Goal: Transaction & Acquisition: Purchase product/service

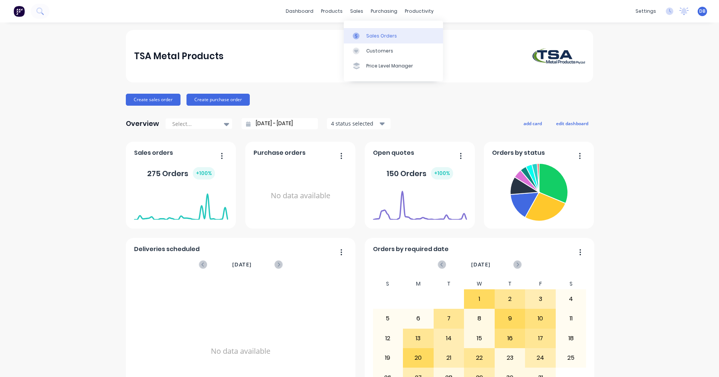
click at [369, 31] on link "Sales Orders" at bounding box center [393, 35] width 99 height 15
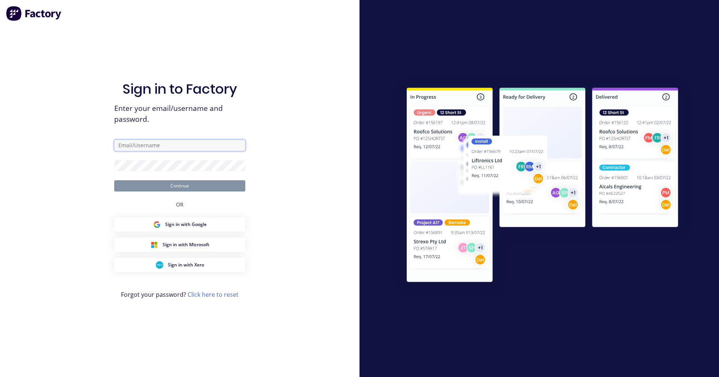
type input "[PERSON_NAME][EMAIL_ADDRESS][DOMAIN_NAME]"
click at [185, 183] on button "Continue" at bounding box center [179, 185] width 131 height 11
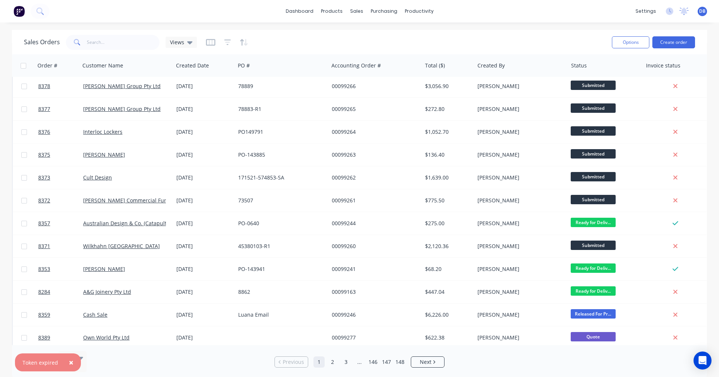
scroll to position [307, 0]
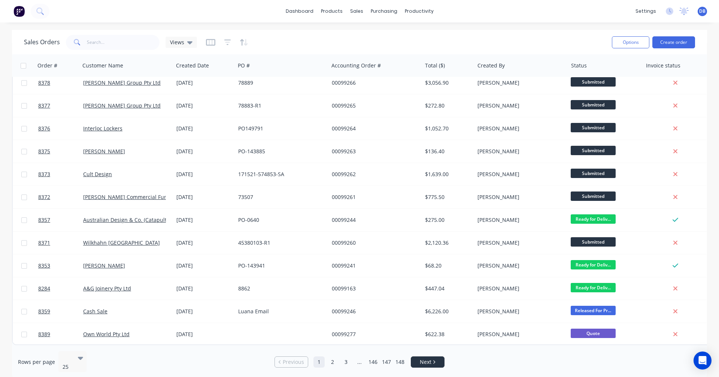
click at [434, 360] on icon "Next page" at bounding box center [435, 361] width 2 height 3
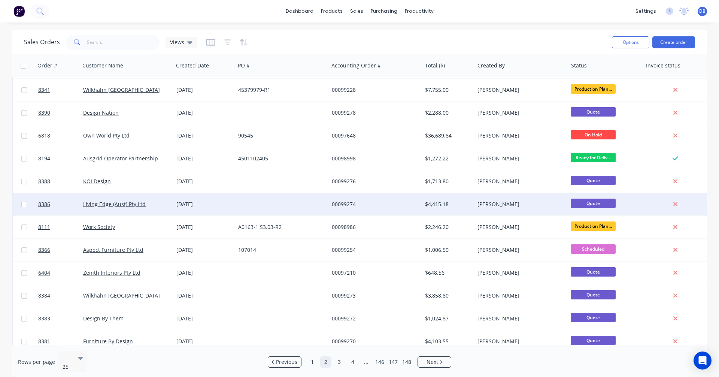
scroll to position [0, 0]
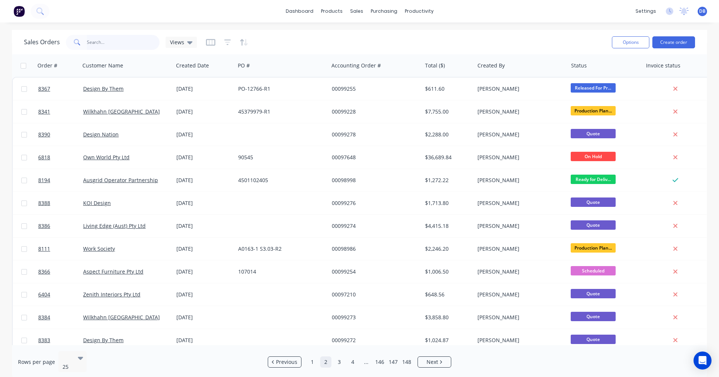
click at [104, 39] on input "text" at bounding box center [123, 42] width 73 height 15
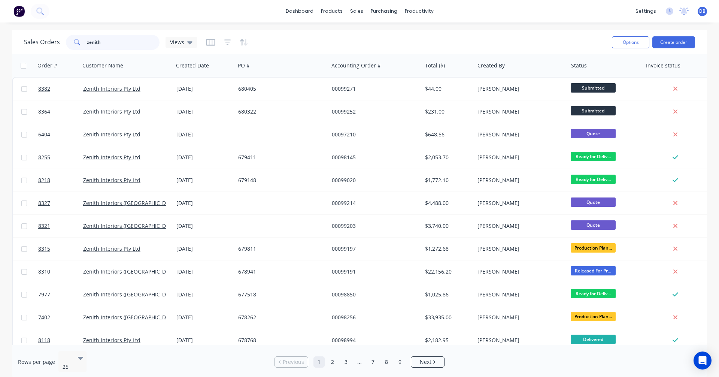
drag, startPoint x: 110, startPoint y: 42, endPoint x: 73, endPoint y: 44, distance: 37.2
click at [73, 44] on div "zenith" at bounding box center [113, 42] width 94 height 15
type input "99274"
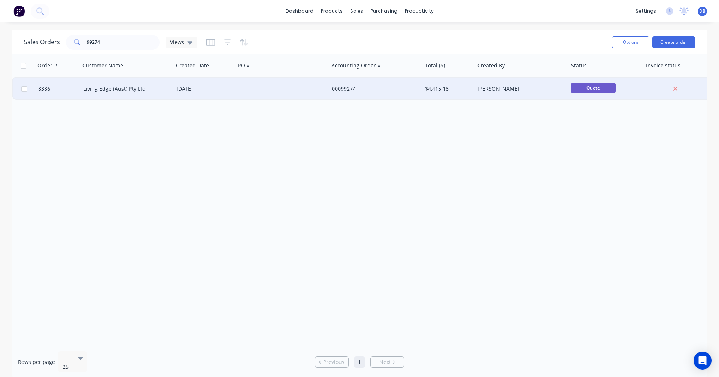
click at [190, 87] on div "[DATE]" at bounding box center [204, 88] width 56 height 7
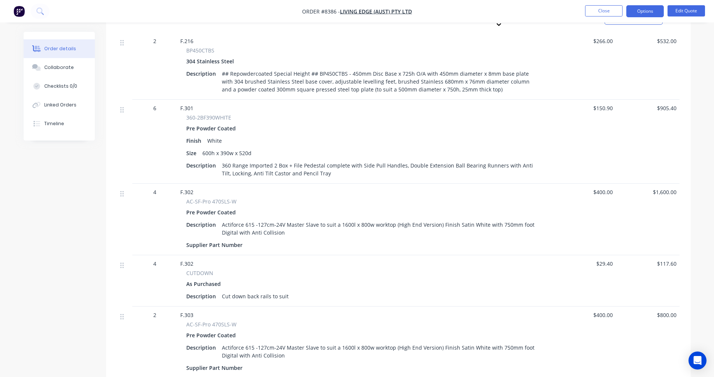
scroll to position [337, 0]
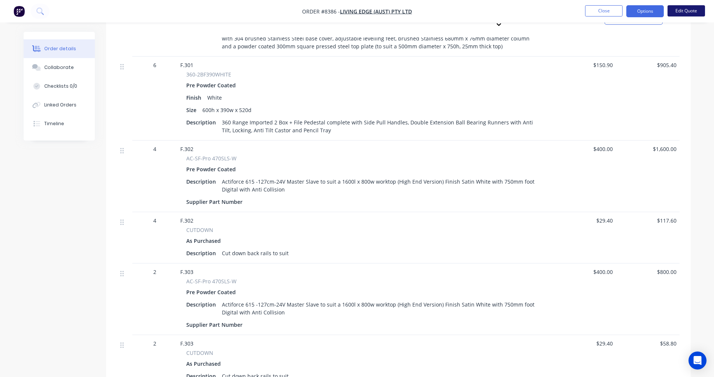
click at [688, 10] on button "Edit Quote" at bounding box center [685, 10] width 37 height 11
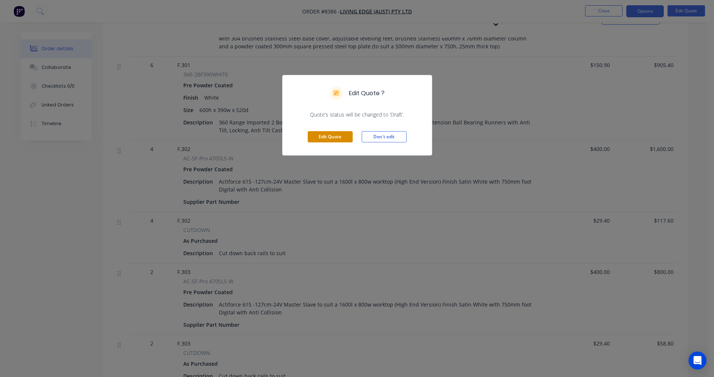
click at [326, 139] on button "Edit Quote" at bounding box center [330, 136] width 45 height 11
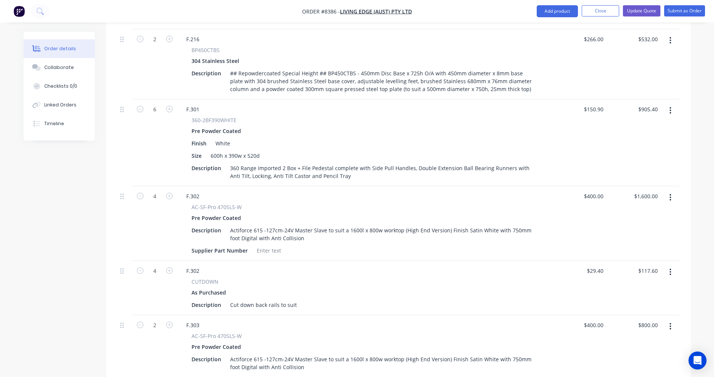
scroll to position [300, 0]
click at [671, 268] on icon "button" at bounding box center [669, 271] width 1 height 7
click at [629, 330] on div "Delete" at bounding box center [644, 335] width 58 height 11
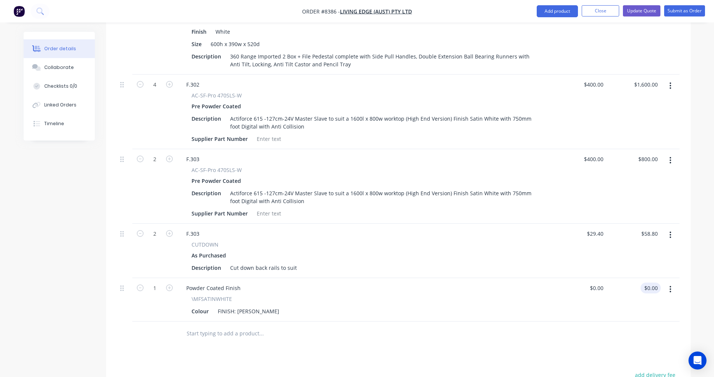
scroll to position [412, 0]
click at [669, 229] on icon "button" at bounding box center [670, 233] width 2 height 8
click at [636, 293] on div "Delete" at bounding box center [644, 298] width 58 height 11
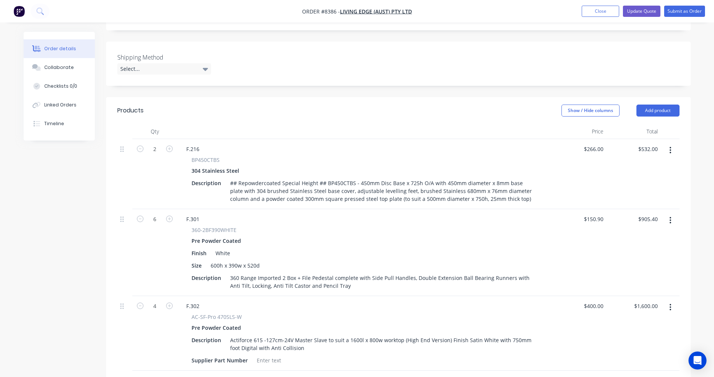
scroll to position [187, 0]
click at [638, 11] on button "Update Quote" at bounding box center [641, 11] width 37 height 11
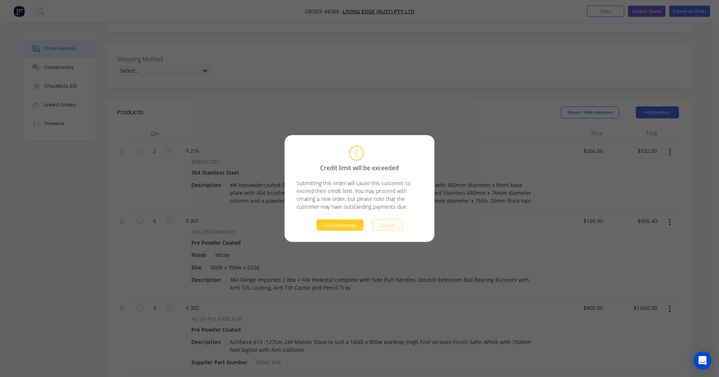
click at [342, 224] on button "Submit anyway" at bounding box center [340, 225] width 47 height 11
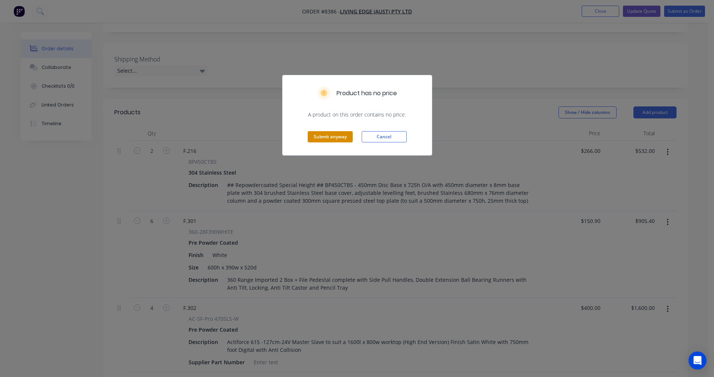
click at [330, 134] on button "Submit anyway" at bounding box center [330, 136] width 45 height 11
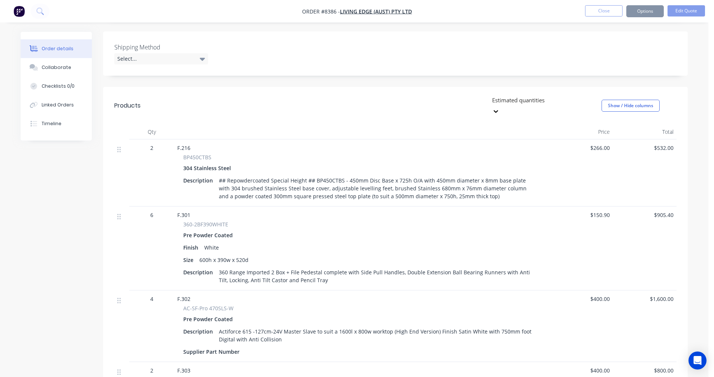
scroll to position [186, 0]
click at [644, 10] on button "Options" at bounding box center [644, 11] width 37 height 12
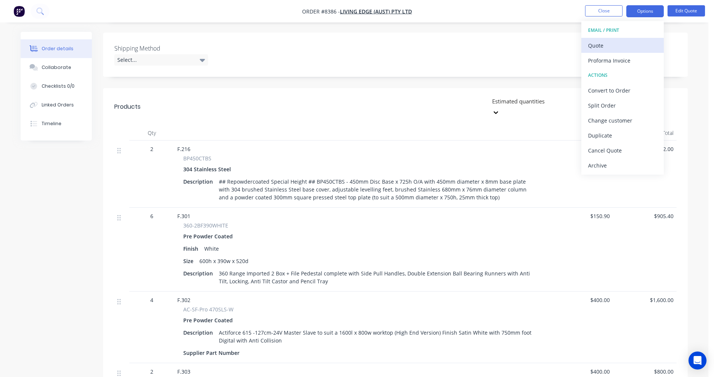
click at [609, 45] on div "Quote" at bounding box center [622, 45] width 69 height 11
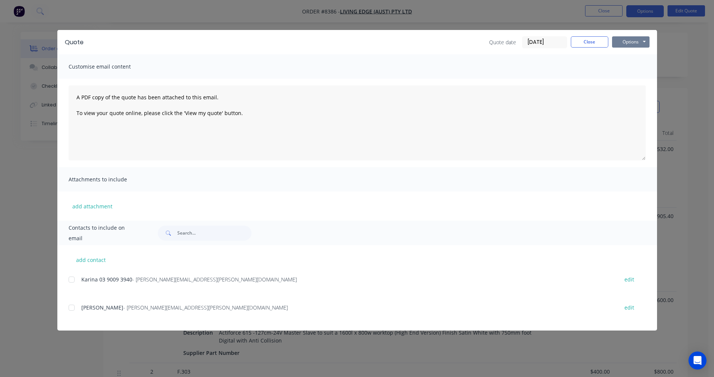
click at [632, 40] on button "Options" at bounding box center [630, 41] width 37 height 11
click at [637, 52] on button "Preview" at bounding box center [636, 55] width 48 height 12
click at [590, 42] on button "Close" at bounding box center [588, 41] width 37 height 11
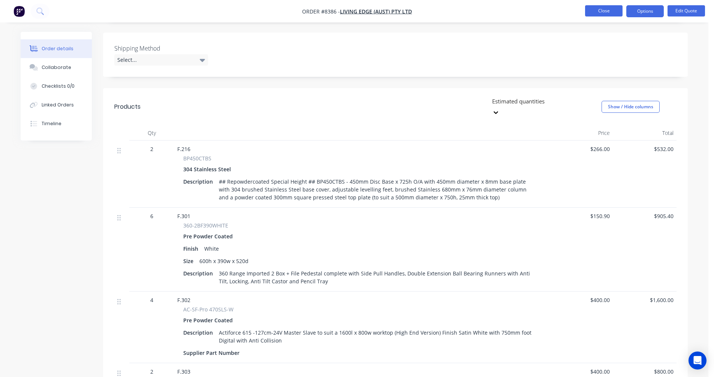
click at [603, 10] on button "Close" at bounding box center [603, 10] width 37 height 11
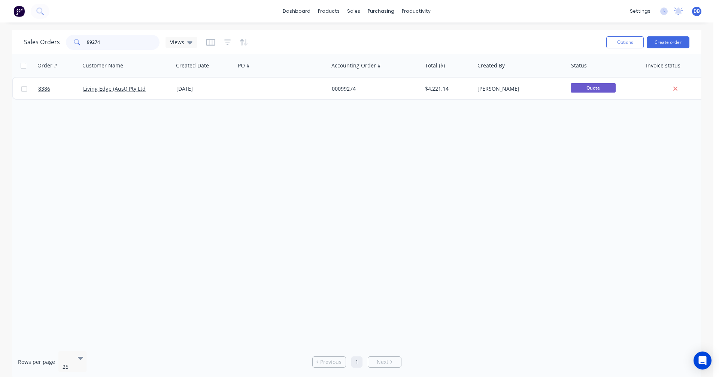
drag, startPoint x: 98, startPoint y: 44, endPoint x: 76, endPoint y: 46, distance: 21.8
click at [77, 46] on div "99274" at bounding box center [113, 42] width 94 height 15
type input "99016"
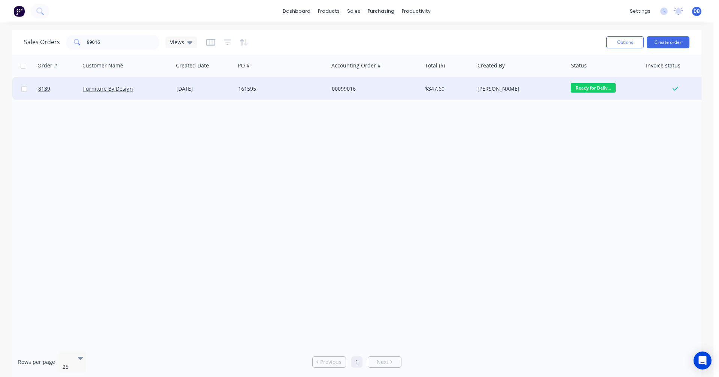
click at [191, 87] on div "[DATE]" at bounding box center [204, 88] width 56 height 7
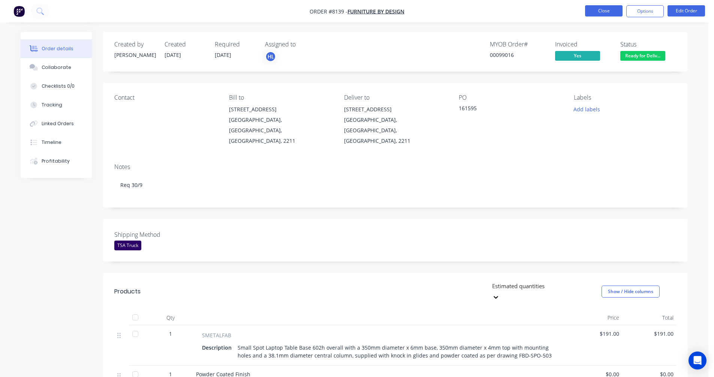
click at [595, 8] on button "Close" at bounding box center [603, 10] width 37 height 11
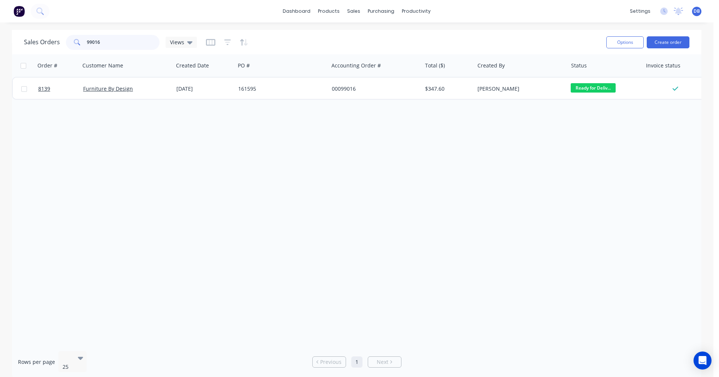
drag, startPoint x: 105, startPoint y: 42, endPoint x: 78, endPoint y: 44, distance: 26.6
click at [80, 42] on div "99016" at bounding box center [113, 42] width 94 height 15
type input "98970"
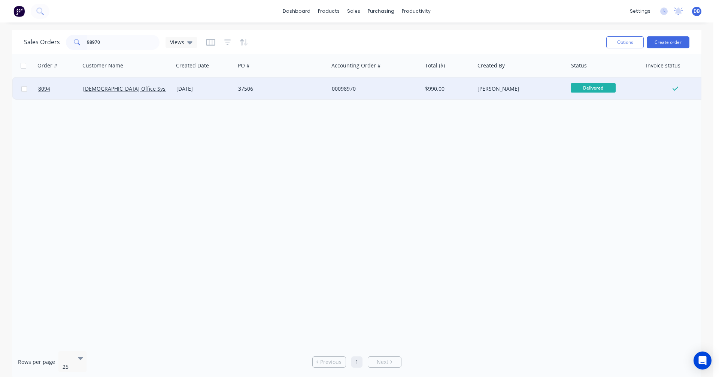
click at [197, 89] on div "[DATE]" at bounding box center [204, 88] width 56 height 7
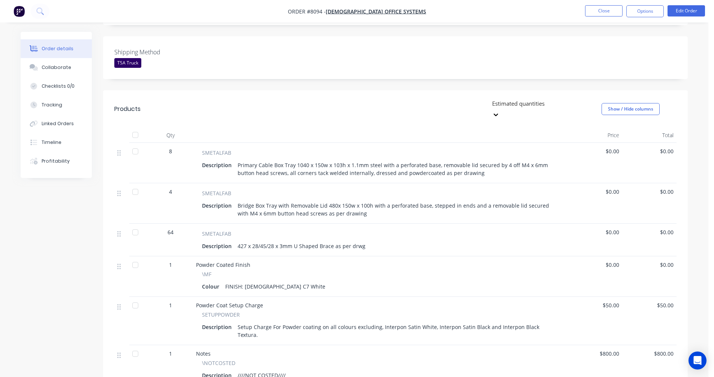
scroll to position [187, 0]
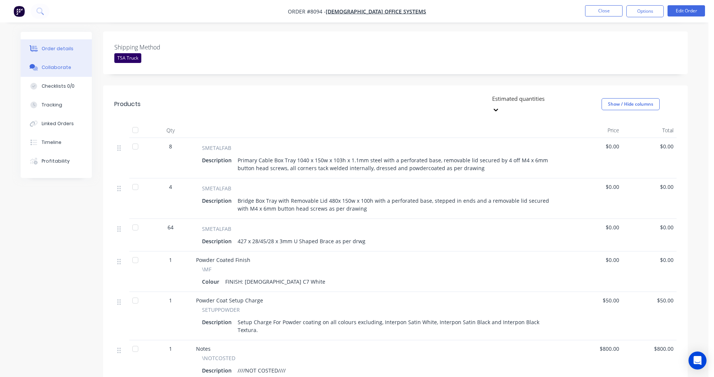
click at [52, 67] on div "Collaborate" at bounding box center [57, 67] width 30 height 7
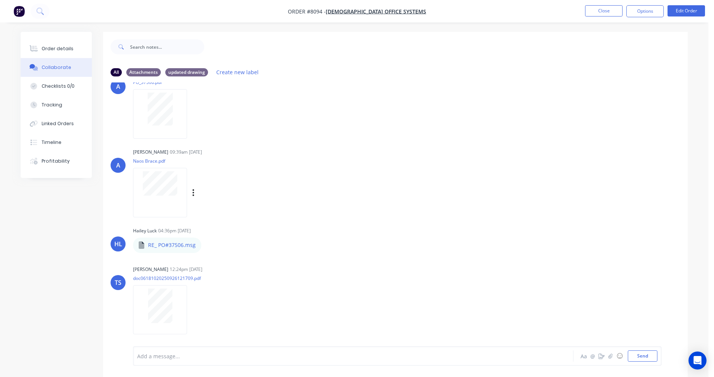
scroll to position [187, 0]
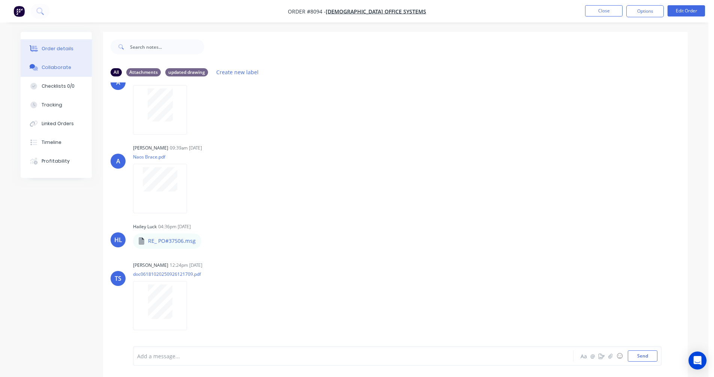
click at [62, 47] on div "Order details" at bounding box center [58, 48] width 32 height 7
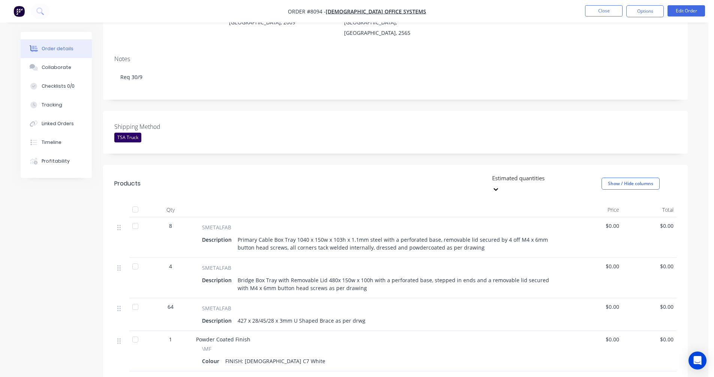
scroll to position [112, 0]
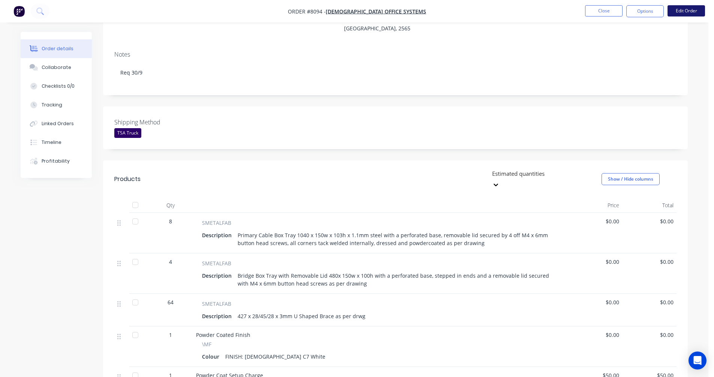
click at [689, 7] on button "Edit Order" at bounding box center [685, 10] width 37 height 11
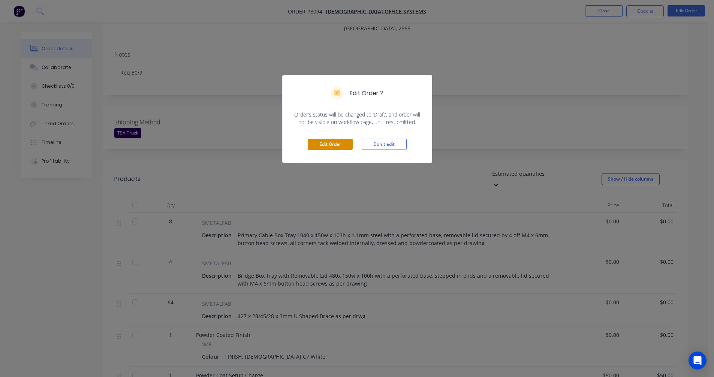
click at [335, 145] on button "Edit Order" at bounding box center [330, 144] width 45 height 11
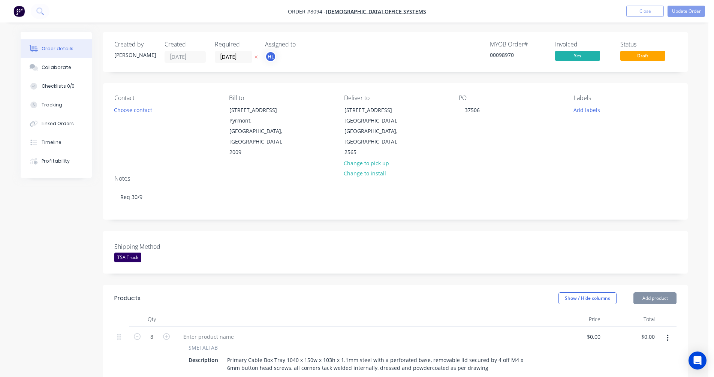
click at [323, 354] on div "Primary Cable Box Tray 1040 x 150w x 103h x 1.1mm steel with a perforated base,…" at bounding box center [379, 363] width 311 height 19
click at [336, 354] on div "Primary Cable Box Tray 1040 x 150w x 103h x 1.1mm steel with a perforated base,…" at bounding box center [379, 363] width 311 height 19
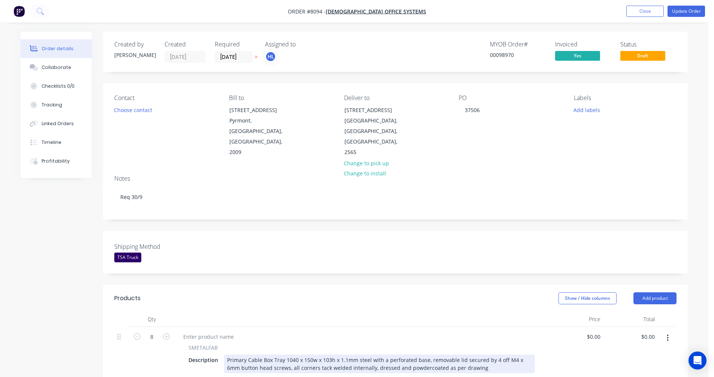
drag, startPoint x: 348, startPoint y: 340, endPoint x: 354, endPoint y: 342, distance: 6.1
click at [348, 354] on div "Primary Cable Box Tray 1040 x 150w x 103h x 1.1mm steel with a perforated base,…" at bounding box center [379, 363] width 311 height 19
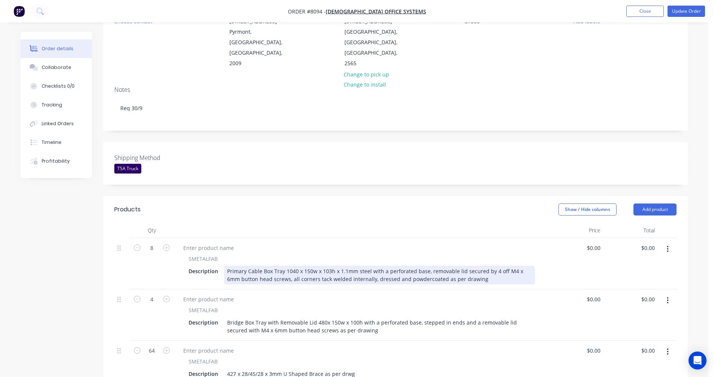
scroll to position [112, 0]
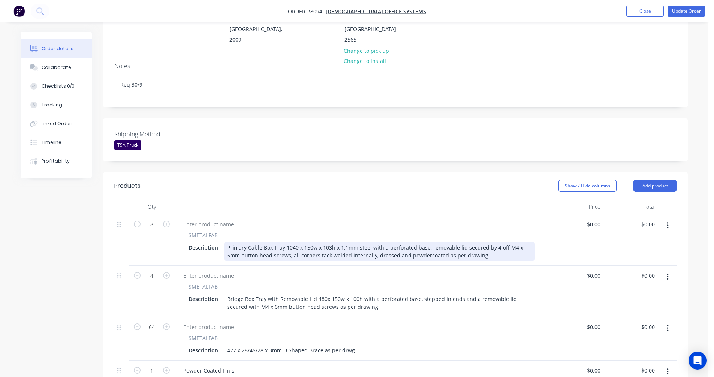
click at [385, 242] on div "Primary Cable Box Tray 1040 x 150w x 103h x 1.1mm steel with a perforated base,…" at bounding box center [379, 251] width 311 height 19
type input "$120.40"
type input "$963.20"
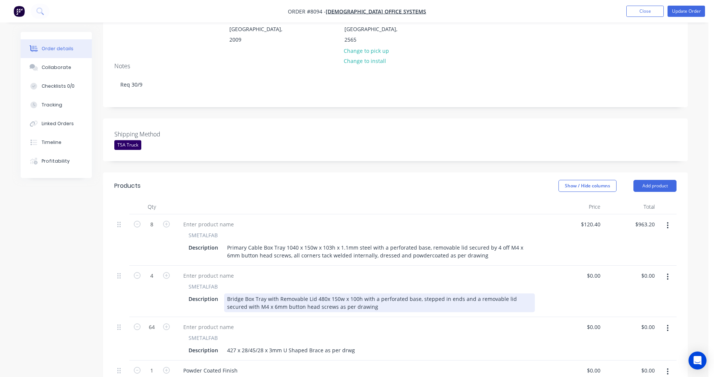
click at [382, 293] on div "Bridge Box Tray with Removable Lid 480x 150w x 100h with a perforated base, ste…" at bounding box center [379, 302] width 311 height 19
type input "$119.70"
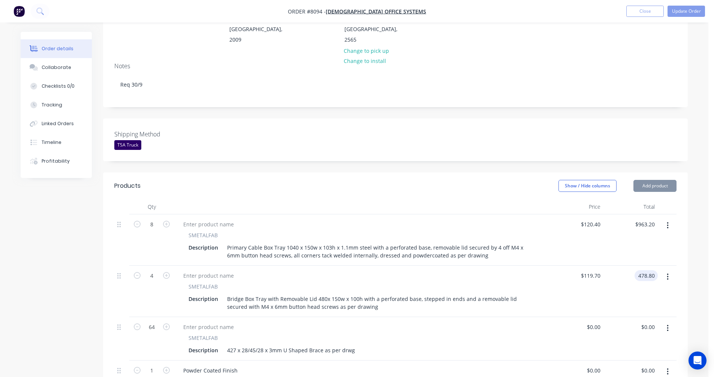
type input "$478.80"
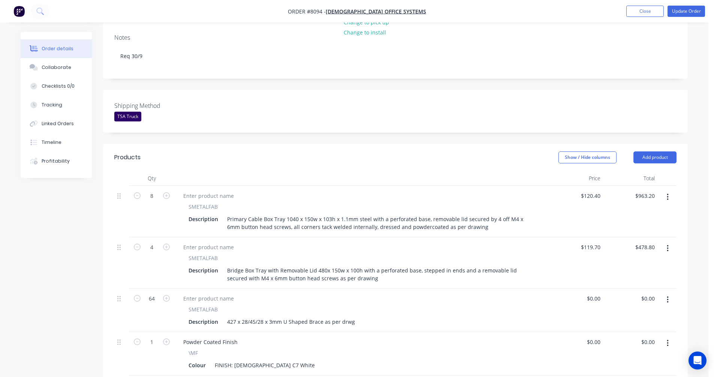
scroll to position [225, 0]
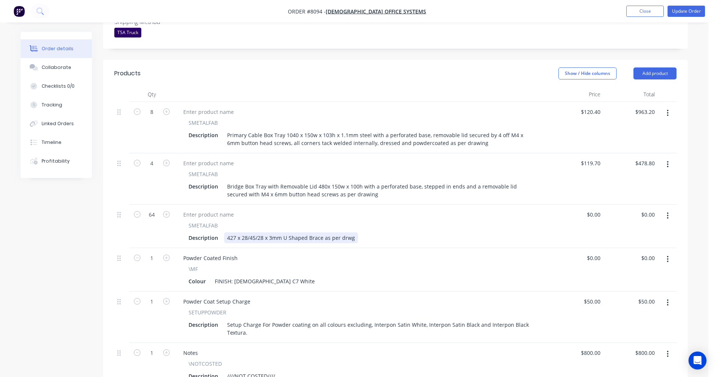
click at [352, 232] on div "427 x 28/45/28 x 3mm U Shaped Brace as per drwg" at bounding box center [291, 237] width 134 height 11
type input "$15.30"
type input "$979.20"
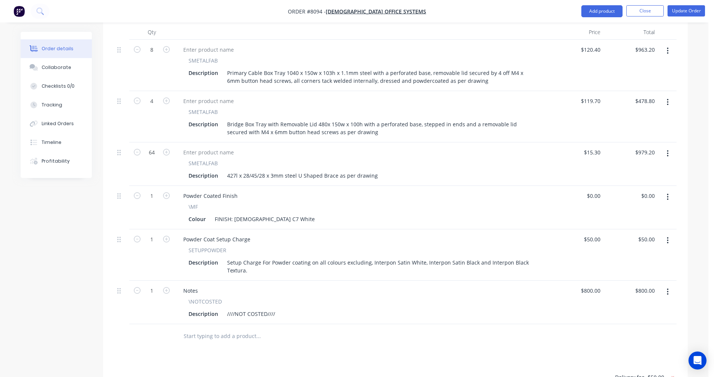
scroll to position [300, 0]
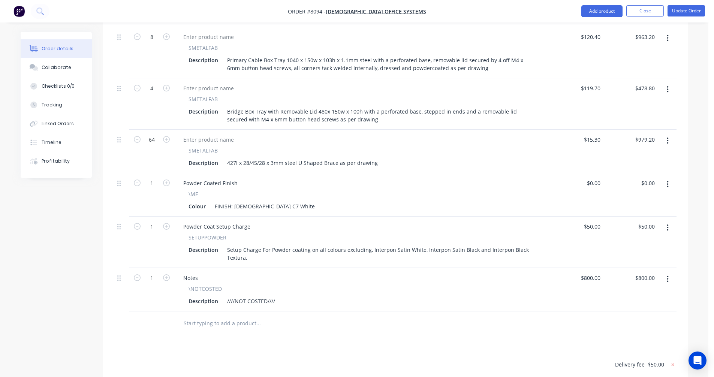
click at [665, 272] on button "button" at bounding box center [668, 278] width 18 height 13
click at [633, 338] on div "Delete" at bounding box center [641, 343] width 58 height 11
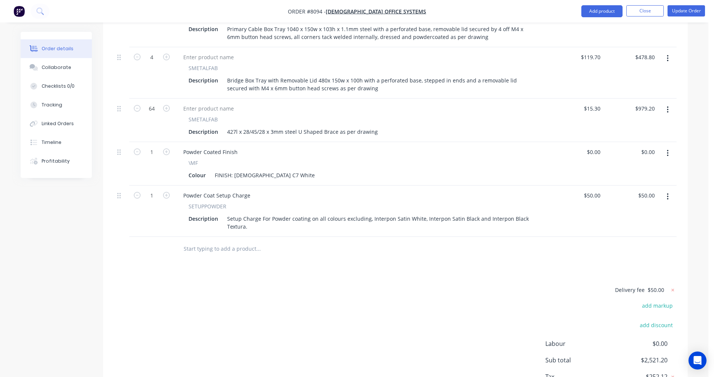
scroll to position [337, 0]
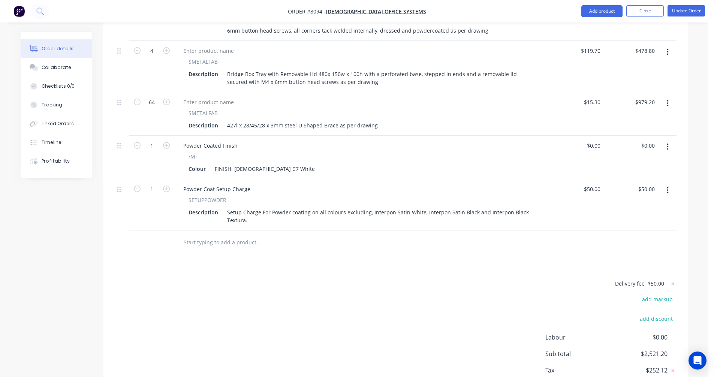
click at [668, 186] on icon "button" at bounding box center [667, 190] width 2 height 8
click at [635, 249] on div "Delete" at bounding box center [641, 254] width 58 height 11
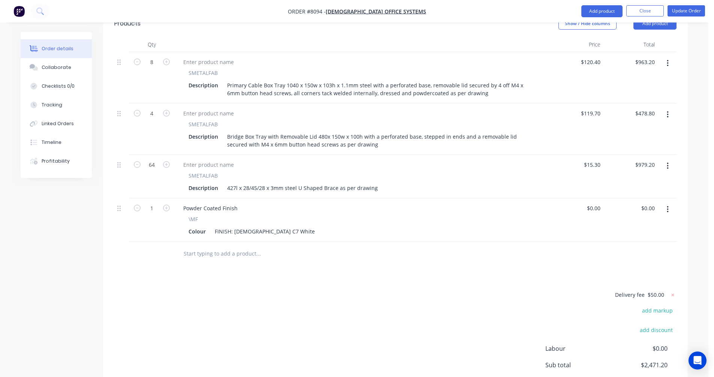
scroll to position [126, 0]
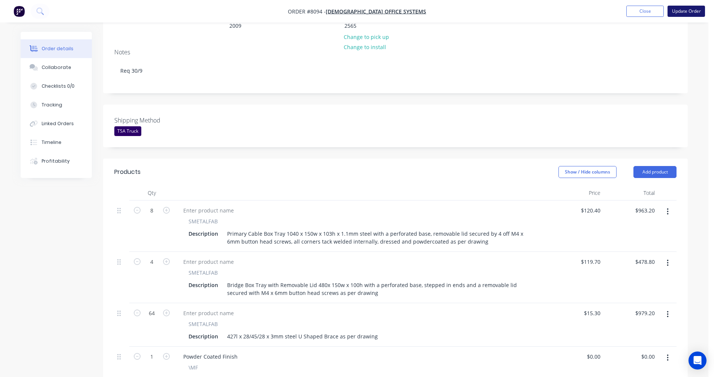
click at [679, 12] on button "Update Order" at bounding box center [685, 11] width 37 height 11
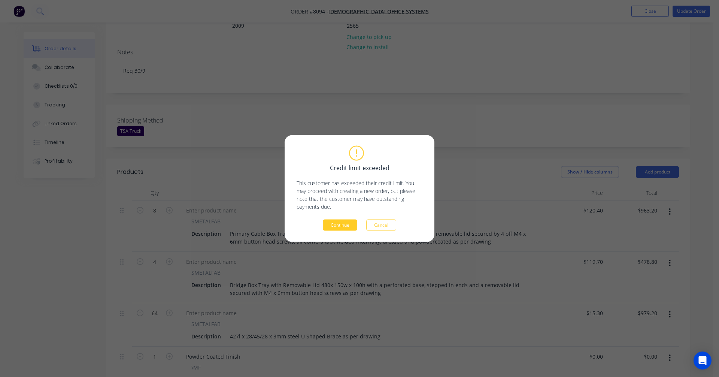
click at [342, 222] on button "Continue" at bounding box center [340, 225] width 34 height 11
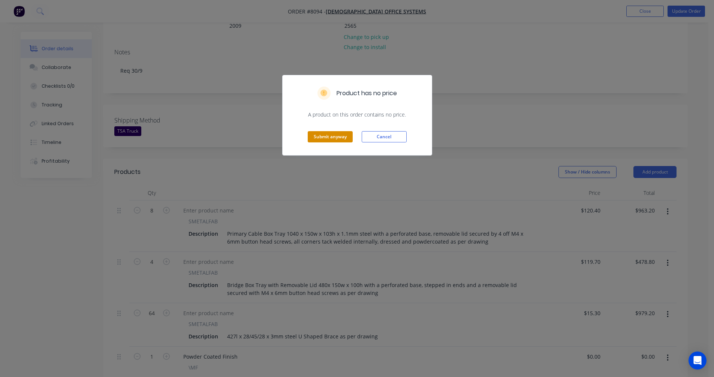
click at [335, 138] on button "Submit anyway" at bounding box center [330, 136] width 45 height 11
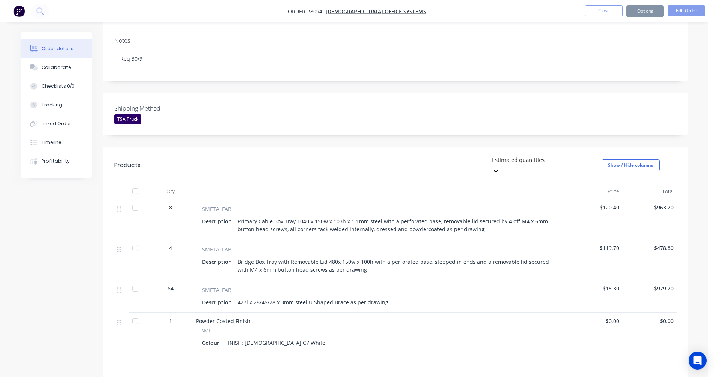
scroll to position [126, 0]
click at [601, 12] on button "Close" at bounding box center [603, 10] width 37 height 11
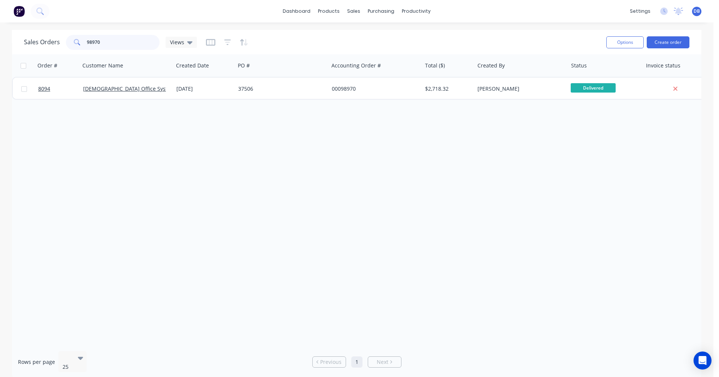
click at [103, 40] on input "98970" at bounding box center [123, 42] width 73 height 15
type input "98993"
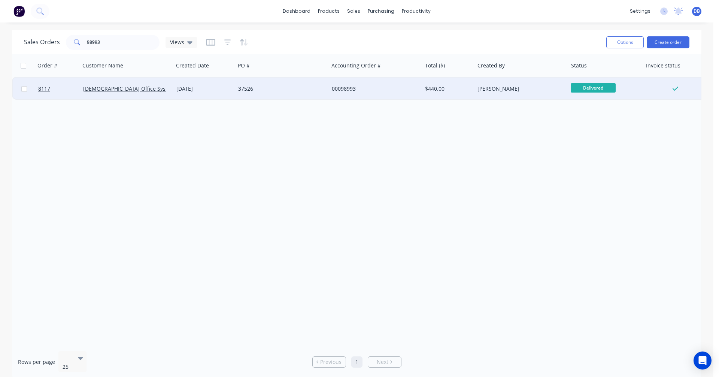
click at [199, 89] on div "[DATE]" at bounding box center [204, 88] width 56 height 7
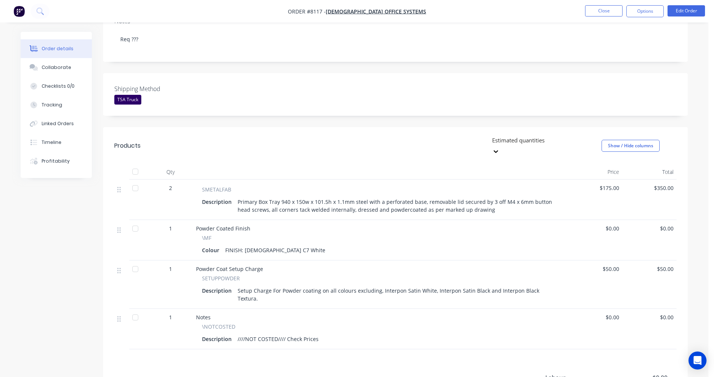
scroll to position [150, 0]
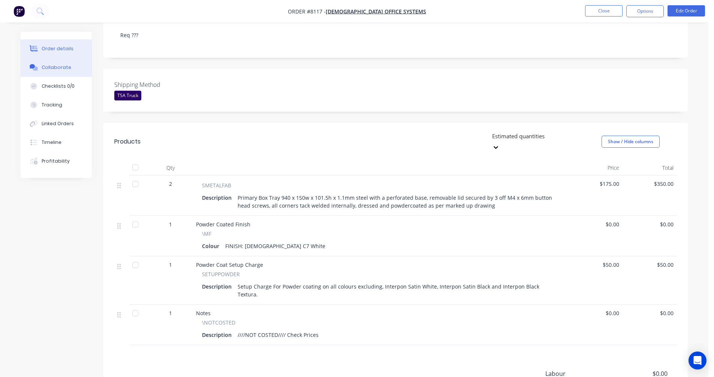
click at [45, 67] on div "Collaborate" at bounding box center [57, 67] width 30 height 7
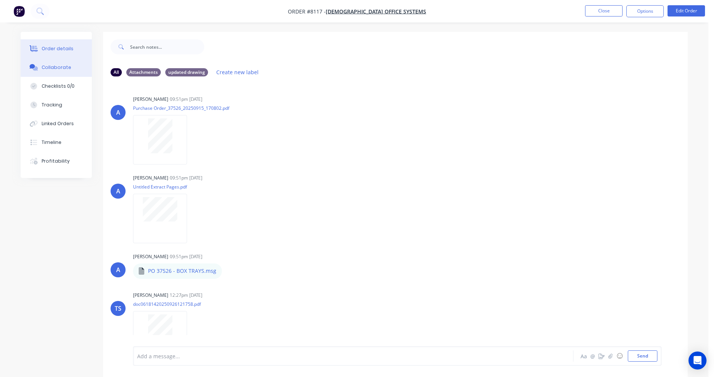
click at [58, 46] on div "Order details" at bounding box center [58, 48] width 32 height 7
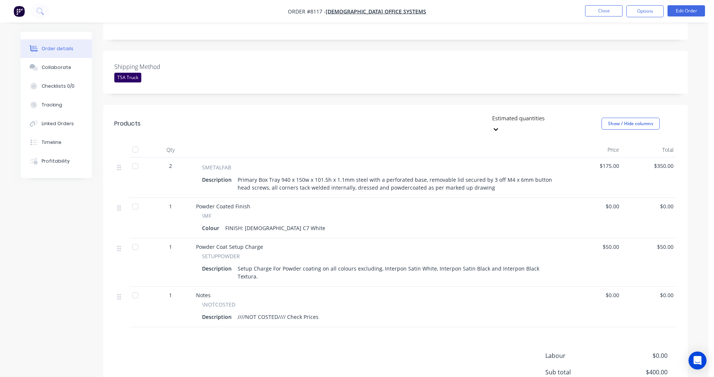
scroll to position [187, 0]
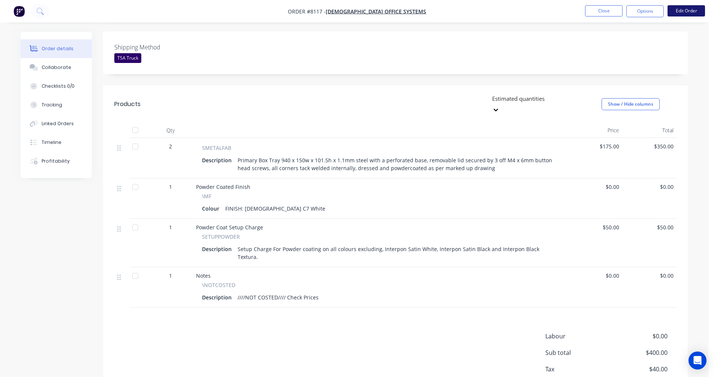
click at [683, 12] on button "Edit Order" at bounding box center [685, 10] width 37 height 11
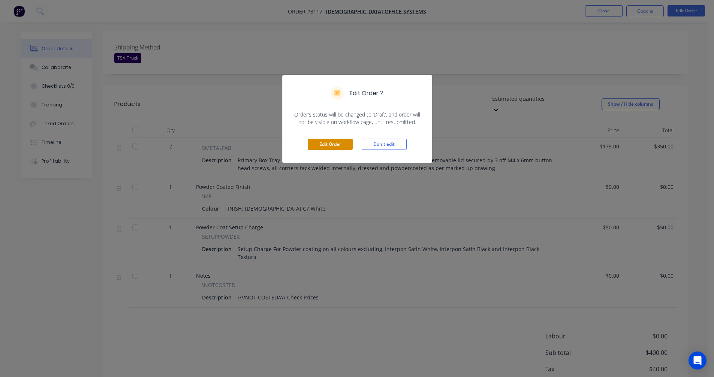
click at [326, 146] on button "Edit Order" at bounding box center [330, 144] width 45 height 11
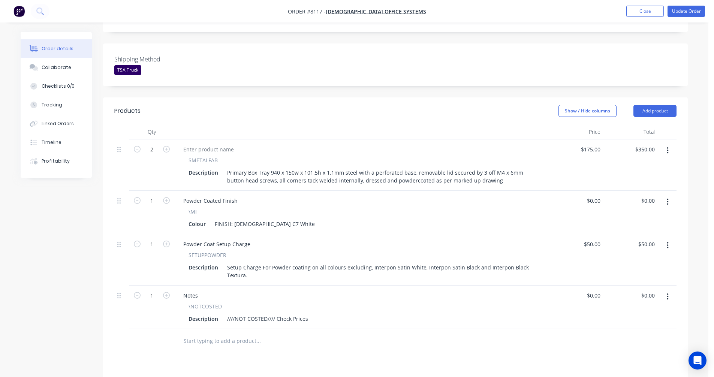
click at [667, 293] on icon "button" at bounding box center [667, 297] width 2 height 8
click at [628, 356] on div "Delete" at bounding box center [641, 361] width 58 height 11
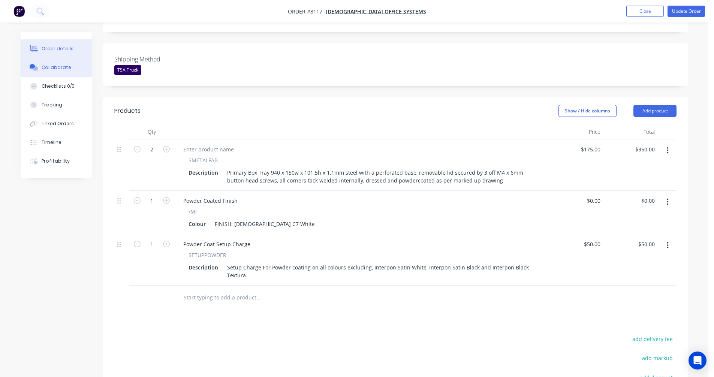
click at [59, 70] on div "Collaborate" at bounding box center [57, 67] width 30 height 7
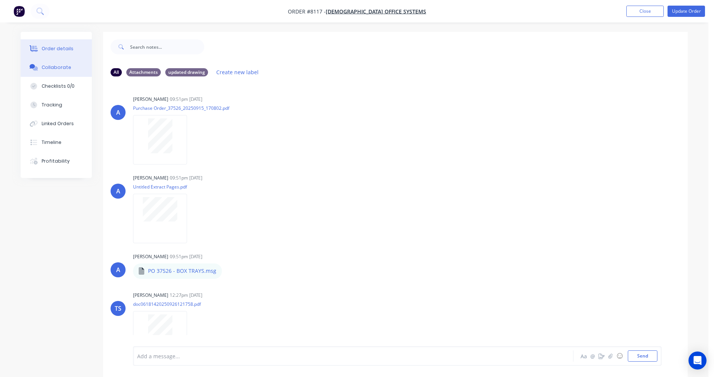
click at [60, 45] on button "Order details" at bounding box center [56, 48] width 71 height 19
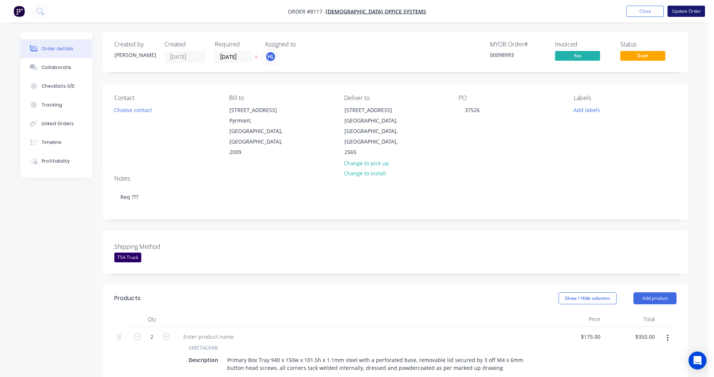
click at [691, 13] on button "Update Order" at bounding box center [685, 11] width 37 height 11
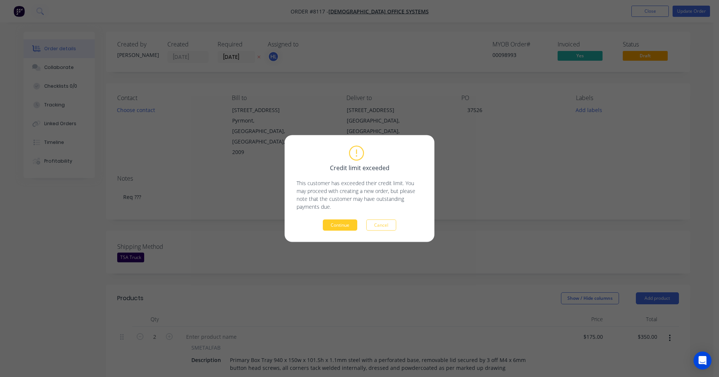
click at [347, 223] on button "Continue" at bounding box center [340, 225] width 34 height 11
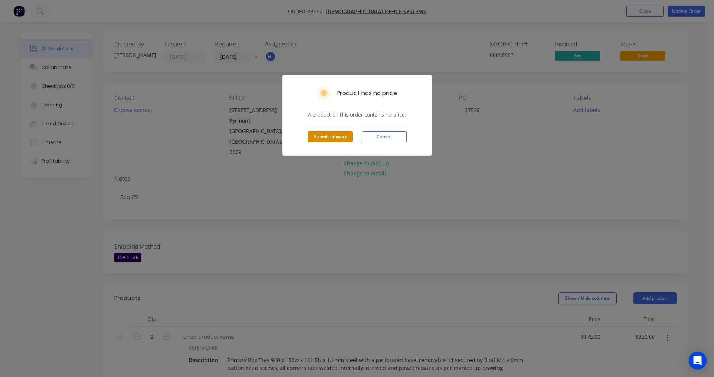
click at [324, 136] on button "Submit anyway" at bounding box center [330, 136] width 45 height 11
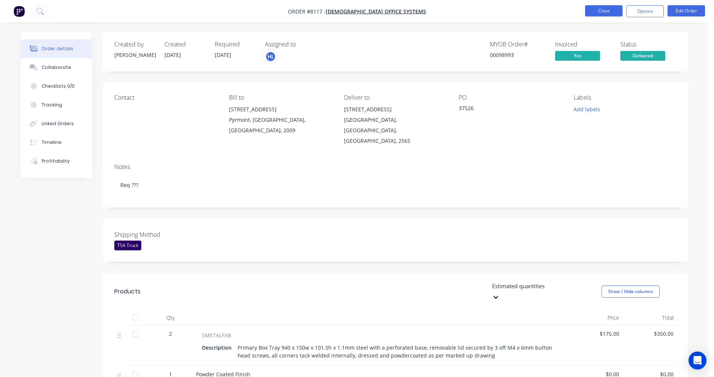
click at [603, 12] on button "Close" at bounding box center [603, 10] width 37 height 11
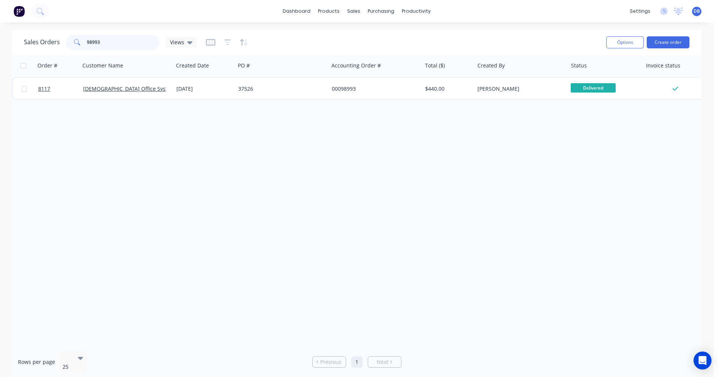
drag, startPoint x: 110, startPoint y: 40, endPoint x: 82, endPoint y: 43, distance: 28.3
click at [82, 43] on div "98993" at bounding box center [113, 42] width 94 height 15
type input "99016"
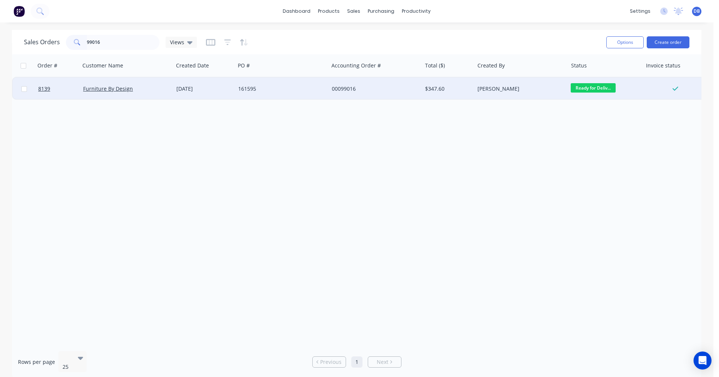
click at [201, 89] on div "[DATE]" at bounding box center [204, 88] width 56 height 7
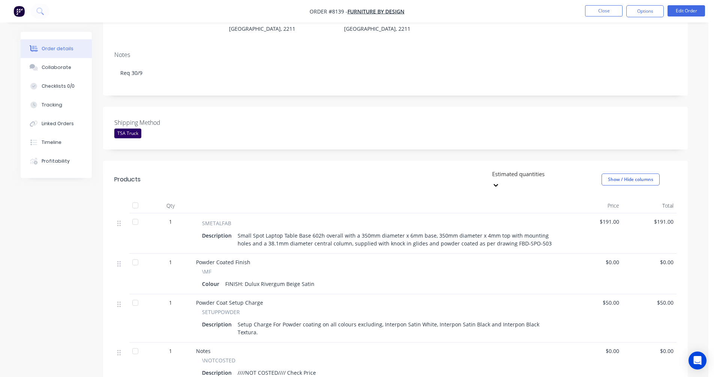
scroll to position [112, 0]
click at [52, 70] on div "Collaborate" at bounding box center [57, 67] width 30 height 7
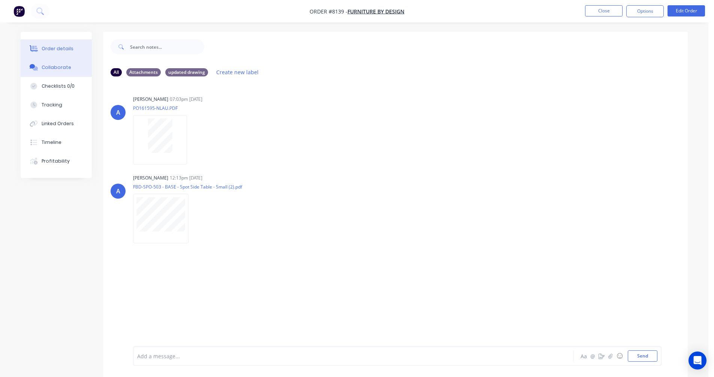
click at [52, 49] on div "Order details" at bounding box center [58, 48] width 32 height 7
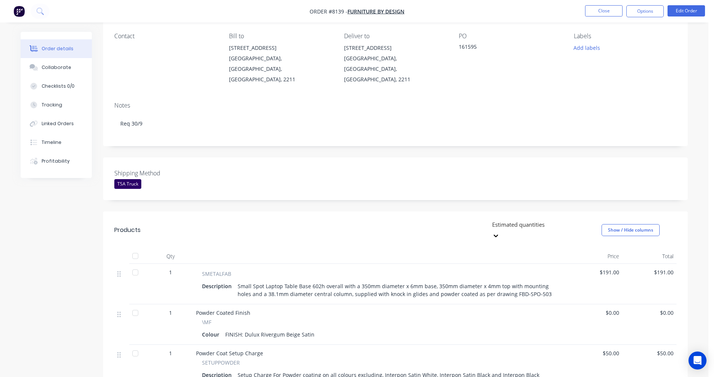
scroll to position [75, 0]
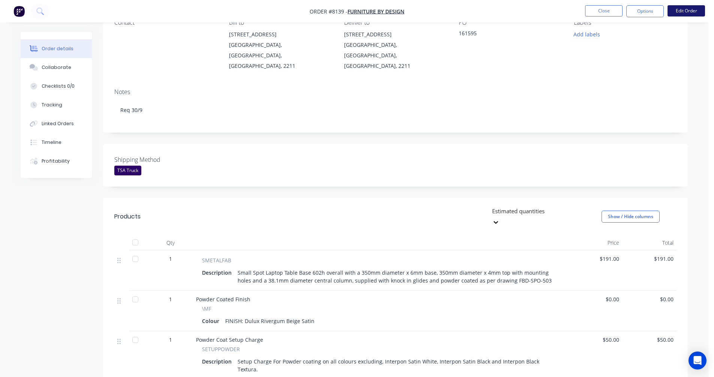
click at [686, 9] on button "Edit Order" at bounding box center [685, 10] width 37 height 11
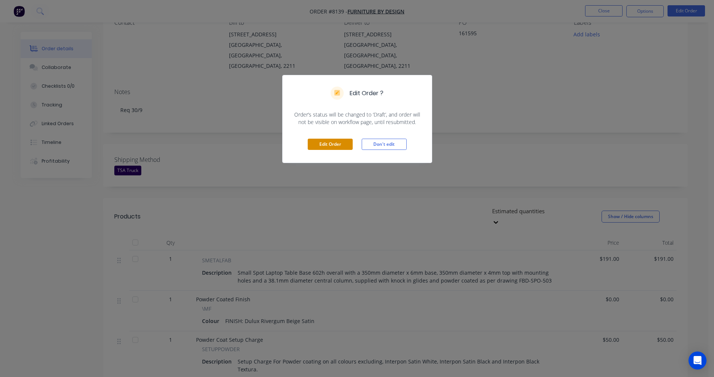
click at [333, 143] on button "Edit Order" at bounding box center [330, 144] width 45 height 11
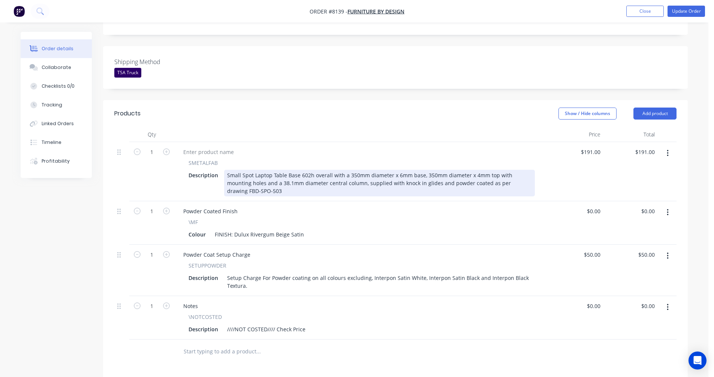
scroll to position [187, 0]
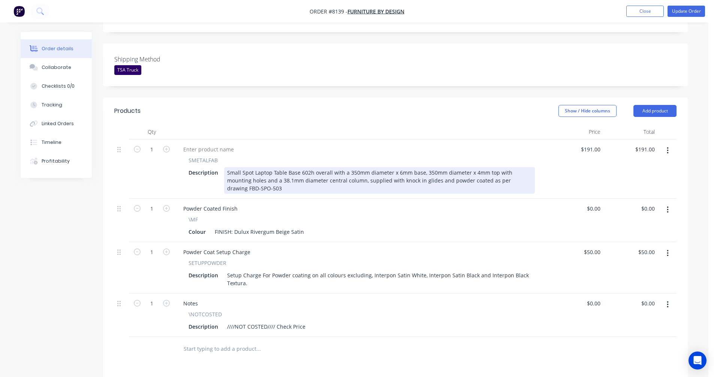
click at [476, 167] on div "Small Spot Laptop Table Base 602h overall with a 350mm diameter x 6mm base, 350…" at bounding box center [379, 180] width 311 height 27
type input "$386.00"
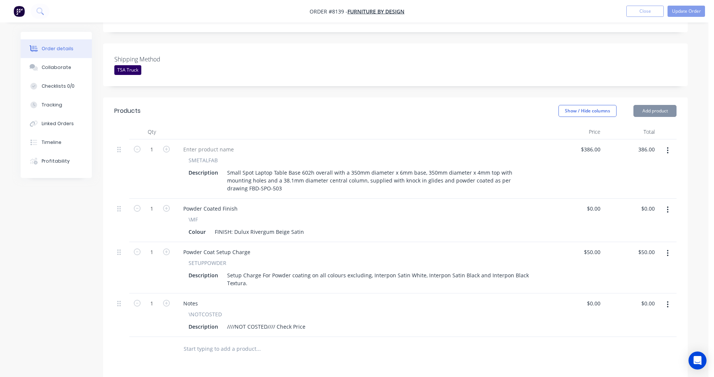
type input "$386.00"
click at [666, 300] on icon "button" at bounding box center [667, 304] width 2 height 8
click at [630, 364] on div "Delete" at bounding box center [641, 369] width 58 height 11
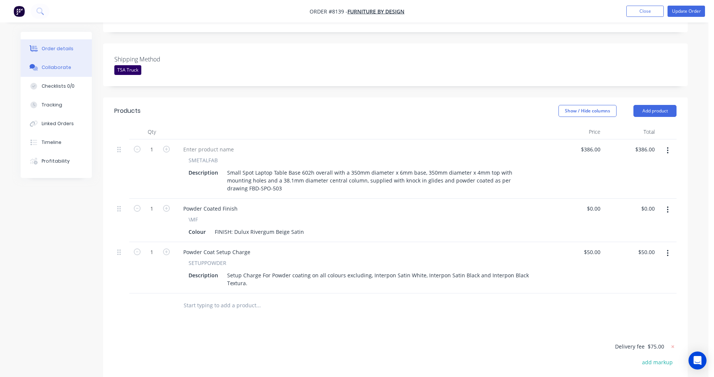
click at [51, 68] on div "Collaborate" at bounding box center [57, 67] width 30 height 7
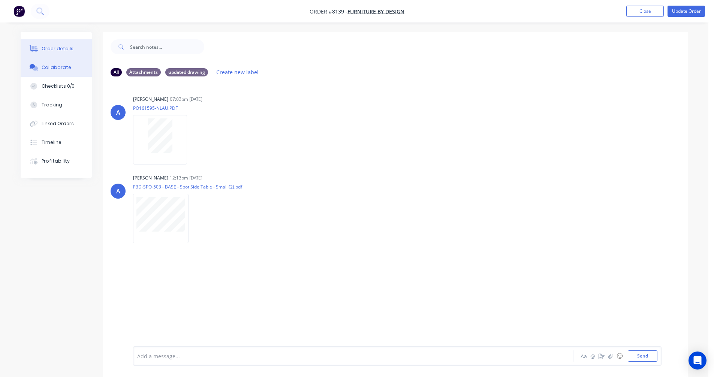
click at [60, 45] on div "Order details" at bounding box center [58, 48] width 32 height 7
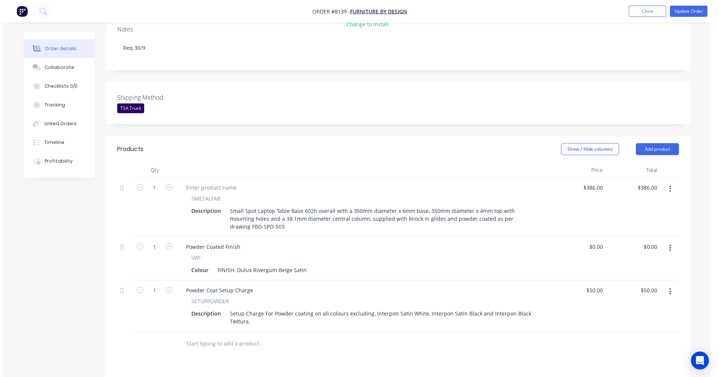
scroll to position [150, 0]
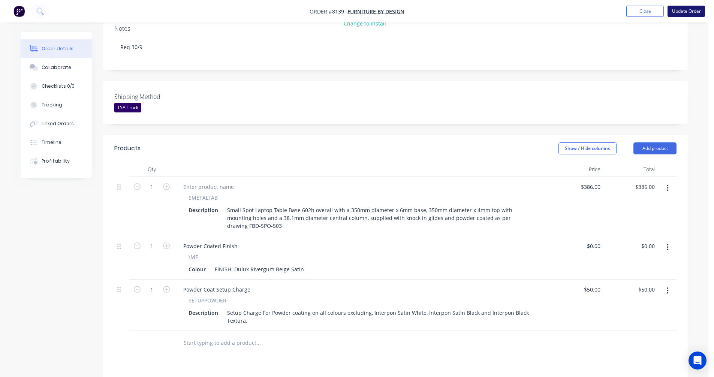
click at [682, 10] on button "Update Order" at bounding box center [685, 11] width 37 height 11
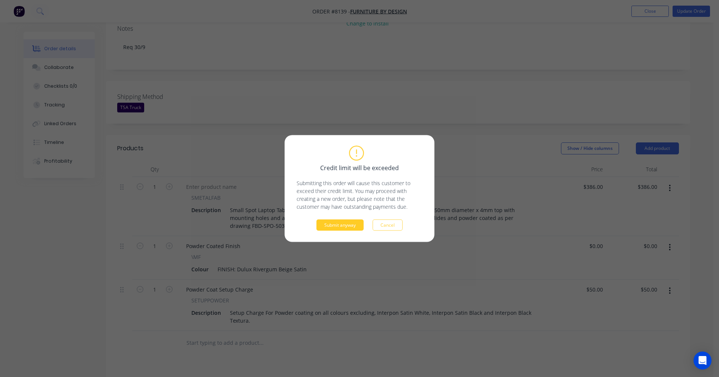
click at [340, 226] on button "Submit anyway" at bounding box center [340, 225] width 47 height 11
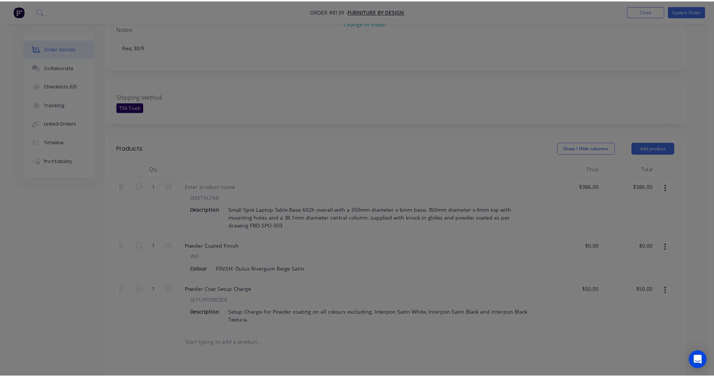
scroll to position [151, 0]
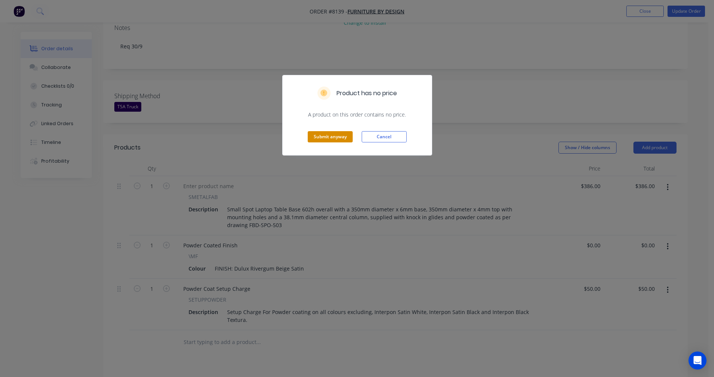
click at [339, 141] on button "Submit anyway" at bounding box center [330, 136] width 45 height 11
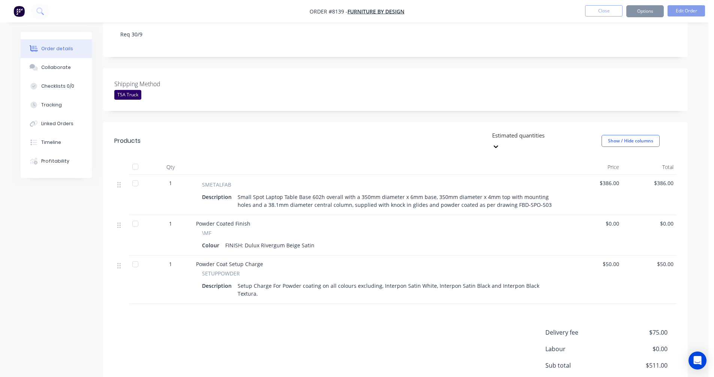
scroll to position [150, 0]
click at [615, 7] on button "Close" at bounding box center [603, 10] width 37 height 11
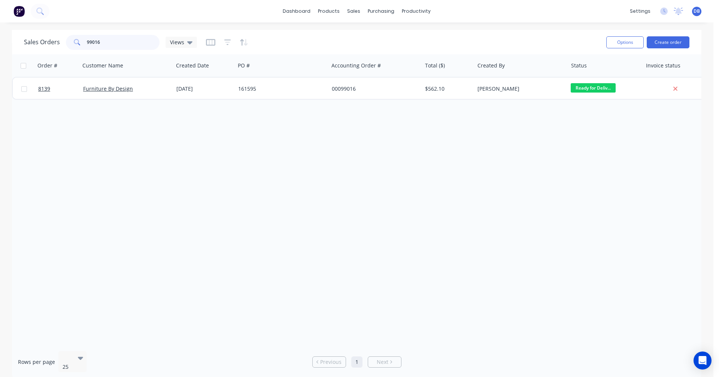
drag, startPoint x: 103, startPoint y: 40, endPoint x: 67, endPoint y: 44, distance: 36.2
click at [69, 43] on div "99016" at bounding box center [113, 42] width 94 height 15
type input "99146"
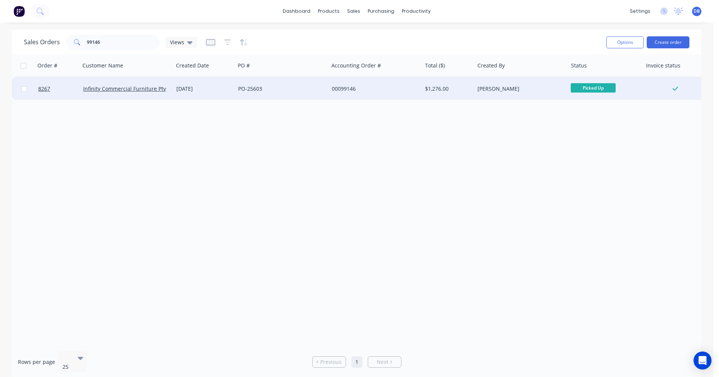
click at [188, 88] on div "[DATE]" at bounding box center [204, 88] width 56 height 7
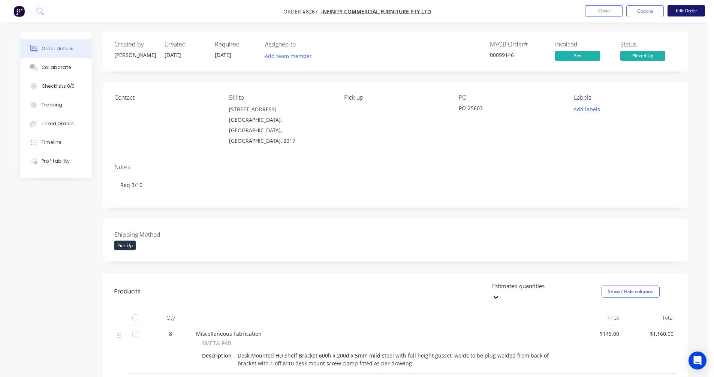
click at [682, 11] on button "Edit Order" at bounding box center [685, 10] width 37 height 11
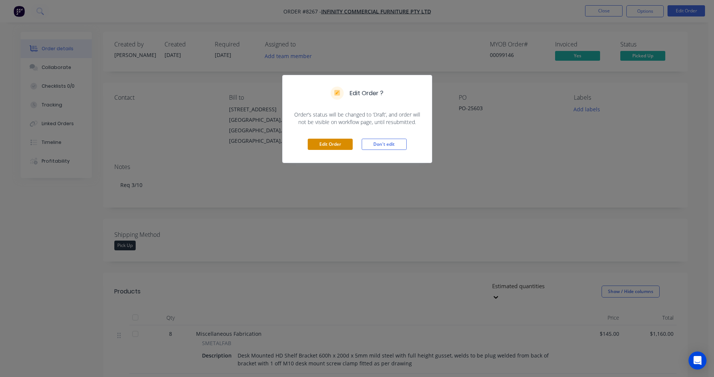
click at [332, 145] on button "Edit Order" at bounding box center [330, 144] width 45 height 11
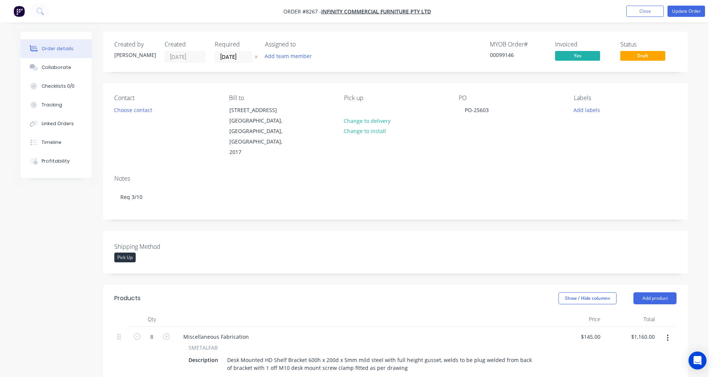
scroll to position [150, 0]
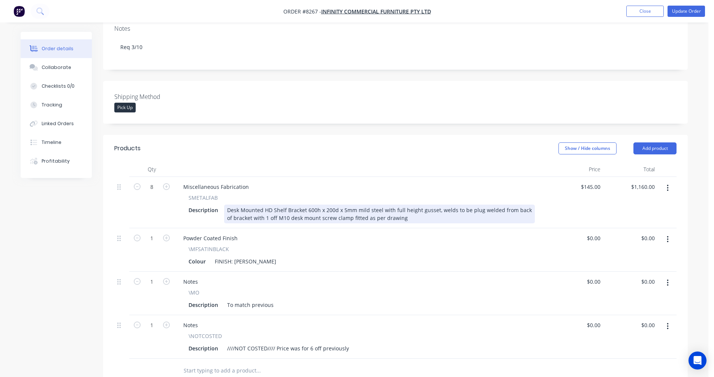
click at [236, 205] on div "Desk Mounted HD Shelf Bracket 600h x 200d x 5mm mild steel with full height gus…" at bounding box center [379, 214] width 311 height 19
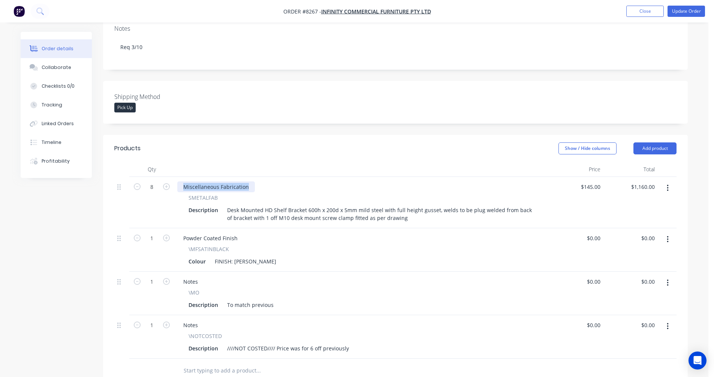
drag, startPoint x: 245, startPoint y: 166, endPoint x: 173, endPoint y: 167, distance: 72.7
click at [173, 177] on div "8 Miscellaneous Fabrication SMETALFAB Description Desk Mounted HD Shelf Bracket…" at bounding box center [395, 202] width 562 height 51
click at [666, 322] on icon "button" at bounding box center [667, 326] width 2 height 8
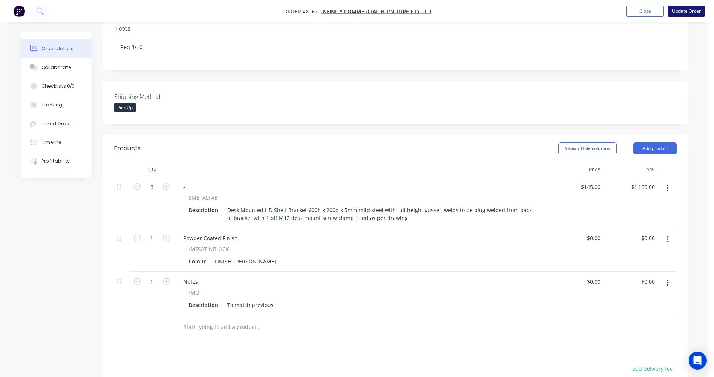
click at [684, 9] on button "Update Order" at bounding box center [685, 11] width 37 height 11
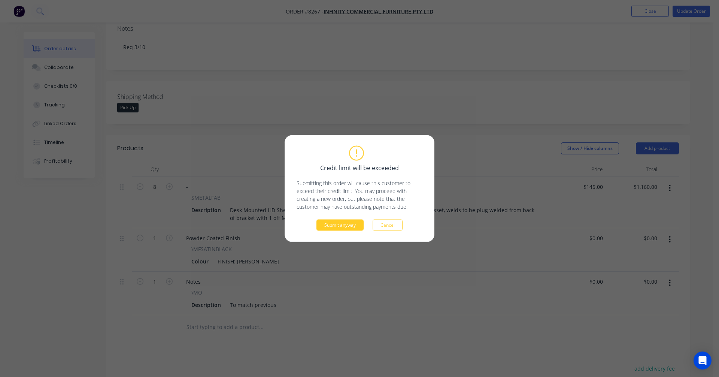
click at [343, 225] on button "Submit anyway" at bounding box center [340, 225] width 47 height 11
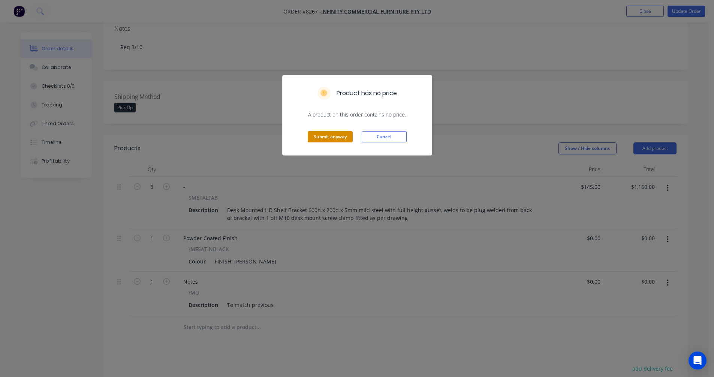
click at [333, 137] on button "Submit anyway" at bounding box center [330, 136] width 45 height 11
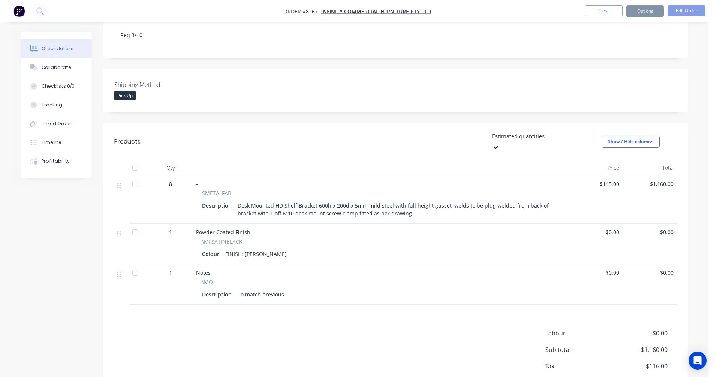
scroll to position [149, 0]
click at [606, 11] on button "Close" at bounding box center [603, 10] width 37 height 11
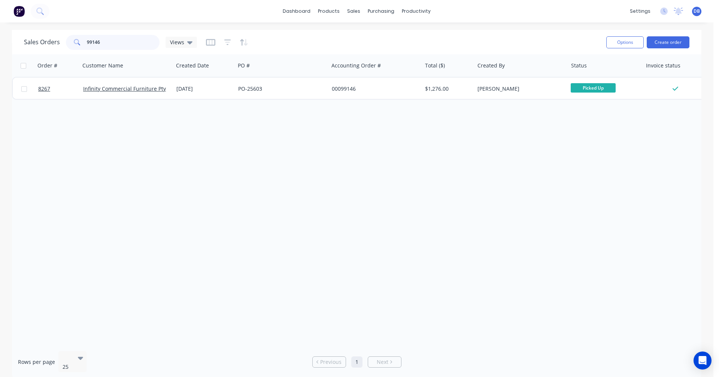
drag, startPoint x: 104, startPoint y: 44, endPoint x: 68, endPoint y: 42, distance: 36.1
click at [68, 42] on div "99146" at bounding box center [113, 42] width 94 height 15
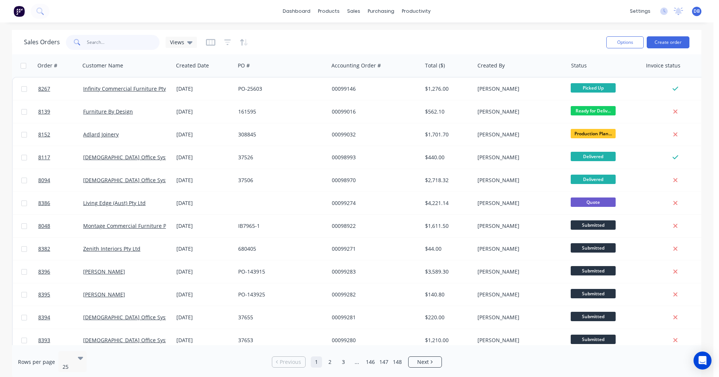
click at [107, 42] on input "text" at bounding box center [123, 42] width 73 height 15
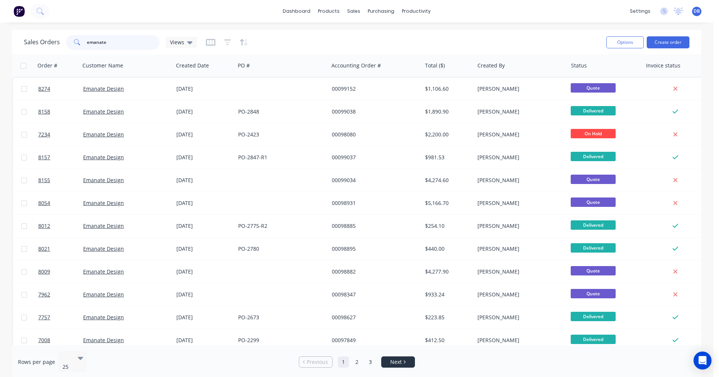
type input "emanate"
click at [399, 359] on span "Next" at bounding box center [396, 361] width 12 height 7
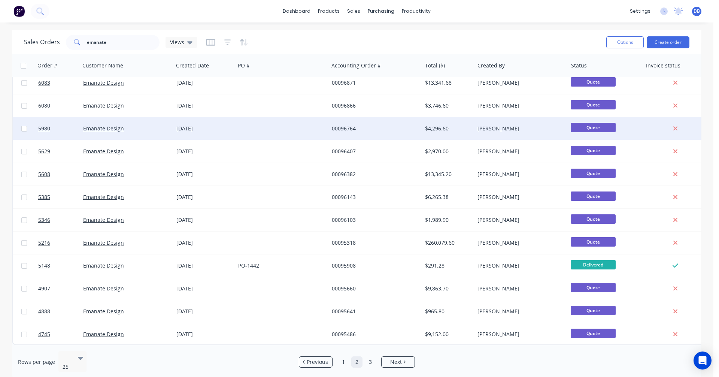
scroll to position [307, 0]
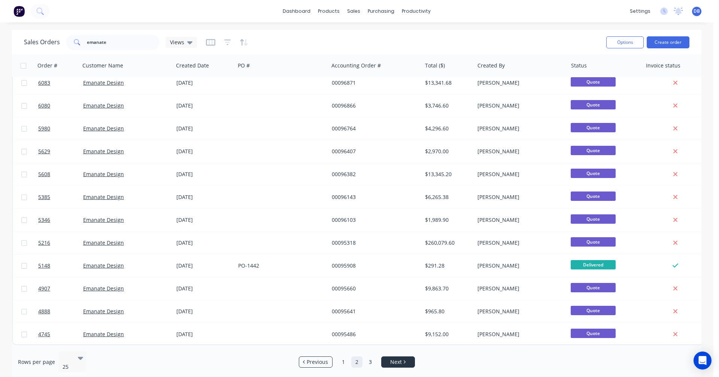
click at [400, 358] on span "Next" at bounding box center [396, 361] width 12 height 7
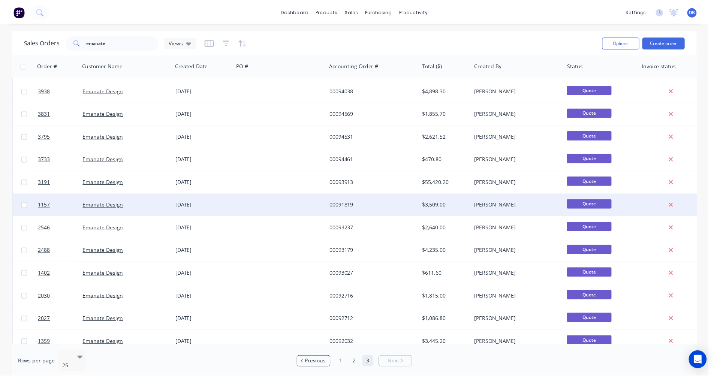
scroll to position [0, 0]
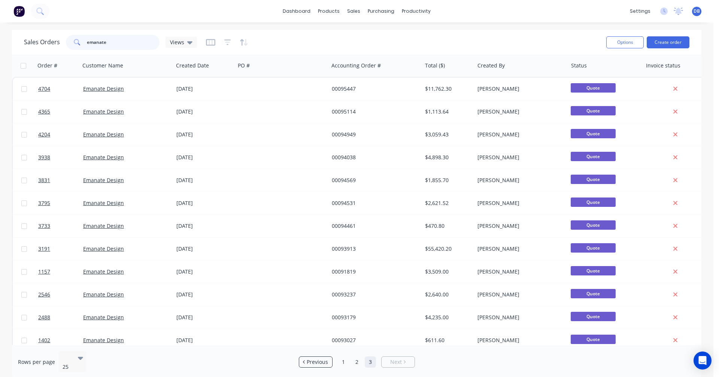
drag, startPoint x: 113, startPoint y: 43, endPoint x: 53, endPoint y: 46, distance: 60.0
click at [53, 44] on div "Sales Orders emanate Views" at bounding box center [110, 42] width 173 height 15
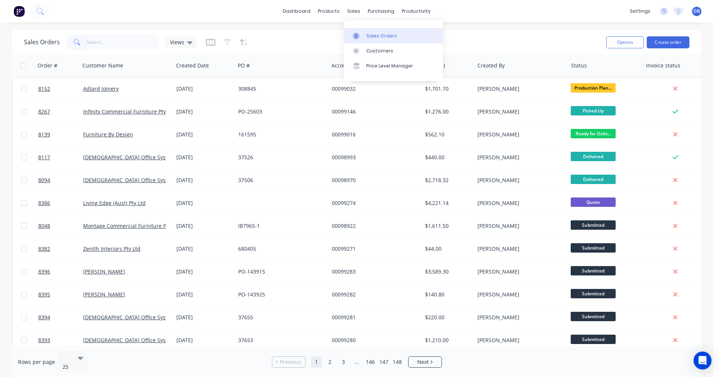
click at [372, 37] on div "Sales Orders" at bounding box center [381, 36] width 31 height 7
click at [663, 42] on button "Create order" at bounding box center [668, 42] width 43 height 12
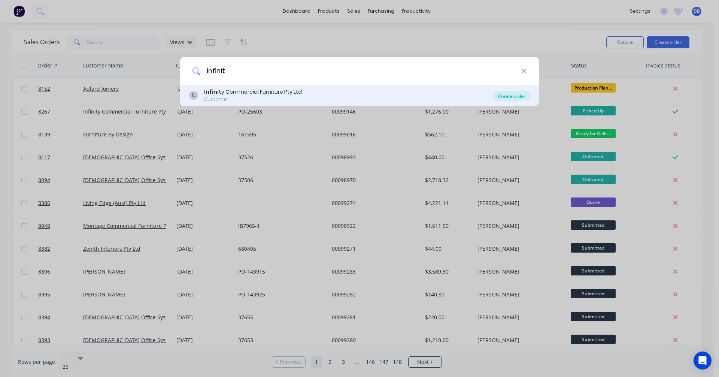
type input "infinit"
click at [512, 95] on div "Create order" at bounding box center [512, 96] width 36 height 10
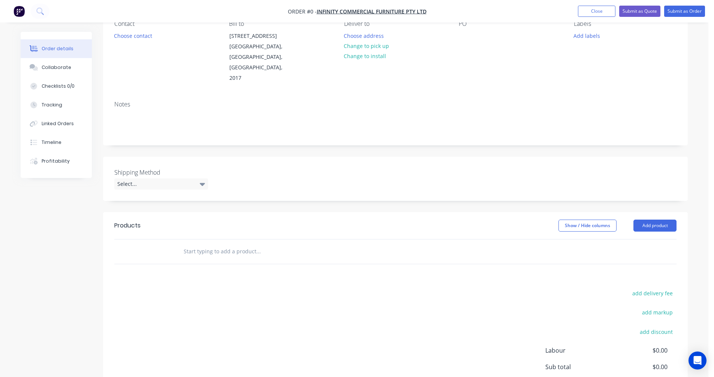
scroll to position [75, 0]
click at [209, 243] on input "text" at bounding box center [258, 250] width 150 height 15
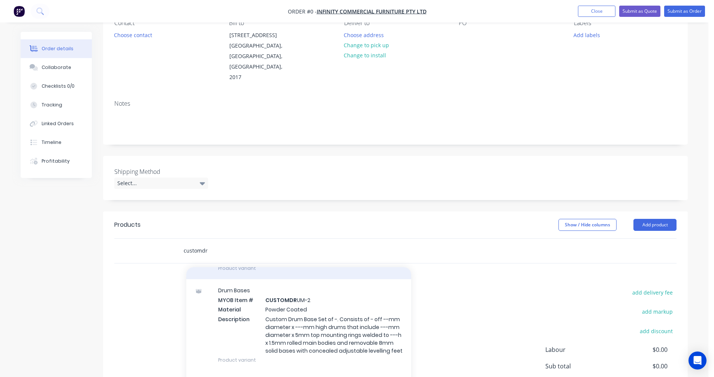
scroll to position [112, 0]
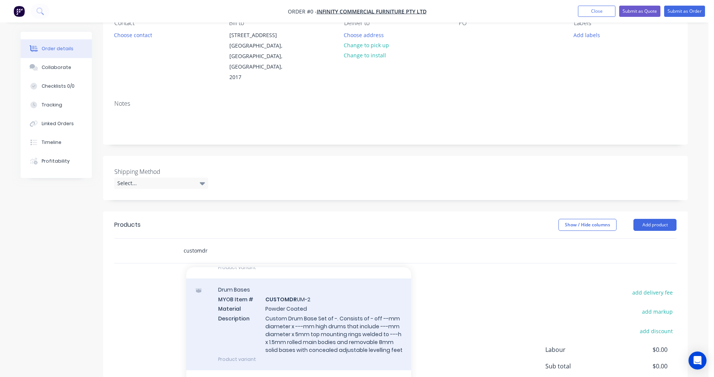
type input "customdr"
click at [305, 297] on div "Drum Bases MYOB Item # CUSTOMDR UM-2 Material Powder Coated Description Custom …" at bounding box center [298, 324] width 225 height 92
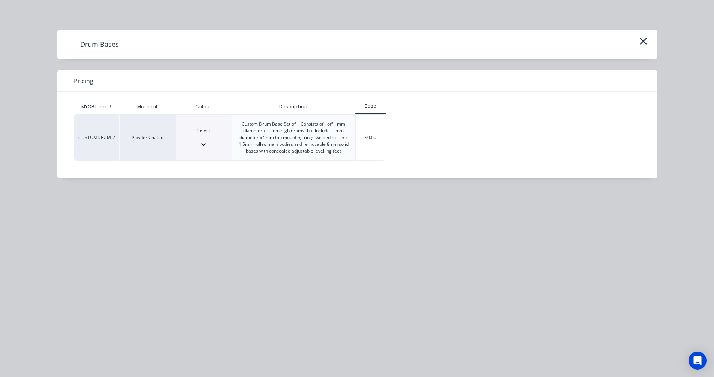
click at [211, 137] on div at bounding box center [204, 137] width 56 height 7
type input "sat"
click at [373, 139] on div "$0.00" at bounding box center [370, 138] width 30 height 46
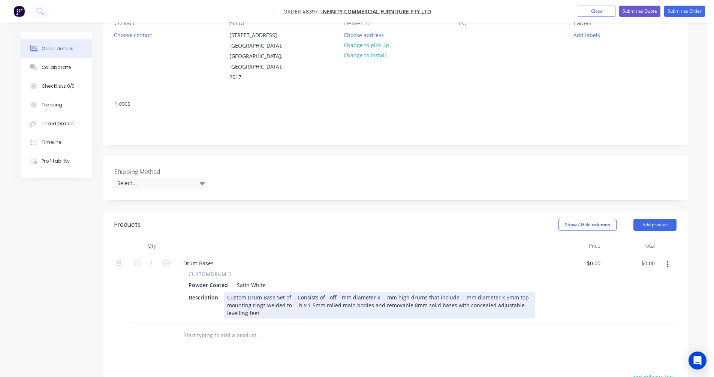
click at [291, 292] on div "Custom Drum Base Set of -. Consists of - off --mm diameter x ---mm high drums t…" at bounding box center [379, 305] width 311 height 27
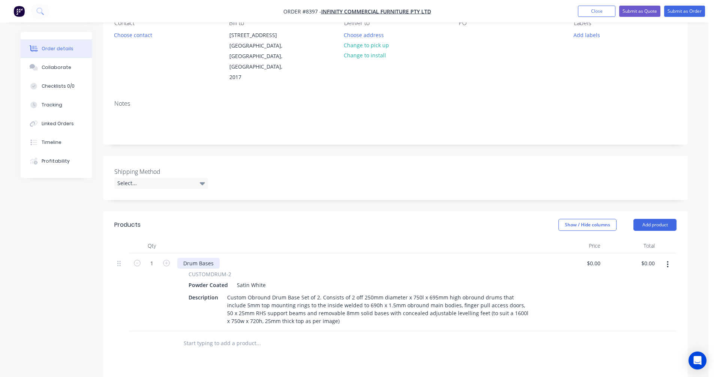
drag, startPoint x: 200, startPoint y: 241, endPoint x: 212, endPoint y: 242, distance: 12.4
click at [200, 258] on div "Drum Bases" at bounding box center [198, 263] width 42 height 11
drag, startPoint x: 214, startPoint y: 242, endPoint x: 179, endPoint y: 242, distance: 35.2
click at [179, 258] on div "Drum Bases" at bounding box center [198, 263] width 42 height 11
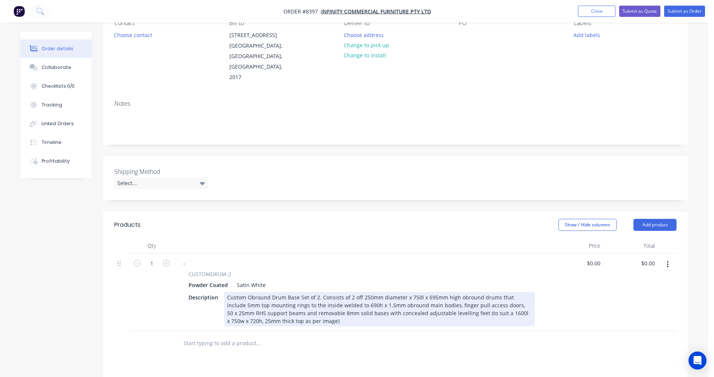
click at [348, 292] on div "Custom Obround Drum Base Set of 2. Consists of 2 off 250mm diameter x 750l x 69…" at bounding box center [379, 309] width 311 height 34
click at [388, 295] on div "Custom Obround Drum Base Set of 2. Consists of 2 off 250mm diameter x 750l x 69…" at bounding box center [379, 309] width 311 height 34
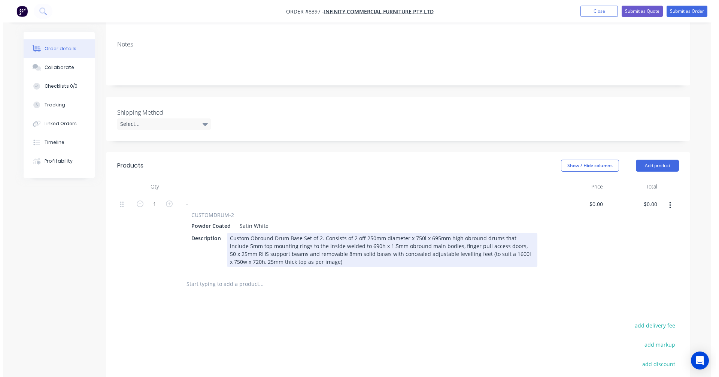
scroll to position [150, 0]
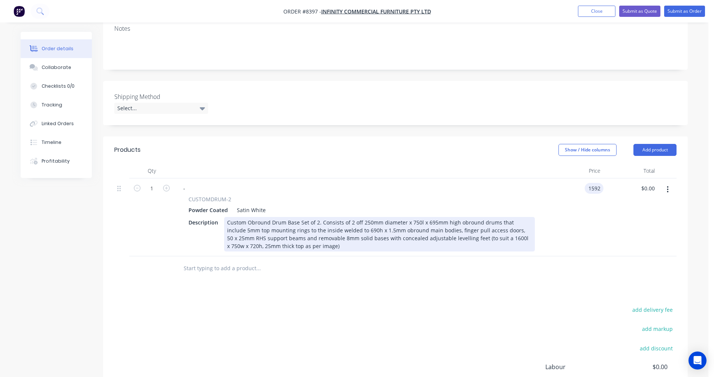
type input "$1,592.00"
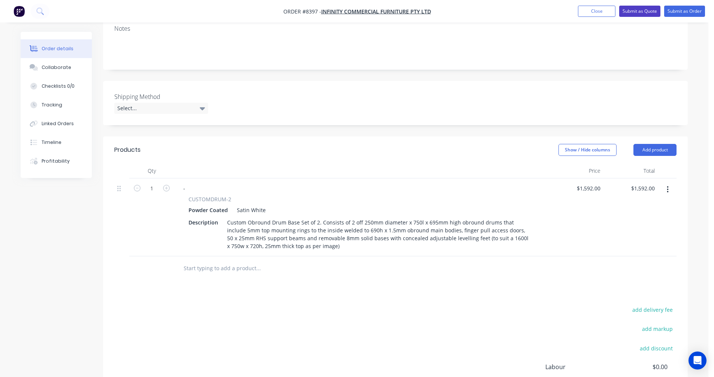
click at [630, 10] on button "Submit as Quote" at bounding box center [639, 11] width 41 height 11
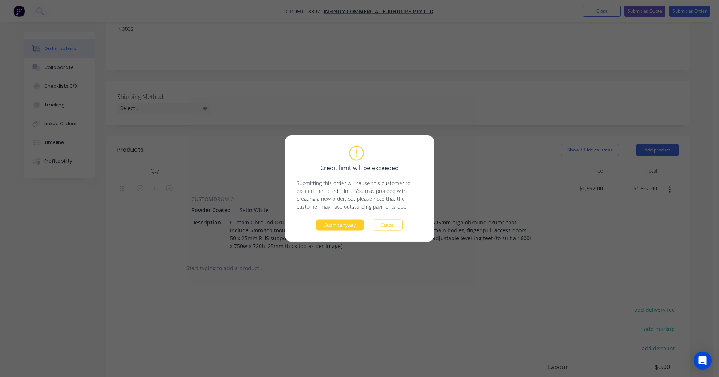
click at [346, 226] on button "Submit anyway" at bounding box center [340, 225] width 47 height 11
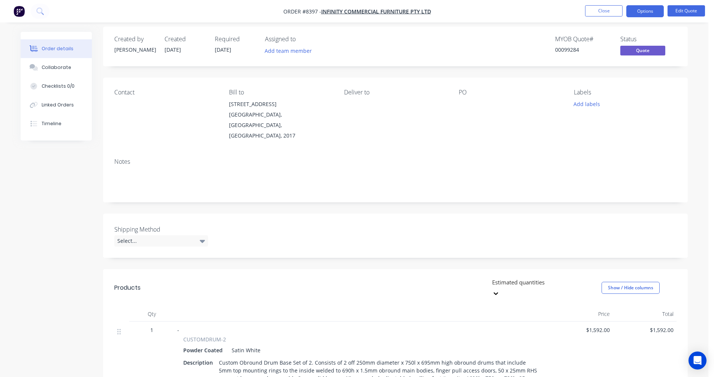
scroll to position [0, 0]
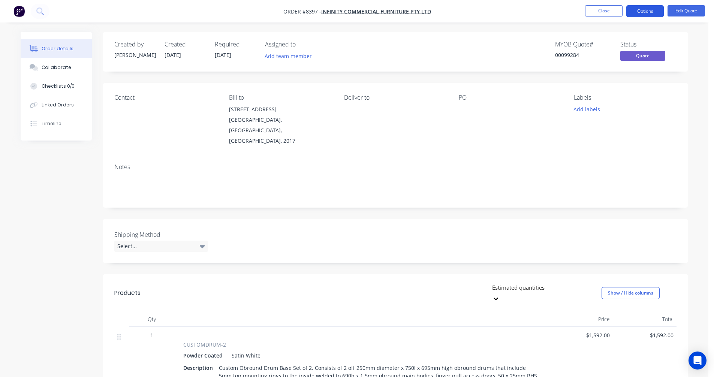
click at [640, 10] on button "Options" at bounding box center [644, 11] width 37 height 12
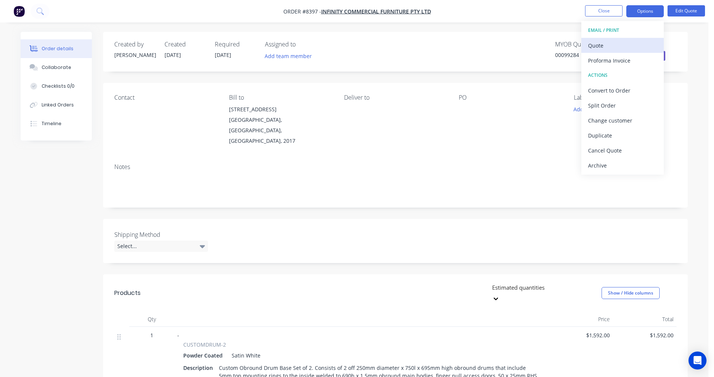
click at [617, 43] on div "Quote" at bounding box center [622, 45] width 69 height 11
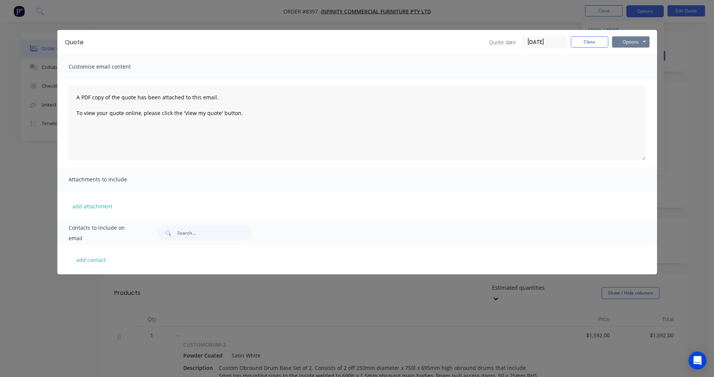
click at [636, 40] on button "Options" at bounding box center [630, 41] width 37 height 11
click at [640, 50] on button "Preview" at bounding box center [636, 55] width 48 height 12
click at [590, 42] on button "Close" at bounding box center [588, 41] width 37 height 11
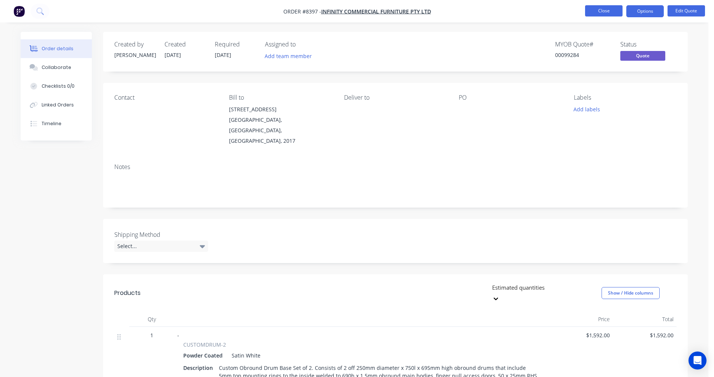
click at [600, 15] on button "Close" at bounding box center [603, 10] width 37 height 11
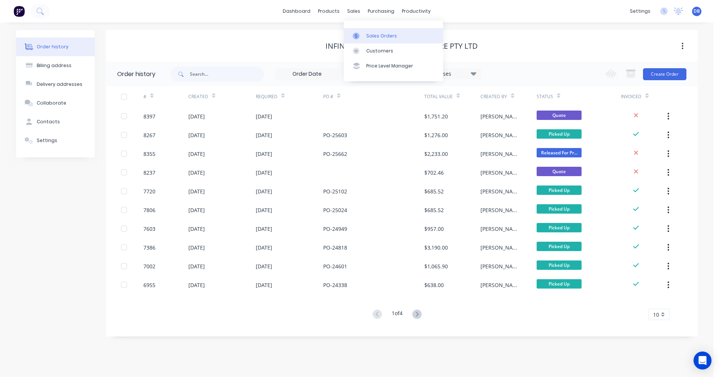
click at [375, 35] on div "Sales Orders" at bounding box center [381, 36] width 31 height 7
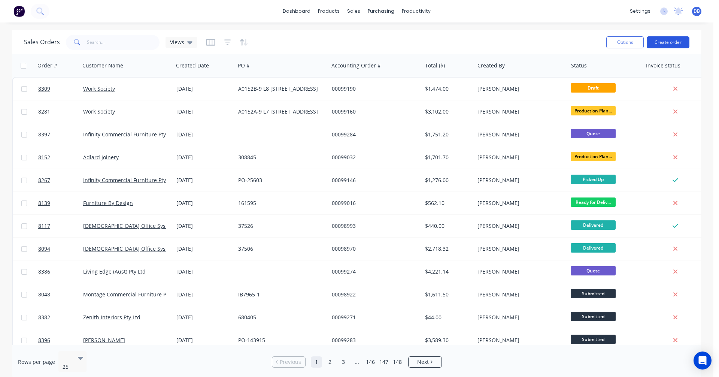
click at [665, 44] on button "Create order" at bounding box center [668, 42] width 43 height 12
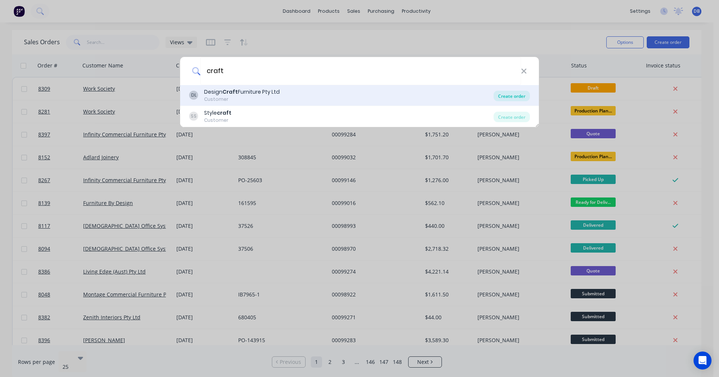
type input "craft"
click at [517, 94] on div "Create order" at bounding box center [512, 96] width 36 height 10
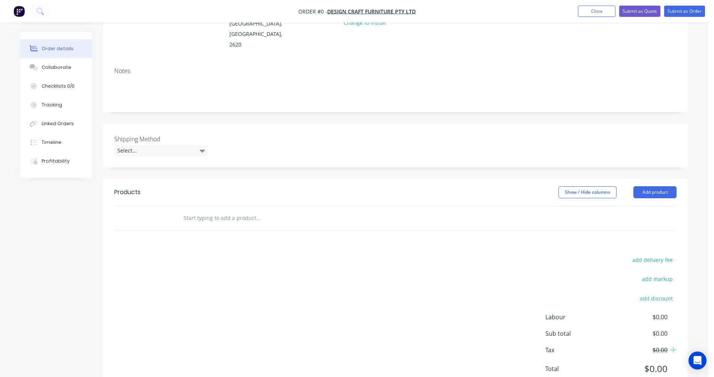
scroll to position [112, 0]
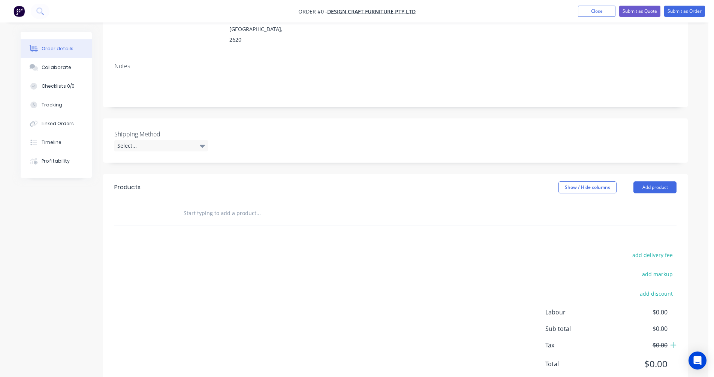
click at [205, 206] on input "text" at bounding box center [258, 213] width 150 height 15
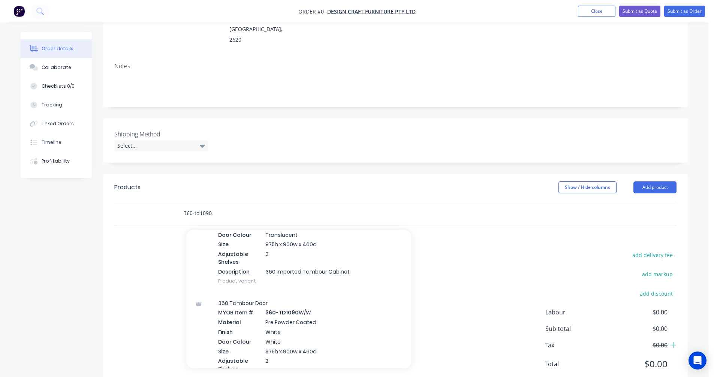
scroll to position [300, 0]
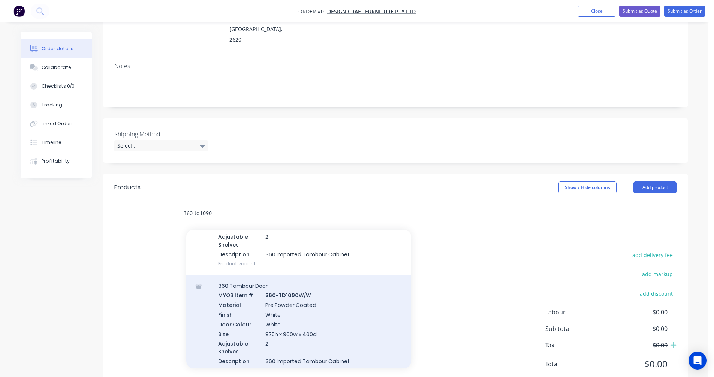
type input "360-td1090"
click at [298, 309] on div "360 Tambour Door MYOB Item # 360-TD1090 W/W Material Pre Powder Coated Finish W…" at bounding box center [298, 328] width 225 height 107
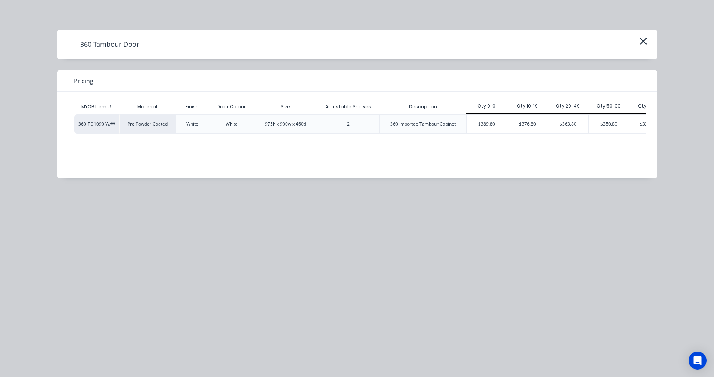
scroll to position [0, 57]
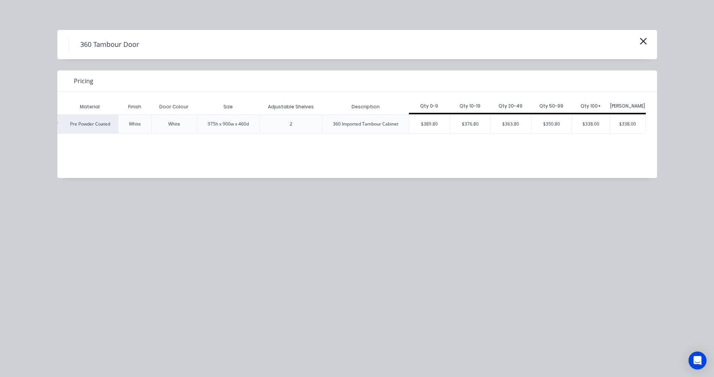
click at [586, 125] on div "$338.00" at bounding box center [591, 124] width 38 height 19
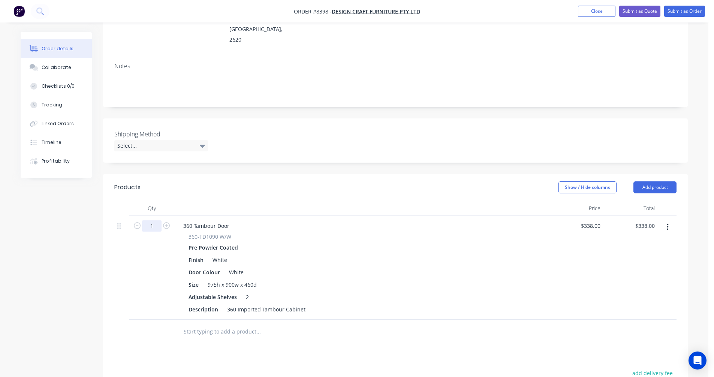
click at [157, 220] on input "1" at bounding box center [151, 225] width 19 height 11
type input "172"
type input "$58,136.00"
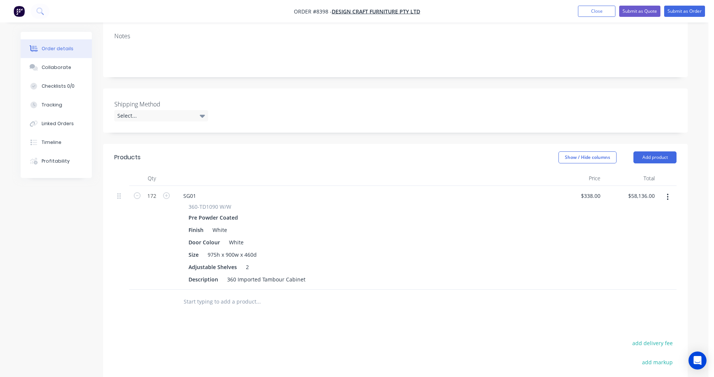
scroll to position [225, 0]
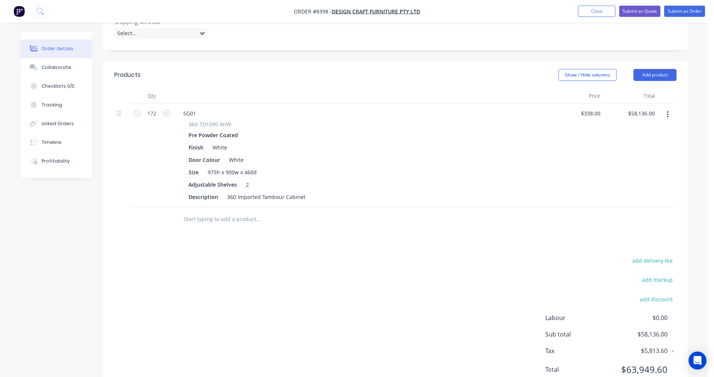
click at [196, 212] on input "text" at bounding box center [258, 219] width 150 height 15
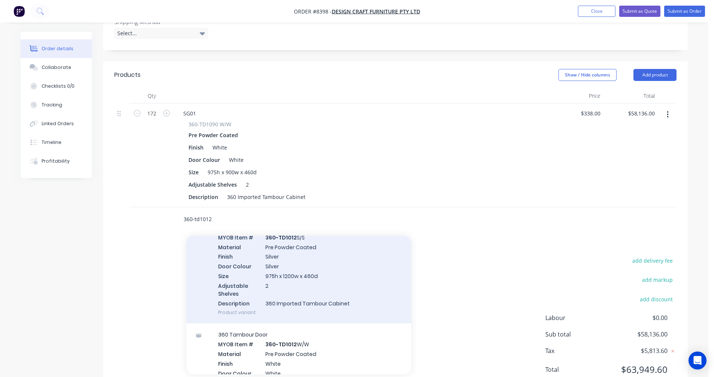
scroll to position [187, 0]
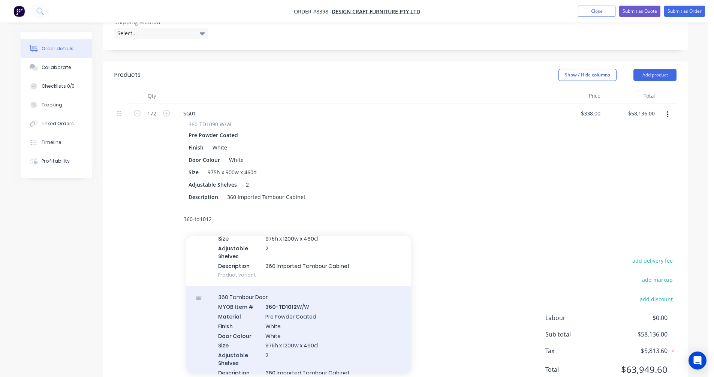
type input "360-td1012"
click at [305, 314] on div "360 Tambour Door MYOB Item # 360-TD1012 W/W Material Pre Powder Coated Finish W…" at bounding box center [298, 339] width 225 height 107
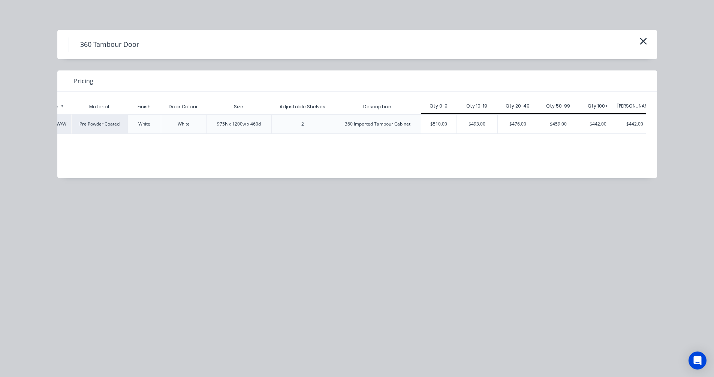
scroll to position [0, 55]
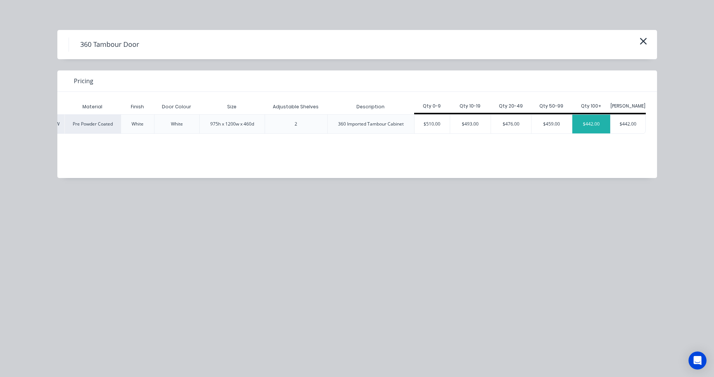
click at [589, 122] on div "$442.00" at bounding box center [591, 124] width 38 height 19
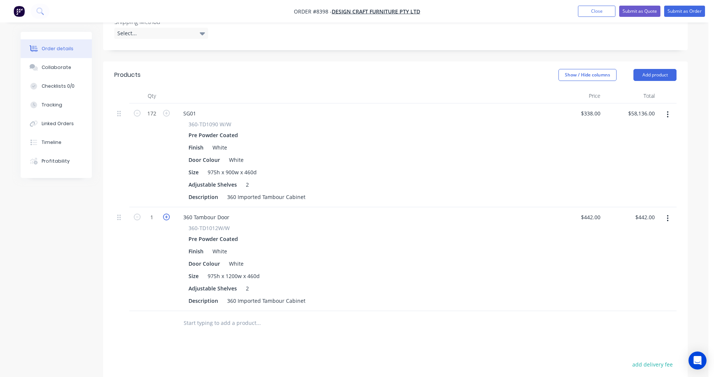
click at [166, 214] on icon "button" at bounding box center [166, 217] width 7 height 7
type input "2"
type input "$884.00"
click at [181, 212] on div "360 Tambour Door" at bounding box center [206, 217] width 58 height 11
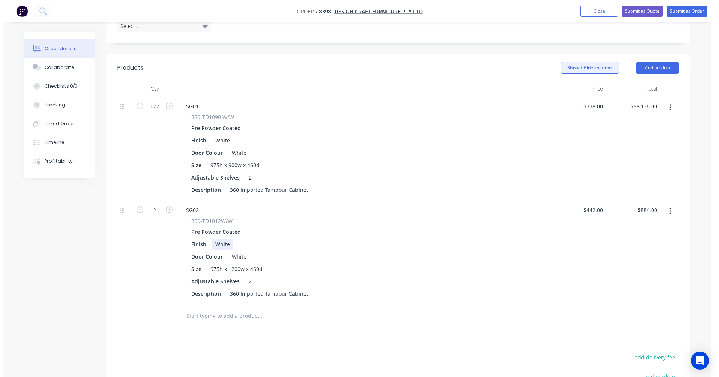
scroll to position [224, 0]
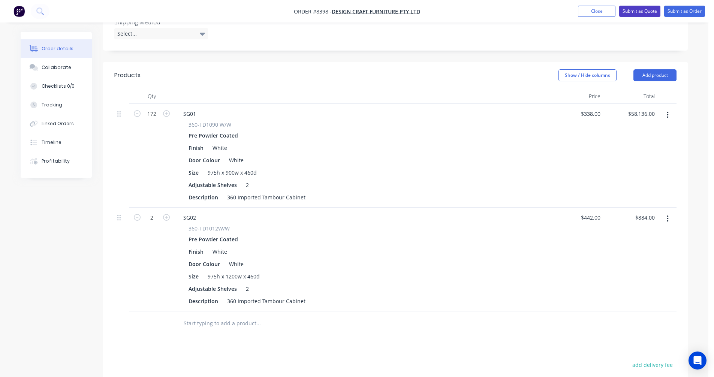
click at [636, 8] on button "Submit as Quote" at bounding box center [639, 11] width 41 height 11
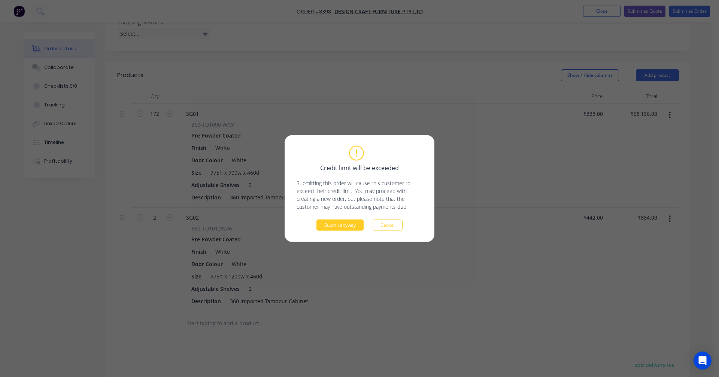
click at [345, 224] on button "Submit anyway" at bounding box center [340, 225] width 47 height 11
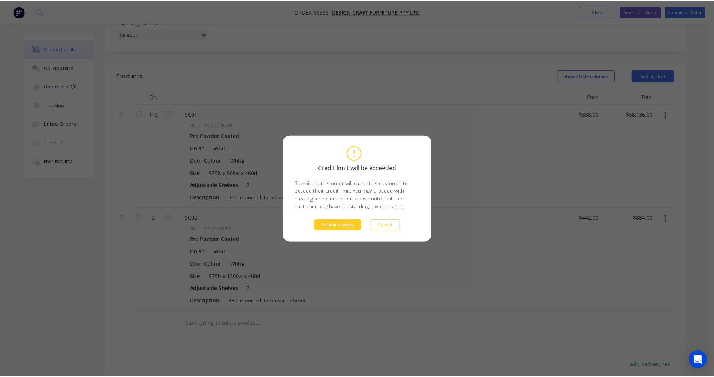
scroll to position [223, 0]
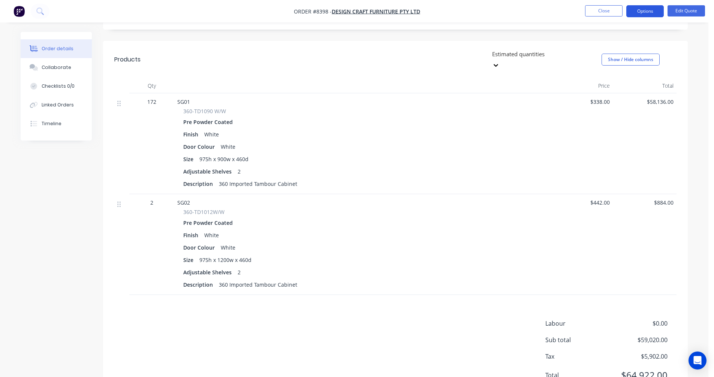
click at [641, 8] on button "Options" at bounding box center [644, 11] width 37 height 12
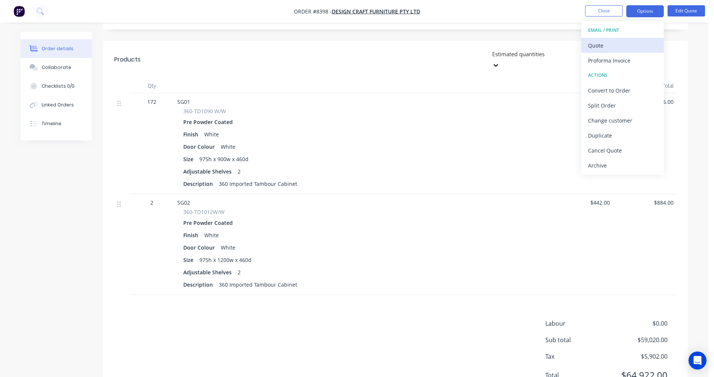
click at [602, 44] on div "Quote" at bounding box center [622, 45] width 69 height 11
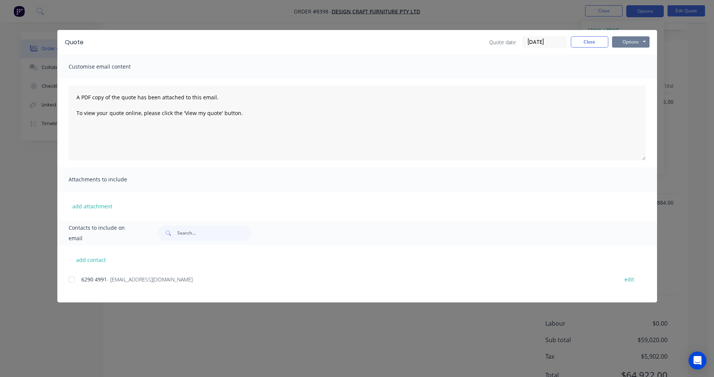
click at [630, 41] on button "Options" at bounding box center [630, 41] width 37 height 11
click at [635, 55] on button "Preview" at bounding box center [636, 55] width 48 height 12
click at [588, 42] on button "Close" at bounding box center [588, 41] width 37 height 11
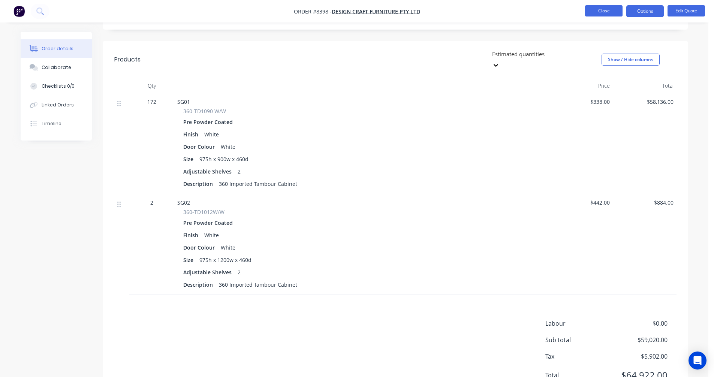
click at [608, 11] on button "Close" at bounding box center [603, 10] width 37 height 11
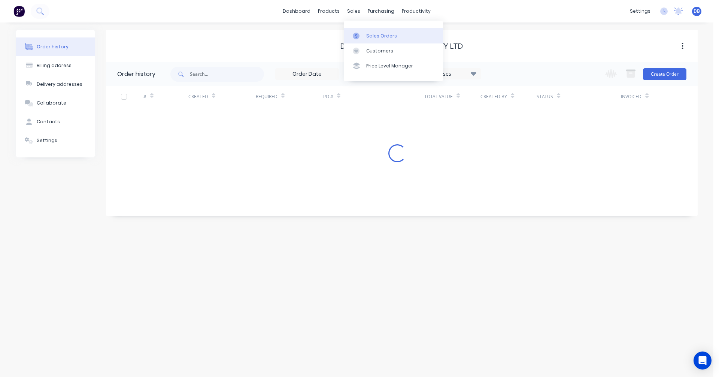
click at [365, 32] on link "Sales Orders" at bounding box center [393, 35] width 99 height 15
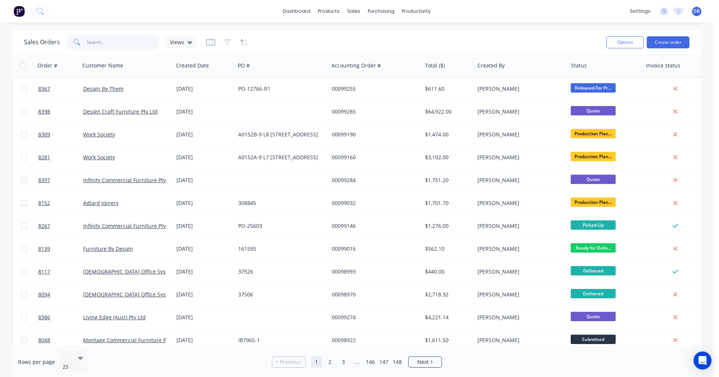
click at [128, 41] on input "text" at bounding box center [123, 42] width 73 height 15
type input "98457"
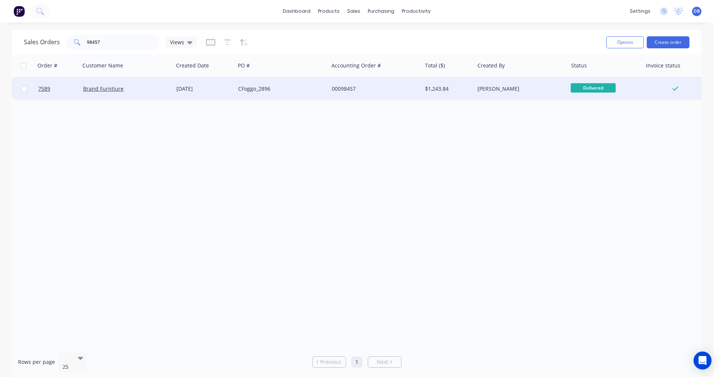
click at [200, 87] on div "[DATE]" at bounding box center [204, 88] width 56 height 7
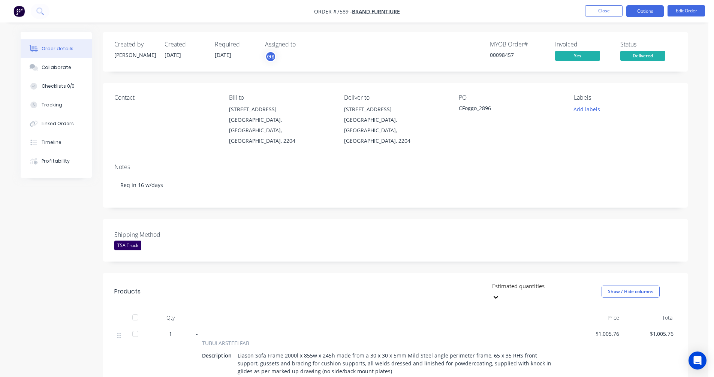
click at [638, 10] on button "Options" at bounding box center [644, 11] width 37 height 12
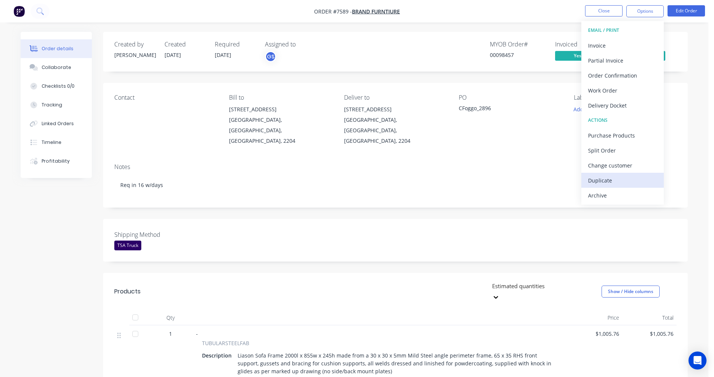
click at [612, 179] on div "Duplicate" at bounding box center [622, 180] width 69 height 11
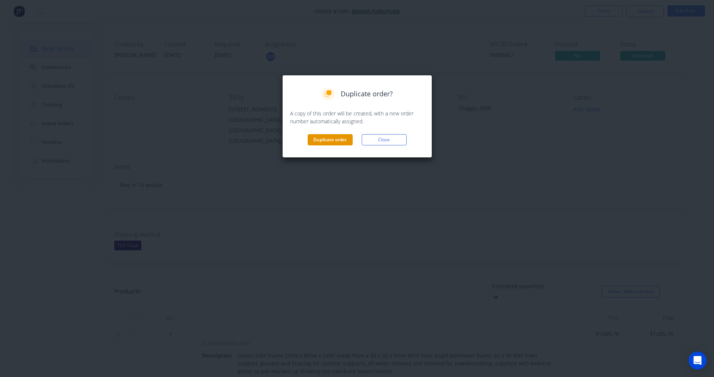
click at [339, 139] on button "Duplicate order" at bounding box center [330, 139] width 45 height 11
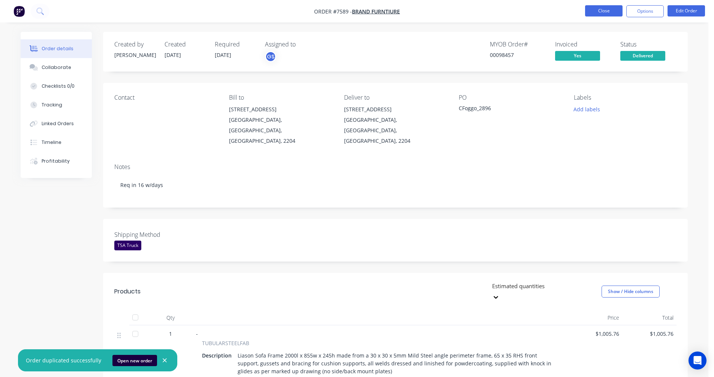
click at [593, 7] on button "Close" at bounding box center [603, 10] width 37 height 11
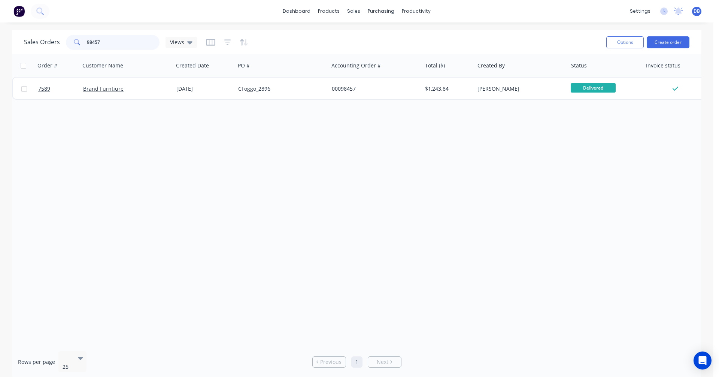
drag, startPoint x: 101, startPoint y: 40, endPoint x: 62, endPoint y: 40, distance: 38.6
click at [63, 40] on div "Sales Orders 98457 Views" at bounding box center [110, 42] width 173 height 15
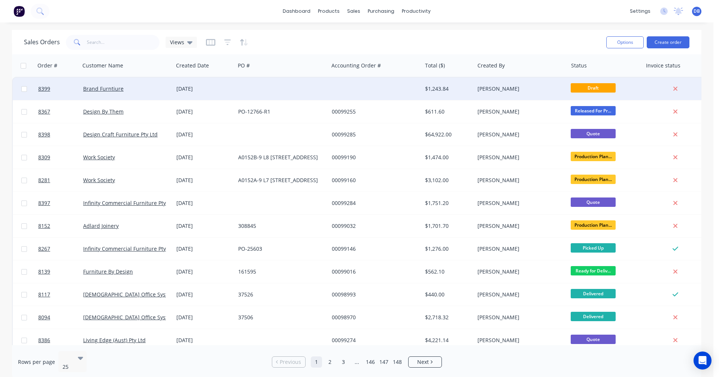
click at [197, 87] on div "[DATE]" at bounding box center [204, 88] width 56 height 7
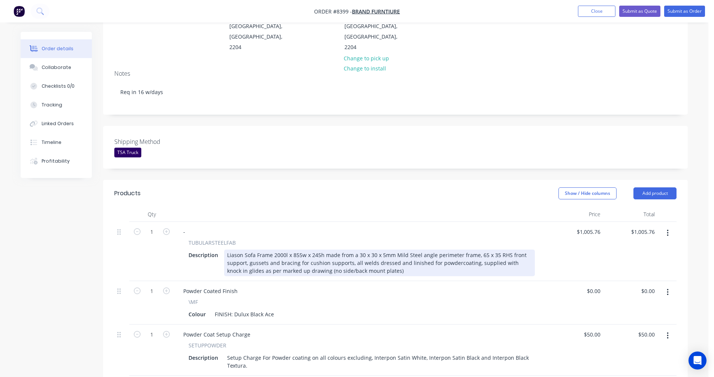
scroll to position [112, 0]
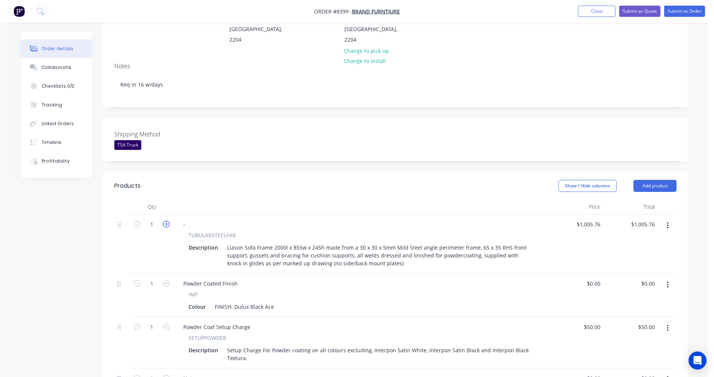
click at [165, 221] on icon "button" at bounding box center [166, 224] width 7 height 7
type input "2"
type input "$2,011.52"
click at [666, 219] on button "button" at bounding box center [668, 225] width 18 height 13
click at [642, 255] on div "Duplicate" at bounding box center [641, 260] width 58 height 11
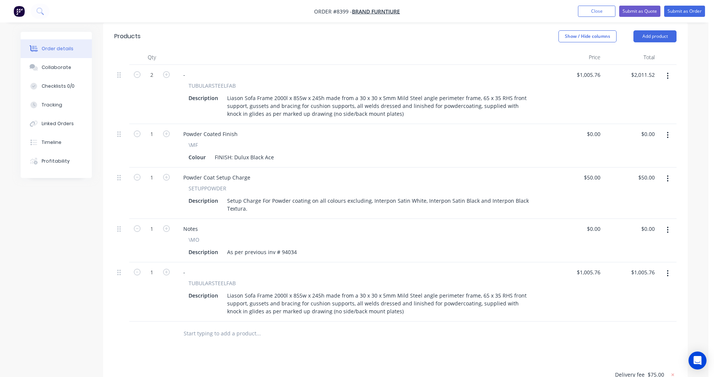
scroll to position [262, 0]
click at [165, 268] on icon "button" at bounding box center [166, 271] width 7 height 7
type input "2"
type input "$2,011.52"
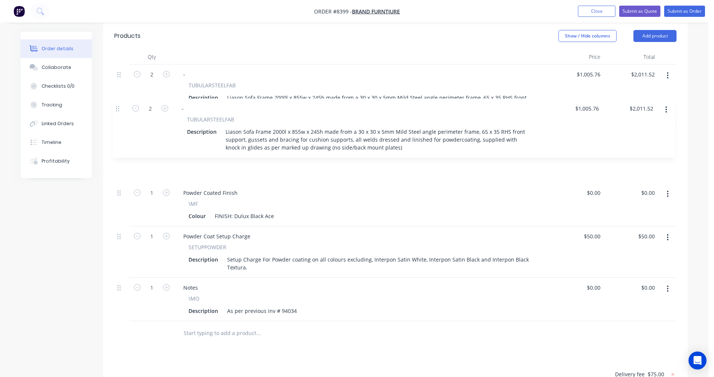
drag, startPoint x: 118, startPoint y: 253, endPoint x: 118, endPoint y: 108, distance: 145.7
click at [118, 108] on div "2 - TUBULARSTEELFAB Description Liason Sofa Frame 2000l x 855w x 245h made from…" at bounding box center [395, 192] width 562 height 257
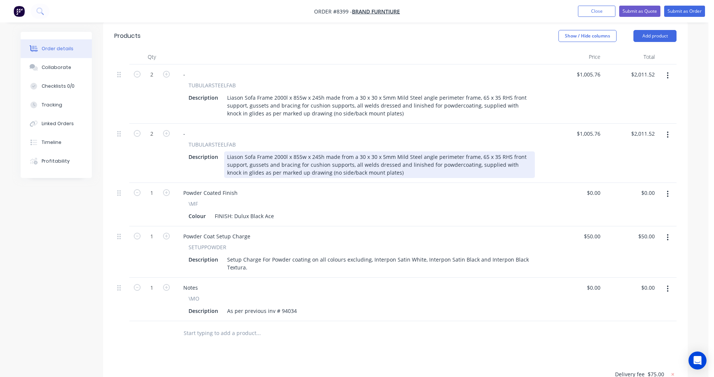
click at [277, 151] on div "Liason Sofa Frame 2000l x 855w x 245h made from a 30 x 30 x 5mm Mild Steel angl…" at bounding box center [379, 164] width 311 height 27
click at [389, 151] on div "Liason Sofa Frame 2400l x 855w x 245h made from a 30 x 30 x 5mm Mild Steel angl…" at bounding box center [379, 164] width 311 height 27
click at [384, 153] on div "Liason Sofa Frame 2400l x 855w x 245h made from a 30 x 30 x 5mm Mild Steel angl…" at bounding box center [379, 164] width 311 height 27
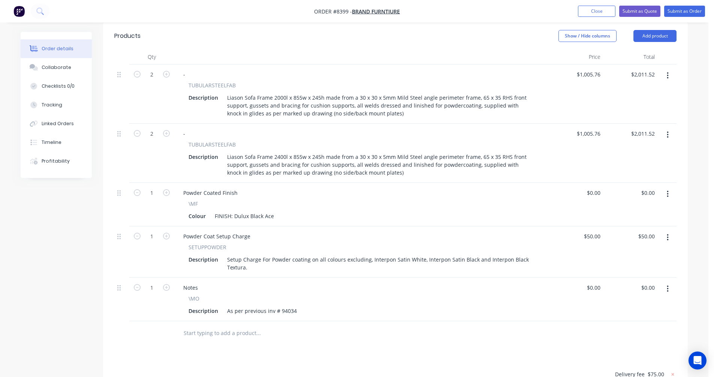
click at [669, 282] on button "button" at bounding box center [668, 288] width 18 height 13
click at [633, 348] on div "Delete" at bounding box center [641, 353] width 58 height 11
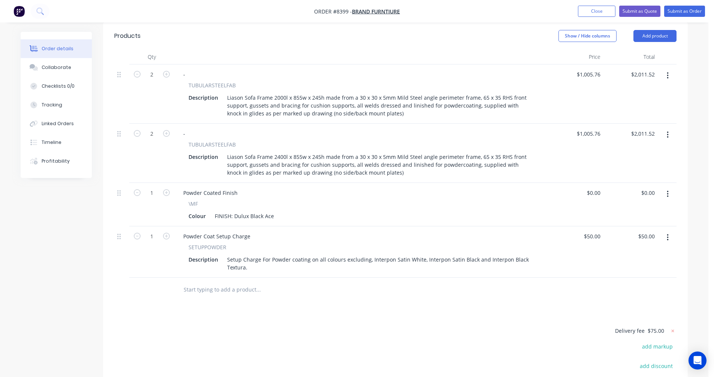
click at [667, 233] on icon "button" at bounding box center [667, 237] width 2 height 8
click at [634, 297] on div "Delete" at bounding box center [641, 302] width 58 height 11
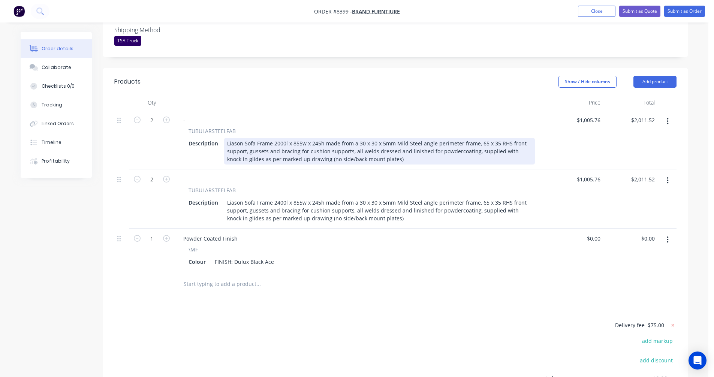
scroll to position [187, 0]
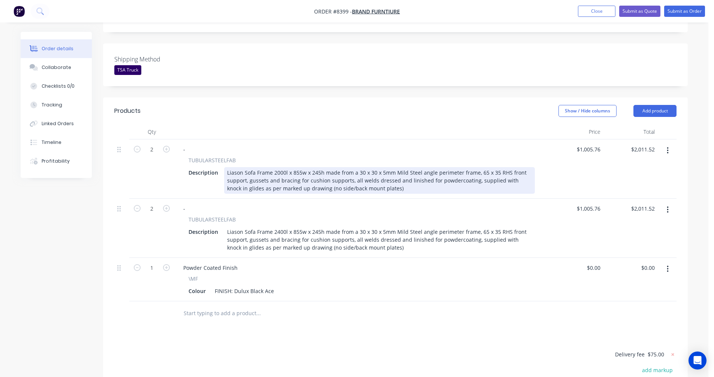
click at [390, 167] on div "Liason Sofa Frame 2000l x 855w x 245h made from a 30 x 30 x 5mm Mild Steel angl…" at bounding box center [379, 180] width 311 height 27
type input "$889.00"
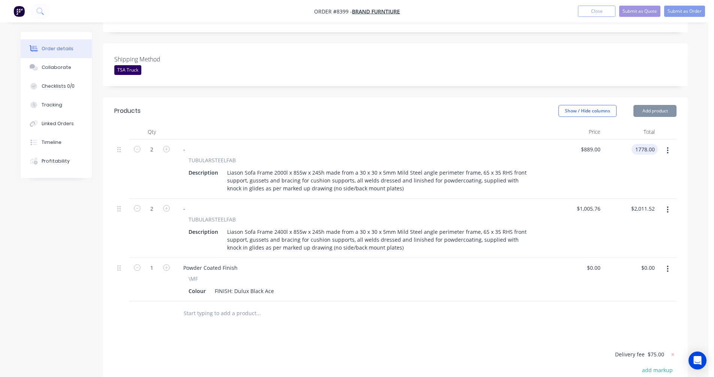
type input "$1,778.00"
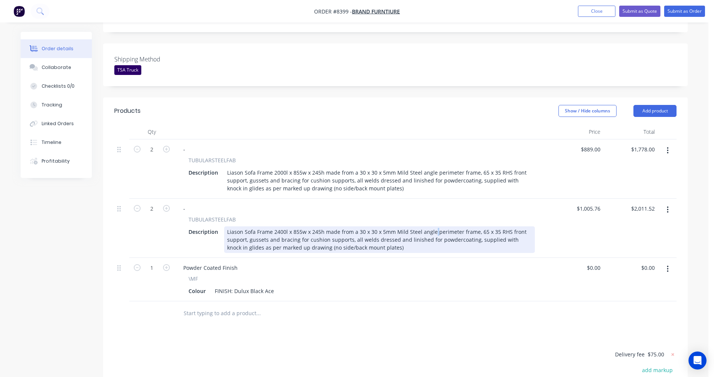
click at [433, 226] on div "Liason Sofa Frame 2400l x 855w x 245h made from a 30 x 30 x 5mm Mild Steel angl…" at bounding box center [379, 239] width 311 height 27
type input "$915.00"
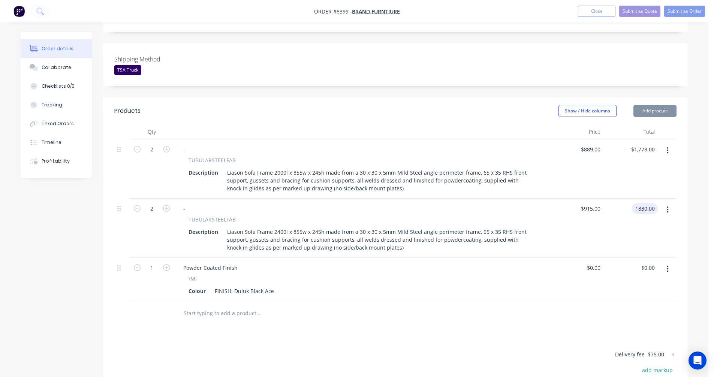
type input "$1,830.00"
click at [636, 11] on button "Submit as Quote" at bounding box center [639, 11] width 41 height 11
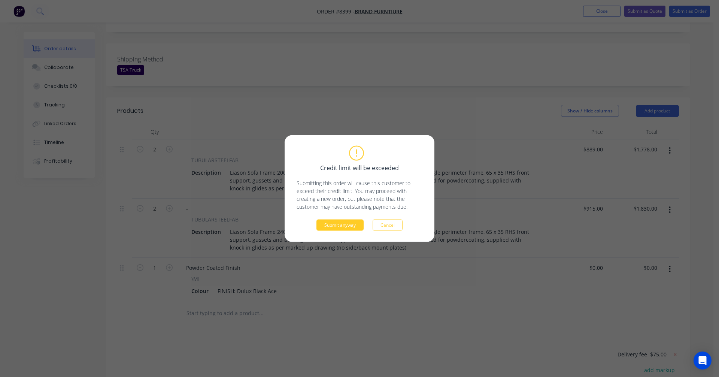
click at [333, 226] on button "Submit anyway" at bounding box center [340, 225] width 47 height 11
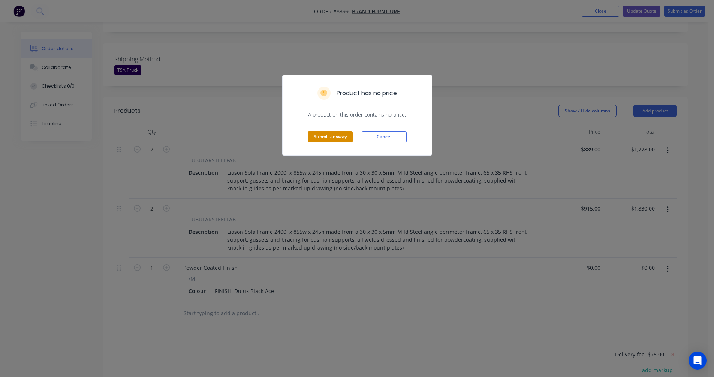
click at [326, 135] on button "Submit anyway" at bounding box center [330, 136] width 45 height 11
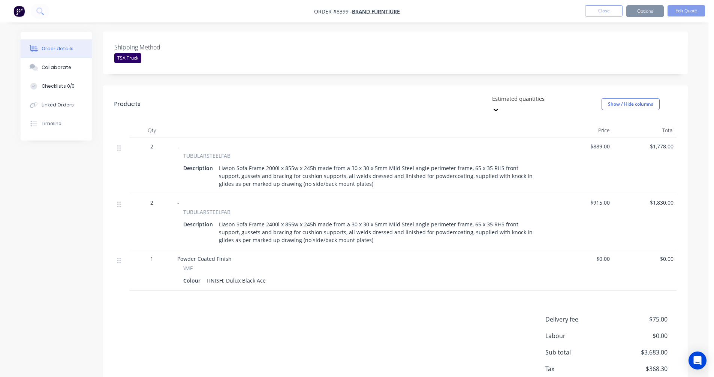
scroll to position [186, 0]
click at [642, 13] on button "Options" at bounding box center [644, 11] width 37 height 12
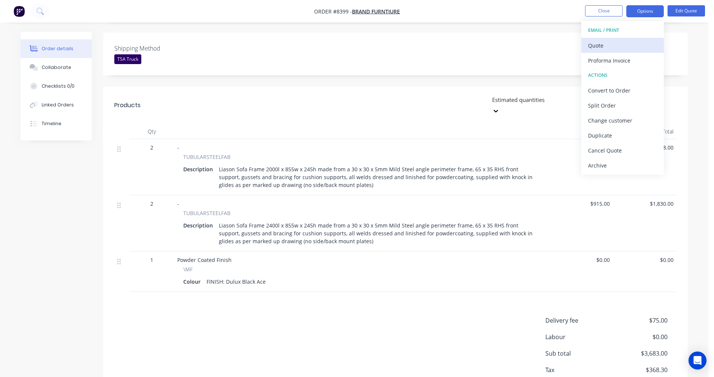
click at [602, 47] on div "Quote" at bounding box center [622, 45] width 69 height 11
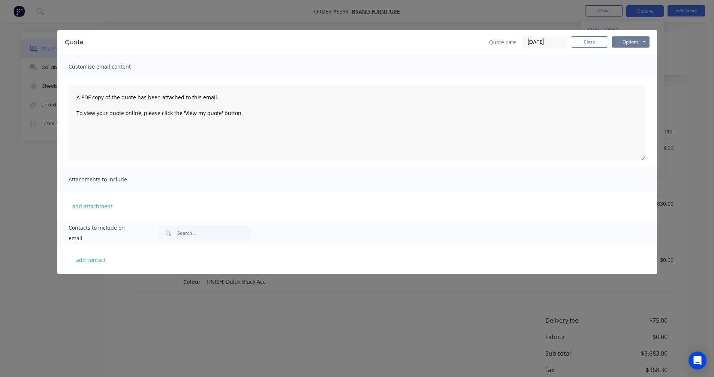
click at [632, 39] on button "Options" at bounding box center [630, 41] width 37 height 11
click at [632, 55] on button "Preview" at bounding box center [636, 55] width 48 height 12
click at [590, 43] on button "Close" at bounding box center [588, 41] width 37 height 11
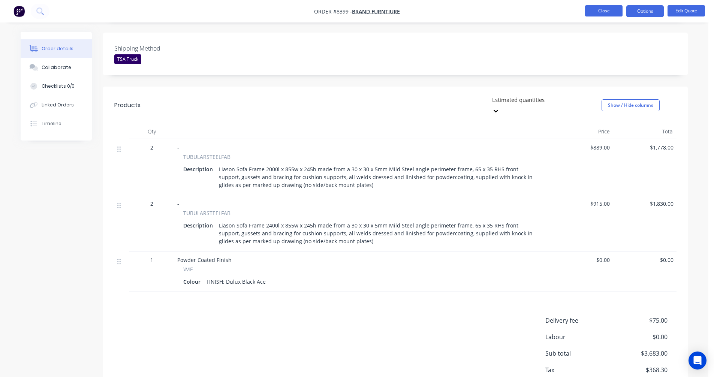
click at [601, 15] on button "Close" at bounding box center [603, 10] width 37 height 11
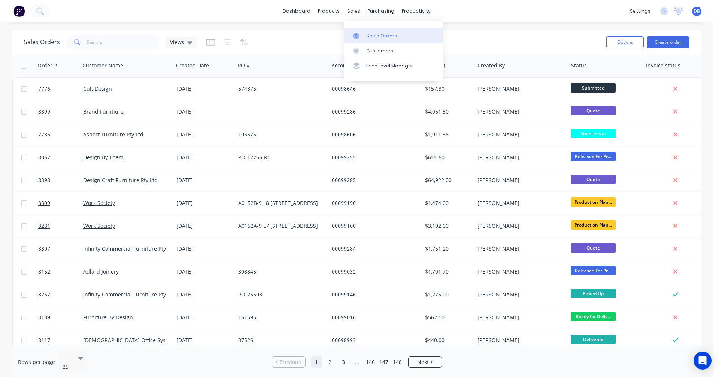
click at [366, 33] on link "Sales Orders" at bounding box center [393, 35] width 99 height 15
click at [659, 40] on button "Create order" at bounding box center [668, 42] width 43 height 12
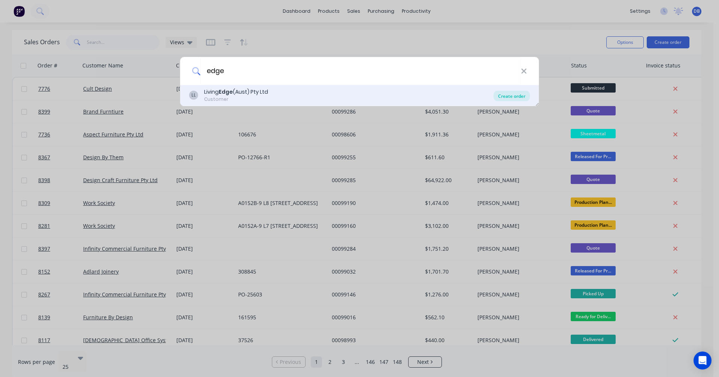
type input "edge"
click at [514, 94] on div "Create order" at bounding box center [512, 96] width 36 height 10
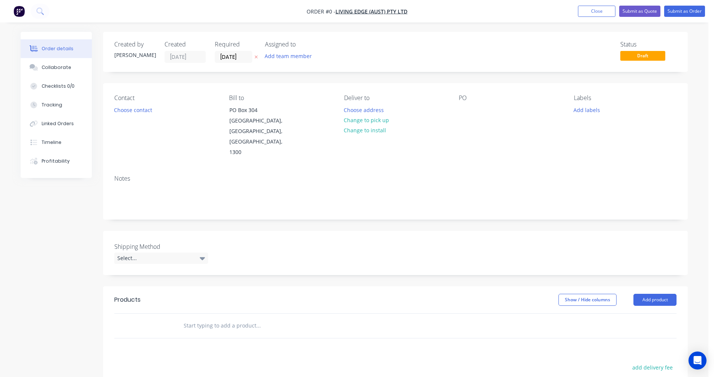
drag, startPoint x: 207, startPoint y: 302, endPoint x: 203, endPoint y: 303, distance: 4.0
click at [206, 318] on input "text" at bounding box center [258, 325] width 150 height 15
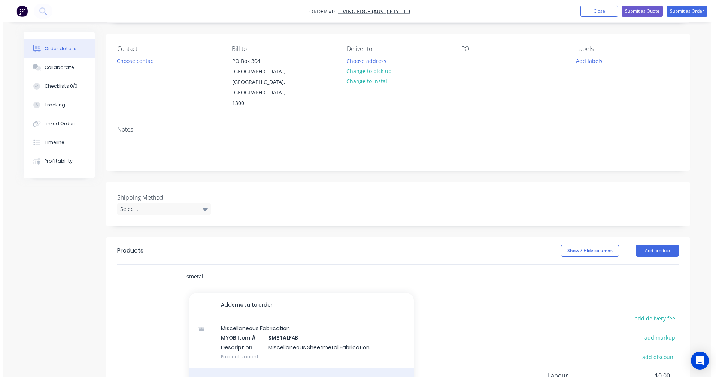
scroll to position [115, 0]
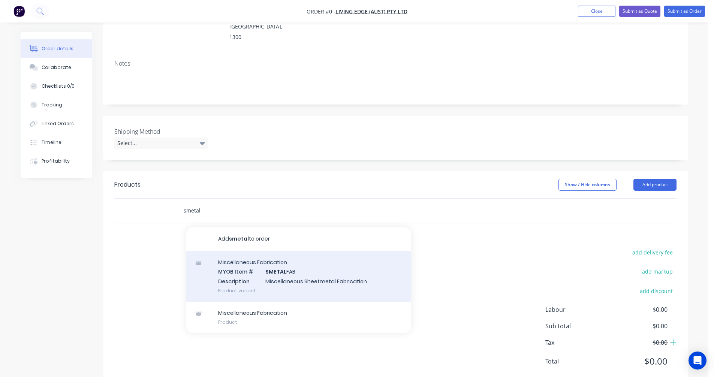
type input "smetal"
click at [273, 253] on div "Miscellaneous Fabrication MYOB Item # SMETAL FAB Description Miscellaneous Shee…" at bounding box center [298, 276] width 225 height 51
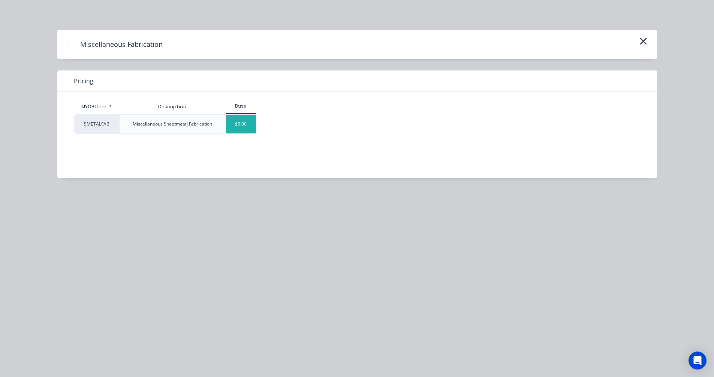
click at [250, 124] on div "$0.00" at bounding box center [241, 124] width 30 height 19
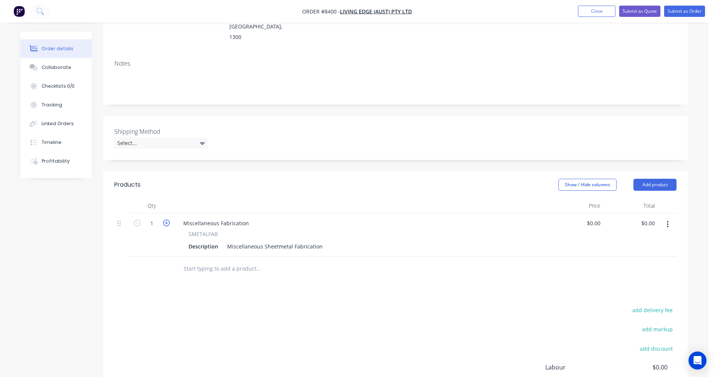
click at [165, 220] on icon "button" at bounding box center [166, 223] width 7 height 7
type input "2"
click at [194, 218] on div "Miscellaneous Fabrication" at bounding box center [216, 223] width 78 height 11
click at [228, 218] on div "Miscellaneous Fabrication" at bounding box center [216, 223] width 78 height 11
drag, startPoint x: 247, startPoint y: 202, endPoint x: 177, endPoint y: 202, distance: 69.7
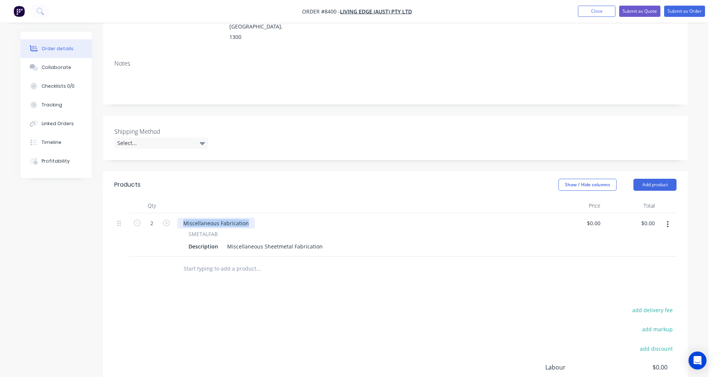
click at [177, 218] on div "Miscellaneous Fabrication" at bounding box center [216, 223] width 78 height 11
click at [266, 241] on div "Miscellaneous Sheetmetal Fabrication" at bounding box center [275, 246] width 102 height 11
click at [282, 241] on div "Miscellaneous Sheetmetal Fabrication" at bounding box center [275, 246] width 102 height 11
click at [302, 241] on div "Miscellaneous Sheetmetal Fabrication" at bounding box center [275, 246] width 102 height 11
drag, startPoint x: 321, startPoint y: 224, endPoint x: 216, endPoint y: 228, distance: 105.0
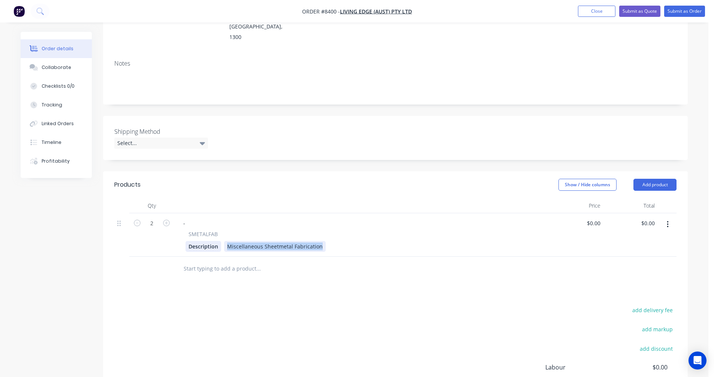
click at [216, 241] on div "Description Miscellaneous Sheetmetal Fabrication" at bounding box center [359, 246] width 349 height 11
type input "$146.70"
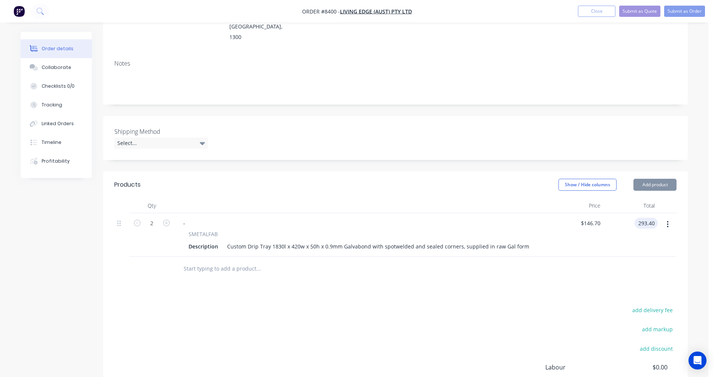
type input "$293.40"
click at [645, 12] on button "Submit as Quote" at bounding box center [639, 11] width 41 height 11
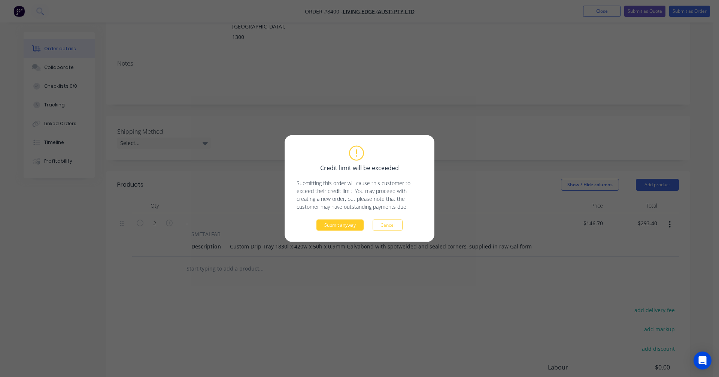
click at [342, 227] on button "Submit anyway" at bounding box center [340, 225] width 47 height 11
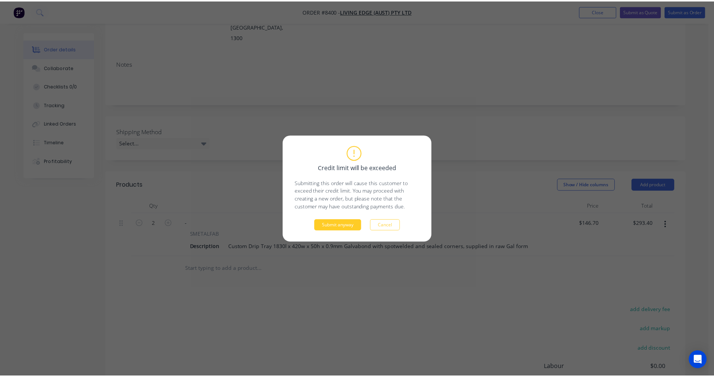
scroll to position [86, 0]
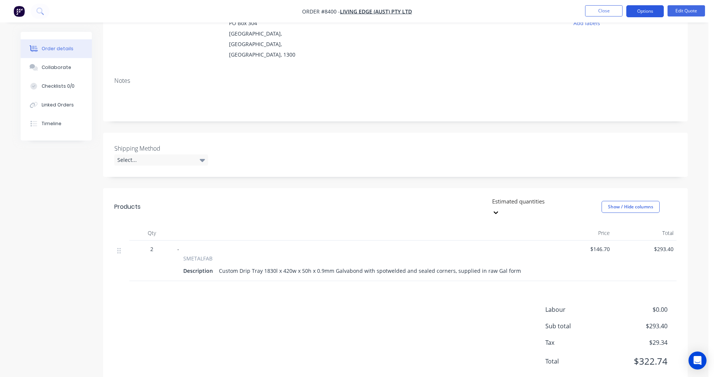
click at [645, 9] on button "Options" at bounding box center [644, 11] width 37 height 12
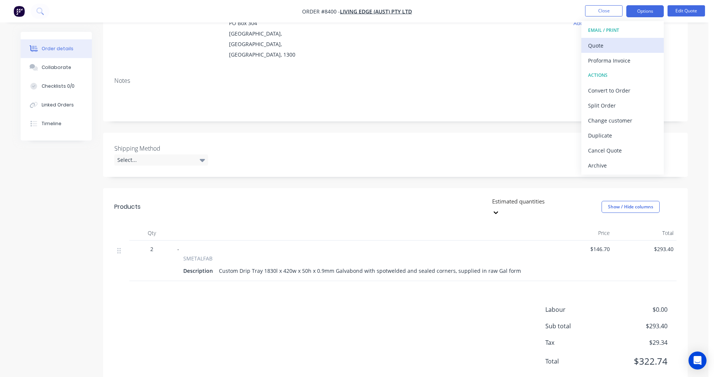
click at [604, 45] on div "Quote" at bounding box center [622, 45] width 69 height 11
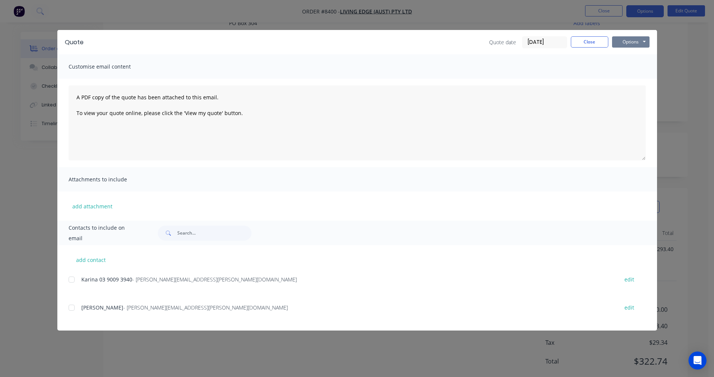
click at [625, 41] on button "Options" at bounding box center [630, 41] width 37 height 11
click at [632, 53] on button "Preview" at bounding box center [636, 55] width 48 height 12
click at [591, 45] on button "Close" at bounding box center [588, 41] width 37 height 11
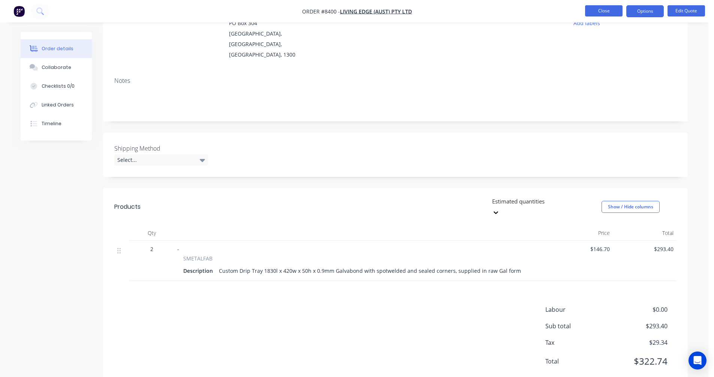
click at [602, 13] on button "Close" at bounding box center [603, 10] width 37 height 11
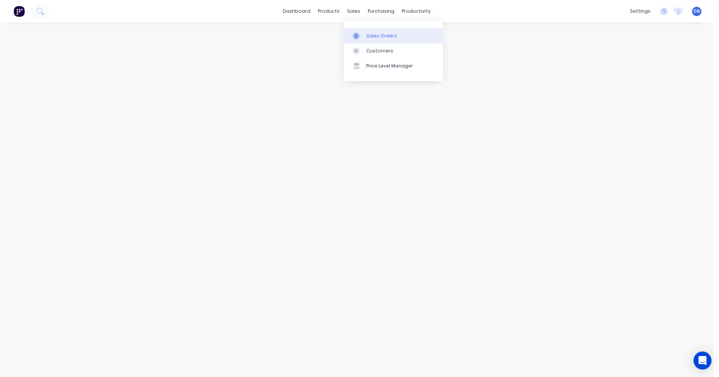
click at [372, 36] on div "Sales Orders" at bounding box center [381, 36] width 31 height 7
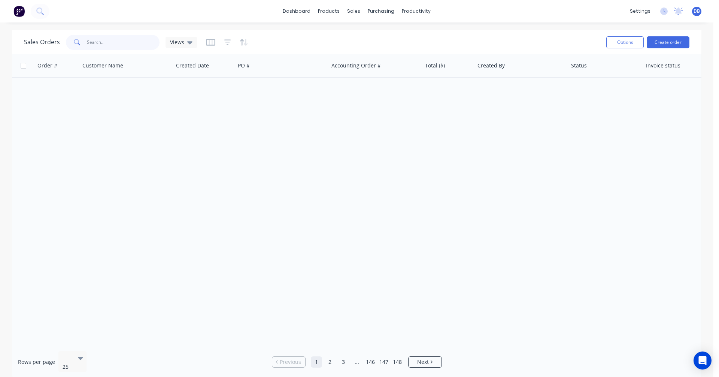
click at [95, 42] on input "text" at bounding box center [123, 42] width 73 height 15
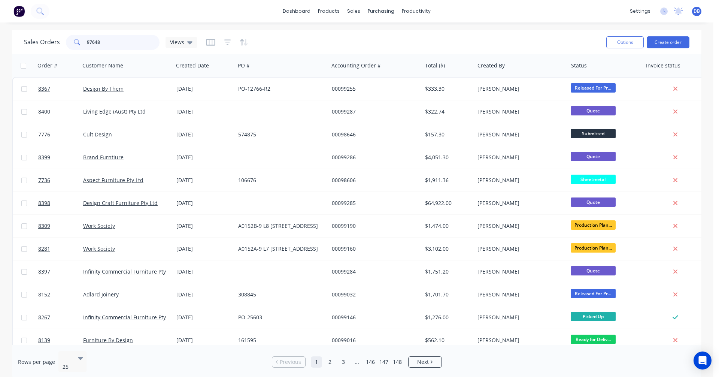
type input "97648"
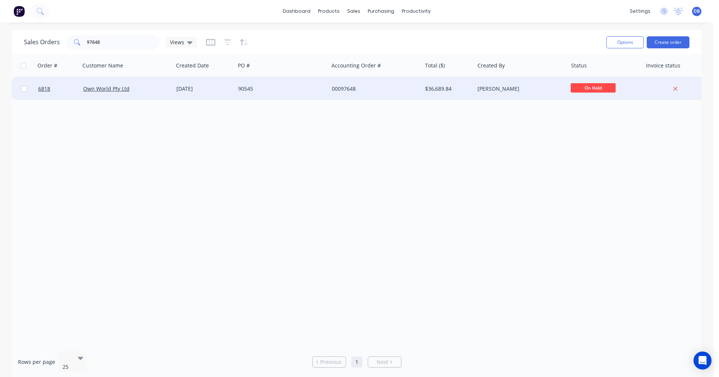
click at [196, 88] on div "[DATE]" at bounding box center [204, 88] width 56 height 7
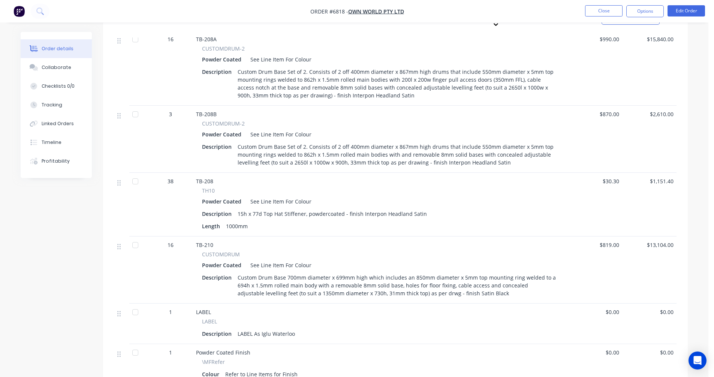
scroll to position [412, 0]
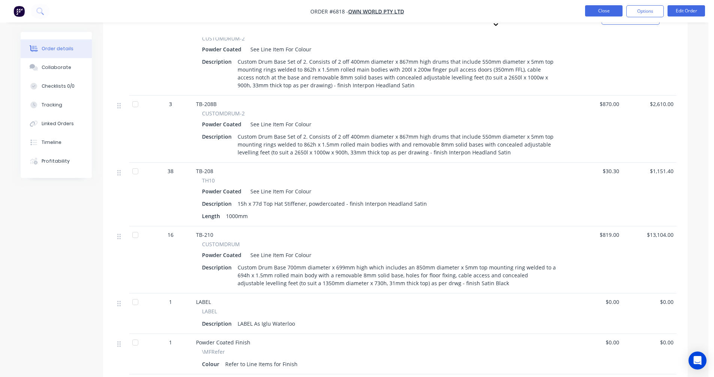
click at [597, 13] on button "Close" at bounding box center [603, 10] width 37 height 11
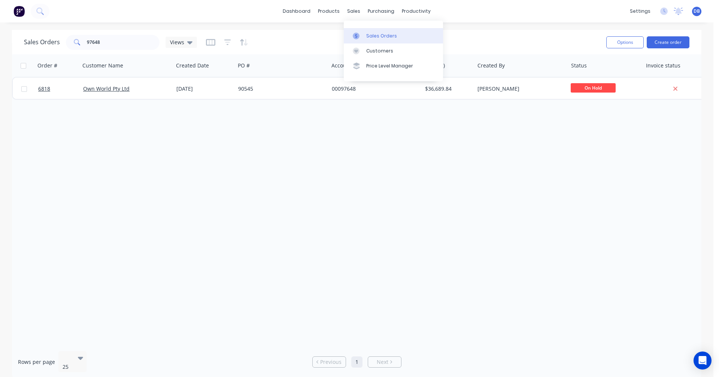
click at [372, 36] on div "Sales Orders" at bounding box center [381, 36] width 31 height 7
drag, startPoint x: 81, startPoint y: 45, endPoint x: 54, endPoint y: 47, distance: 27.0
click at [55, 47] on div "Sales Orders 97648 Views" at bounding box center [110, 42] width 173 height 15
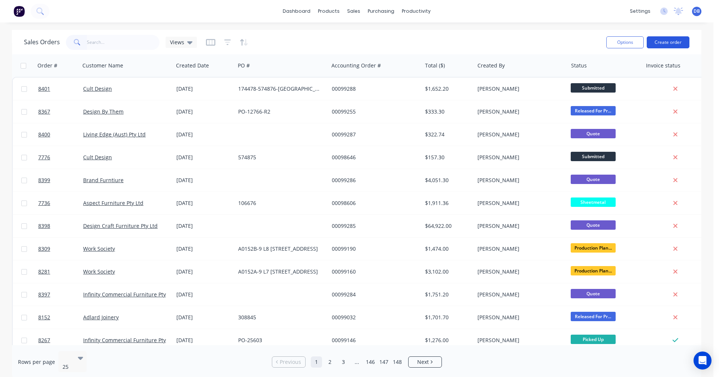
click at [672, 40] on button "Create order" at bounding box center [668, 42] width 43 height 12
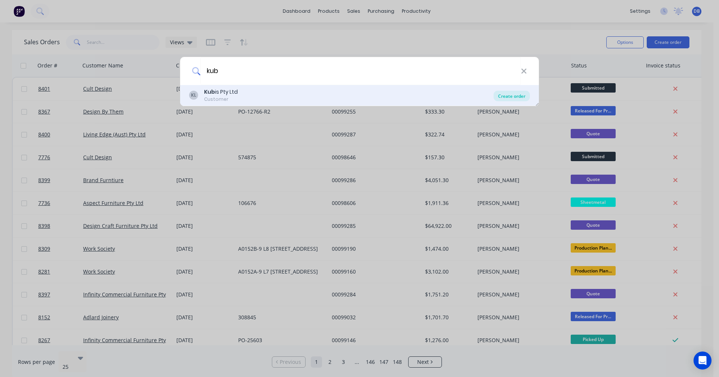
type input "kub"
click at [516, 93] on div "Create order" at bounding box center [512, 96] width 36 height 10
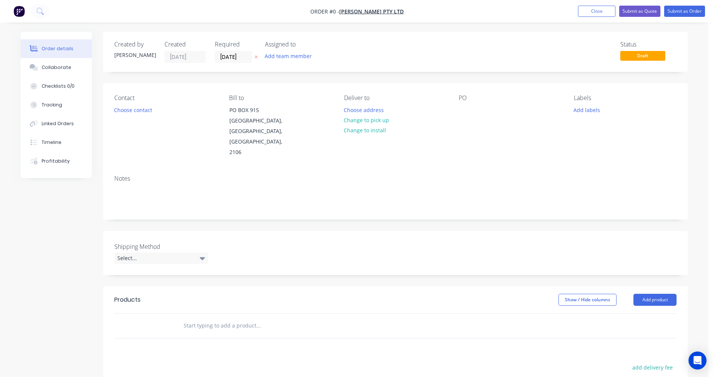
click at [206, 318] on input "text" at bounding box center [258, 325] width 150 height 15
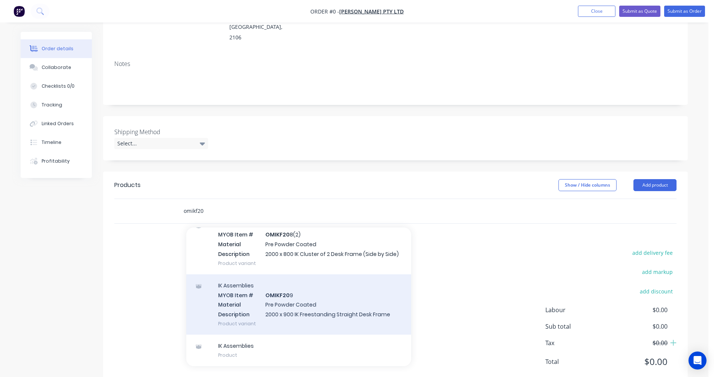
scroll to position [115, 0]
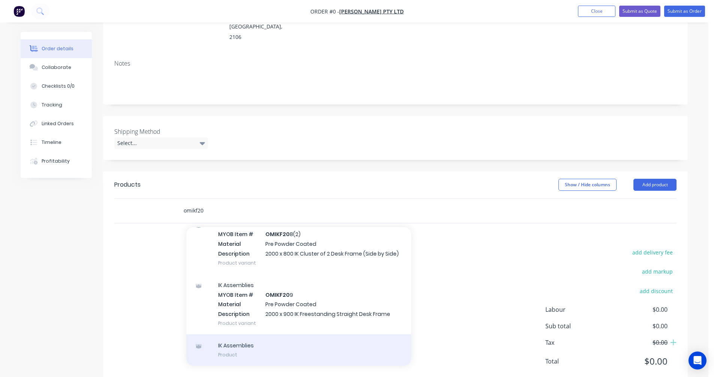
type input "omikf20"
click at [227, 334] on div "IK Assemblies Product" at bounding box center [298, 349] width 225 height 31
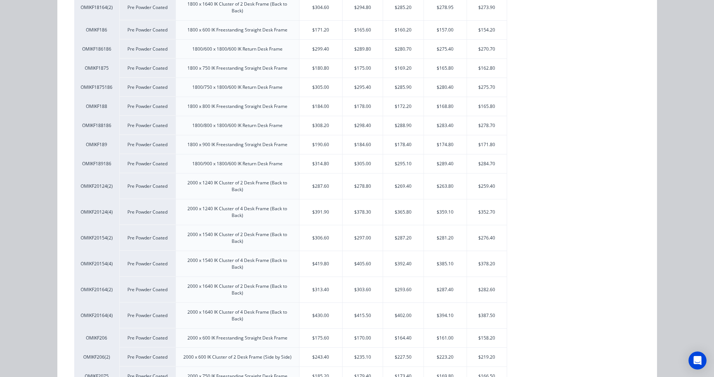
scroll to position [1274, 0]
click at [352, 162] on div "$305.00" at bounding box center [362, 164] width 40 height 19
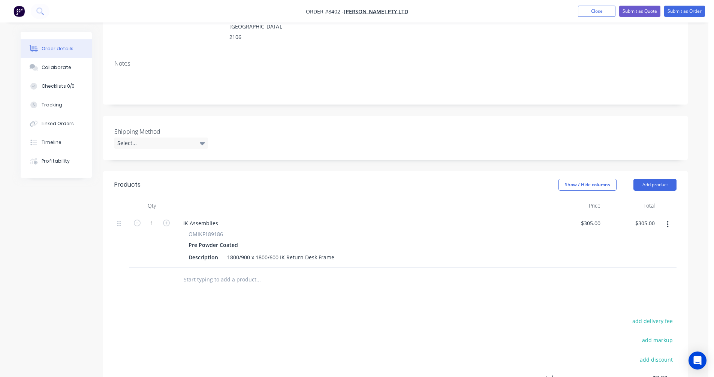
click at [206, 272] on input "text" at bounding box center [258, 279] width 150 height 15
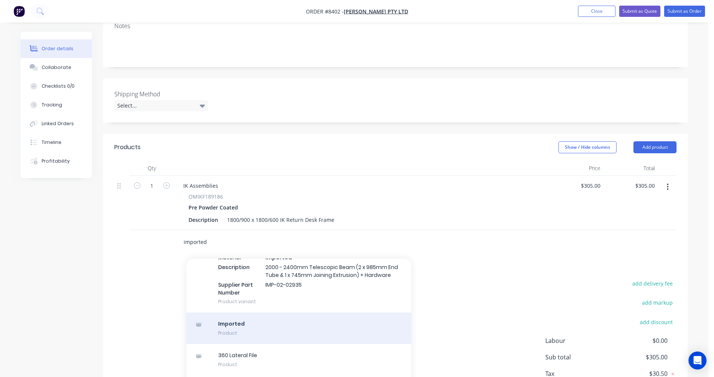
scroll to position [9784, 0]
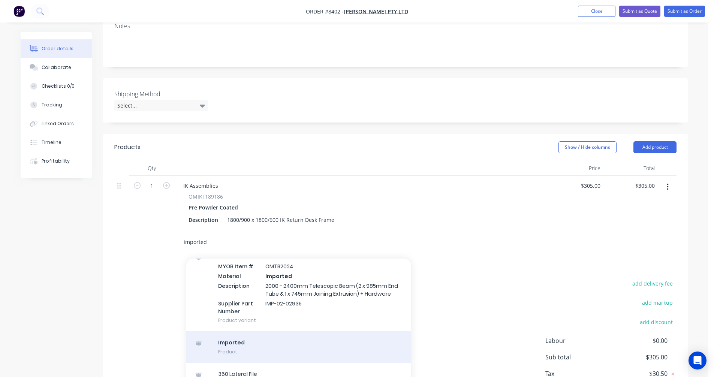
type input "imported"
click at [242, 331] on div "Imported Product" at bounding box center [298, 346] width 225 height 31
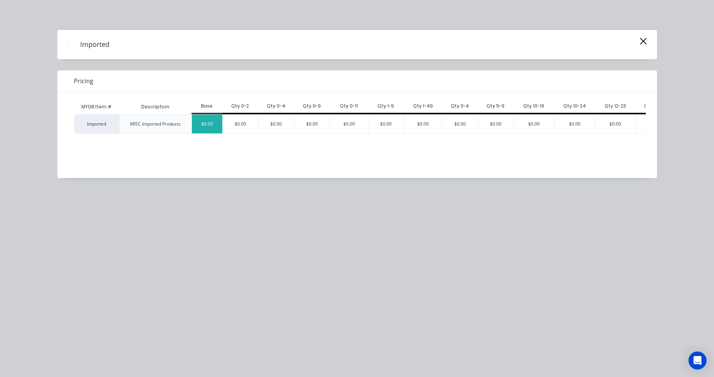
click at [212, 122] on div "$0.00" at bounding box center [207, 124] width 31 height 19
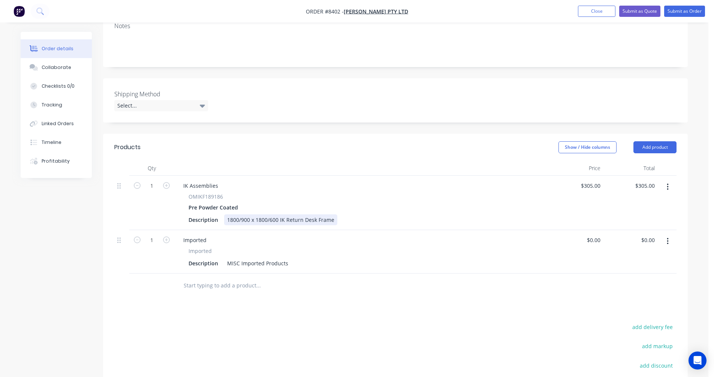
click at [272, 214] on div "1800/900 x 1800/600 IK Return Desk Frame" at bounding box center [280, 219] width 113 height 11
drag, startPoint x: 334, startPoint y: 197, endPoint x: 221, endPoint y: 199, distance: 113.1
click at [224, 214] on div "1800/900 x 1800/600 IK Return Desk Frame" at bounding box center [280, 219] width 113 height 11
copy div "1800/900 x 1800/600 IK Return Desk Frame"
click at [251, 258] on div "MISC Imported Products" at bounding box center [257, 263] width 67 height 11
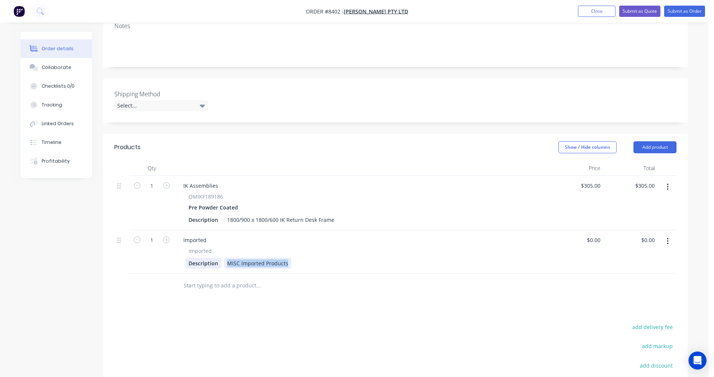
drag, startPoint x: 287, startPoint y: 241, endPoint x: 213, endPoint y: 245, distance: 73.9
click at [213, 258] on div "Description MISC Imported Products" at bounding box center [359, 263] width 349 height 11
paste div
click at [200, 234] on div "Imported" at bounding box center [194, 239] width 35 height 11
drag, startPoint x: 210, startPoint y: 218, endPoint x: 171, endPoint y: 218, distance: 39.0
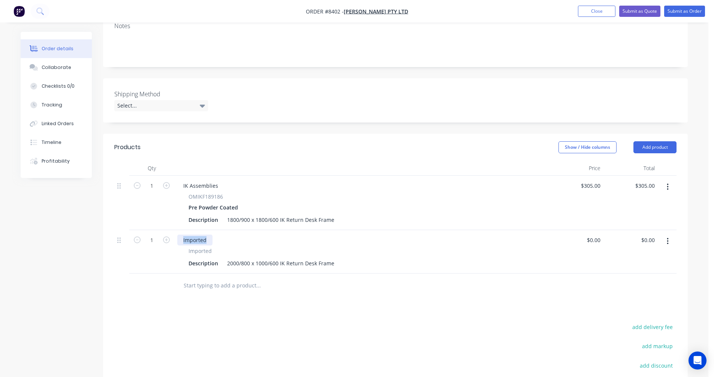
click at [172, 230] on div "1 Imported Imported Description 2000/800 x 1000/600 IK Return Desk Frame $0.00 …" at bounding box center [395, 251] width 562 height 43
click at [166, 236] on icon "button" at bounding box center [166, 239] width 7 height 7
type input "3"
click at [197, 278] on input "text" at bounding box center [258, 285] width 150 height 15
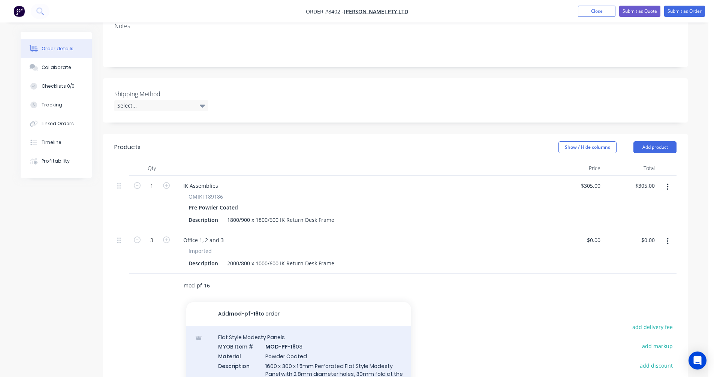
type input "mod-pf-16"
click at [304, 342] on div "Flat Style Modesty Panels MYOB Item # MOD-PF-16 03 Material Powder Coated Descr…" at bounding box center [298, 364] width 225 height 76
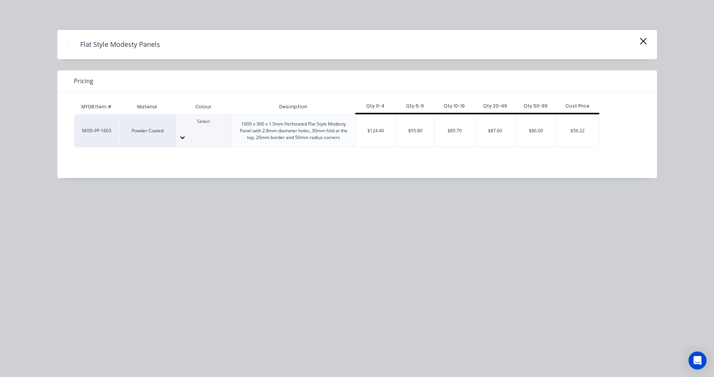
click at [217, 129] on div "Select" at bounding box center [204, 124] width 56 height 13
type input "sat"
click at [411, 132] on div "$95.80" at bounding box center [415, 131] width 38 height 32
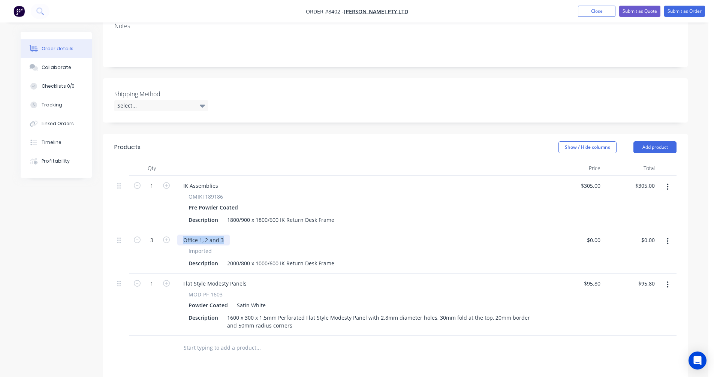
drag, startPoint x: 227, startPoint y: 220, endPoint x: 180, endPoint y: 217, distance: 46.5
click at [180, 234] on div "Office 1, 2 and 3" at bounding box center [203, 239] width 52 height 11
copy div "Office 1, 2 and 3"
click at [216, 278] on div "Flat Style Modesty Panels" at bounding box center [214, 283] width 75 height 11
drag, startPoint x: 247, startPoint y: 262, endPoint x: 179, endPoint y: 262, distance: 67.4
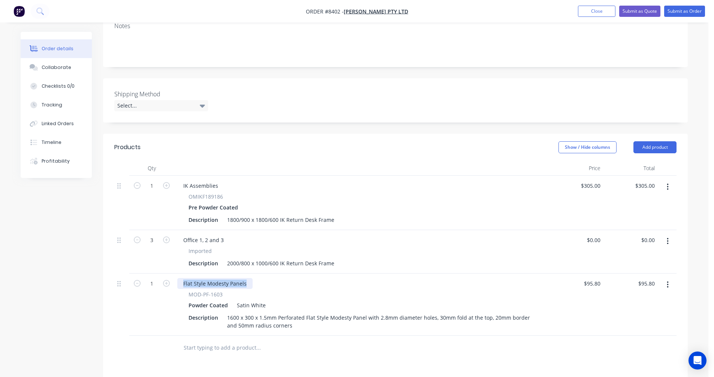
click at [179, 278] on div "Flat Style Modesty Panels" at bounding box center [214, 283] width 75 height 11
paste div
click at [171, 279] on button "button" at bounding box center [166, 283] width 10 height 8
type input "2"
type input "$191.60"
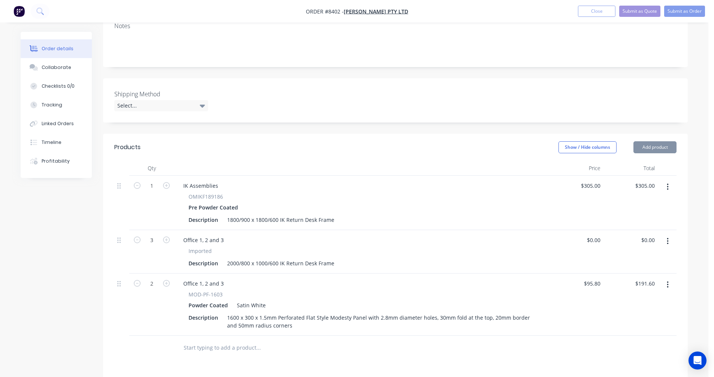
click at [171, 279] on button "button" at bounding box center [166, 283] width 10 height 8
type input "3"
type input "$287.40"
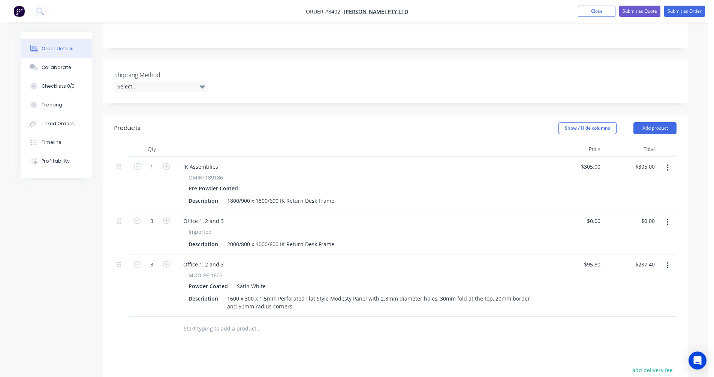
scroll to position [190, 0]
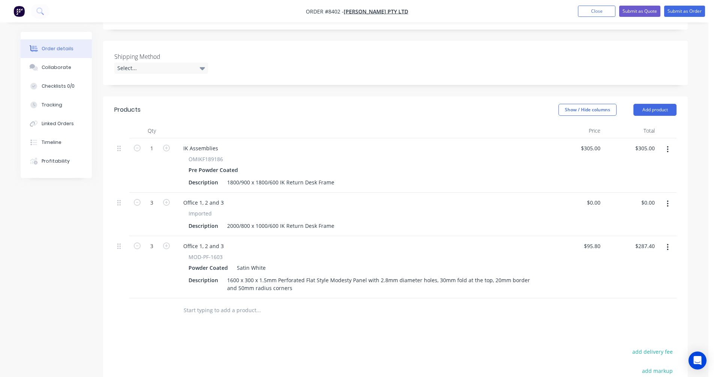
click at [205, 303] on input "text" at bounding box center [258, 310] width 150 height 15
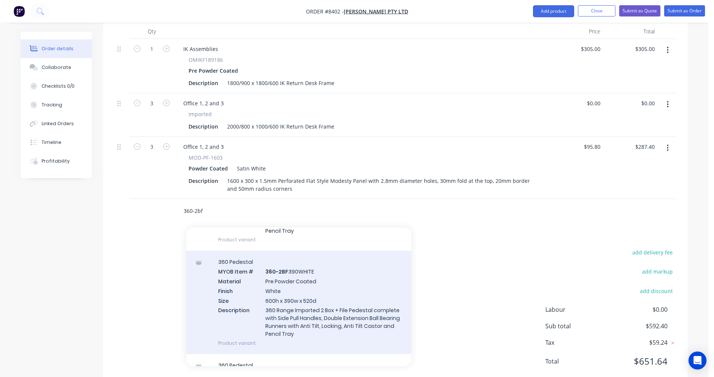
scroll to position [524, 0]
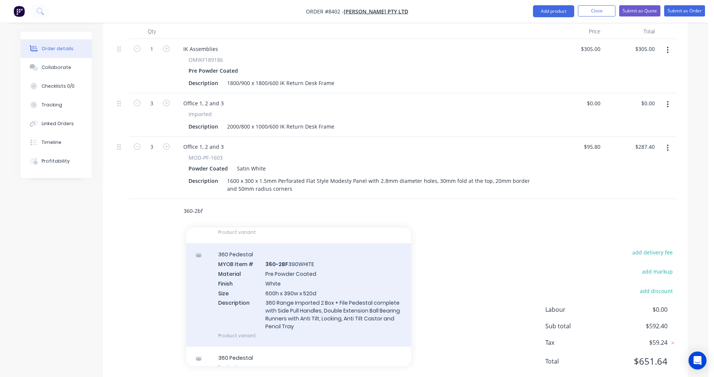
type input "360-2bf"
click at [307, 287] on div "360 Pedestal MYOB Item # 360-2BF 390WHITE Material Pre Powder Coated Finish Whi…" at bounding box center [298, 294] width 225 height 103
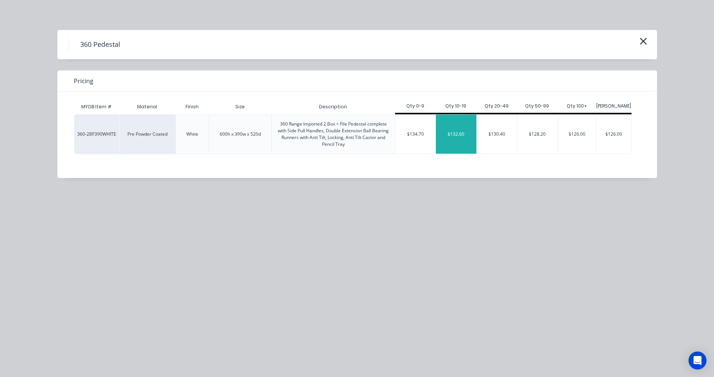
click at [456, 126] on div "$132.60" at bounding box center [456, 134] width 40 height 39
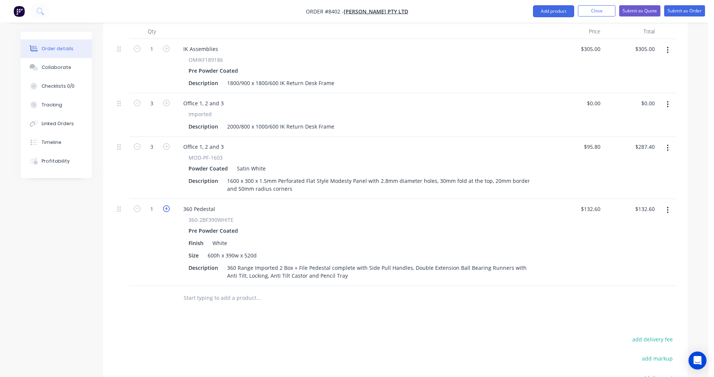
click at [167, 205] on icon "button" at bounding box center [166, 208] width 7 height 7
type input "2"
type input "$265.20"
click at [167, 205] on icon "button" at bounding box center [166, 208] width 7 height 7
type input "3"
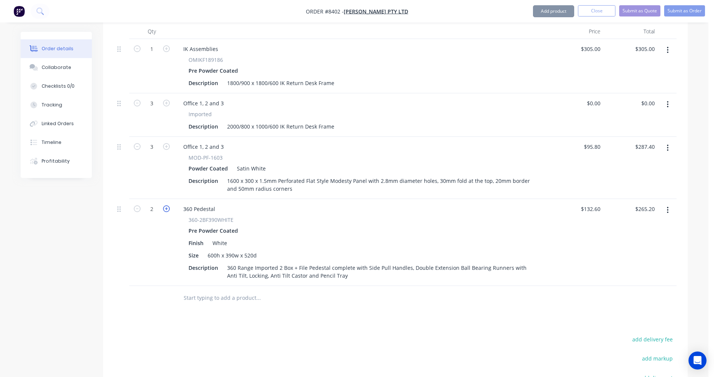
type input "$397.80"
drag, startPoint x: 220, startPoint y: 125, endPoint x: 176, endPoint y: 125, distance: 43.8
click at [176, 137] on div "Office 1, 2 and 3 MOD-PF-1603 Powder Coated Satin White Description 1600 x 300 …" at bounding box center [361, 168] width 375 height 62
copy div "Office 1, 2 and 3"
drag, startPoint x: 217, startPoint y: 187, endPoint x: 177, endPoint y: 185, distance: 39.7
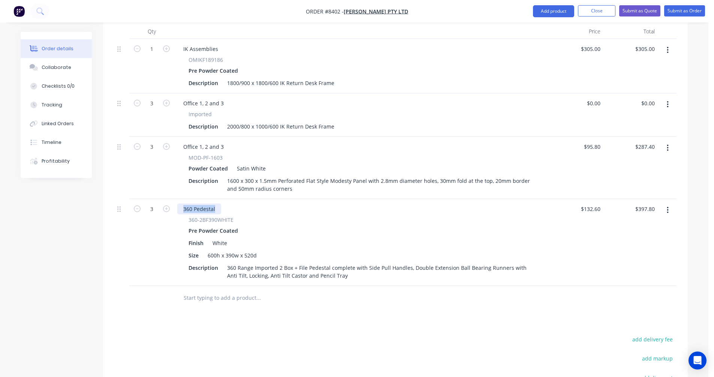
click at [177, 203] on div "360 Pedestal" at bounding box center [199, 208] width 44 height 11
paste div
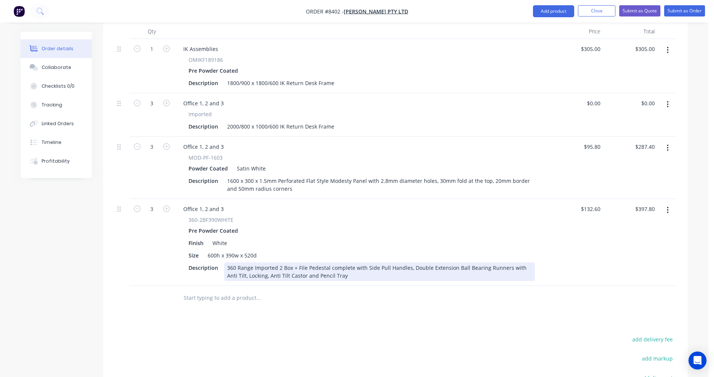
click at [377, 262] on div "360 Range Imported 2 Box + File Pedestal complete with Side Pull Handles, Doubl…" at bounding box center [379, 271] width 311 height 19
type input "$148.50"
type input "$445.50"
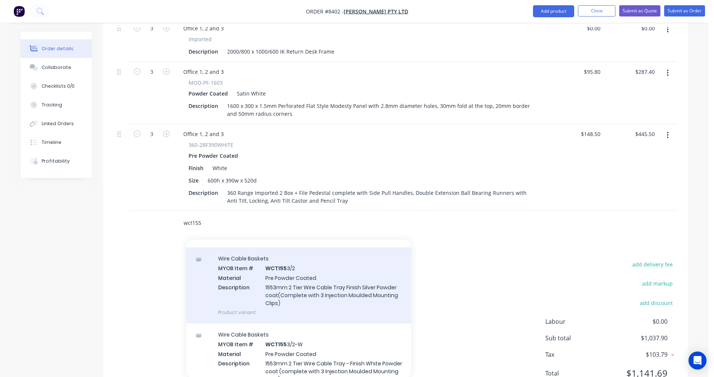
scroll to position [337, 0]
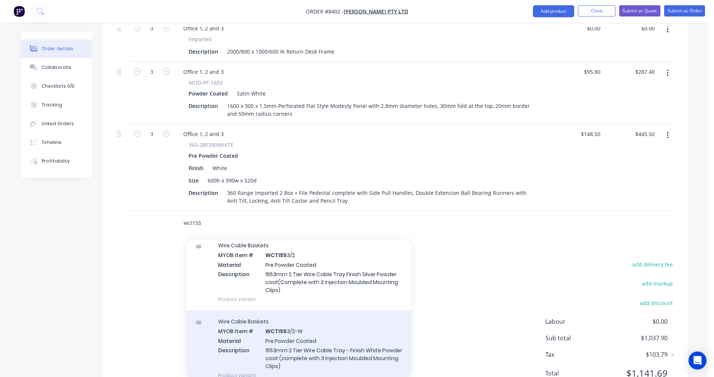
type input "wct155"
click at [321, 331] on div "Wire Cable Baskets MYOB Item # WCT155 3/2-W Material Pre Powder Coated Descript…" at bounding box center [298, 348] width 225 height 76
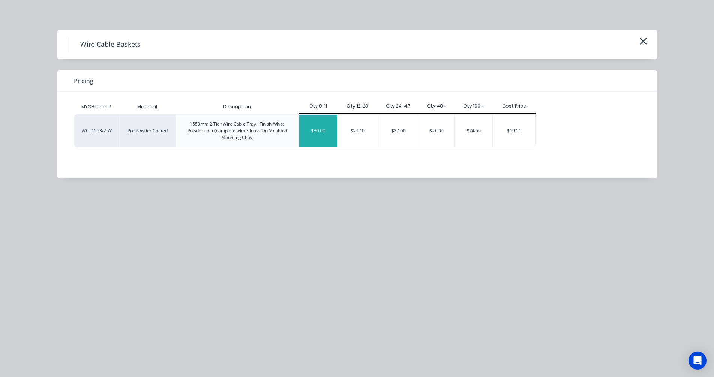
click at [320, 131] on div "$30.60" at bounding box center [318, 131] width 38 height 32
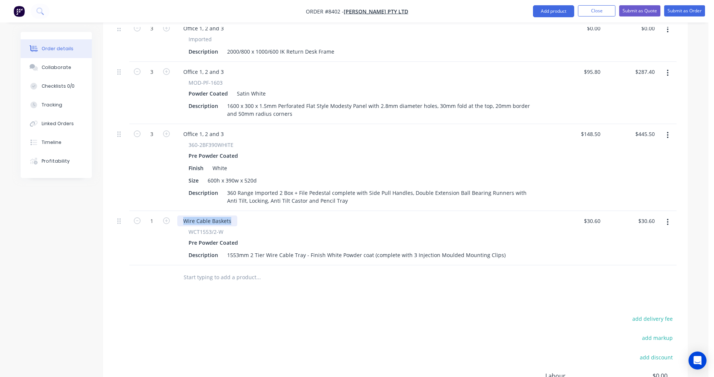
drag, startPoint x: 232, startPoint y: 200, endPoint x: 179, endPoint y: 199, distance: 53.2
click at [179, 215] on div "Wire Cable Baskets" at bounding box center [207, 220] width 60 height 11
paste div
click at [166, 217] on icon "button" at bounding box center [166, 220] width 7 height 7
type input "2"
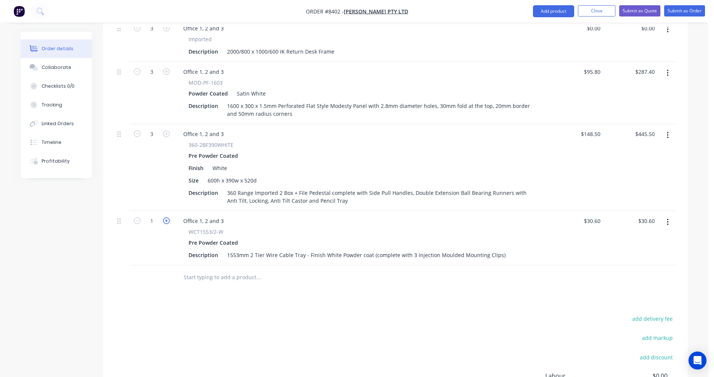
type input "$61.20"
click at [166, 217] on icon "button" at bounding box center [166, 220] width 7 height 7
type input "3"
type input "$91.80"
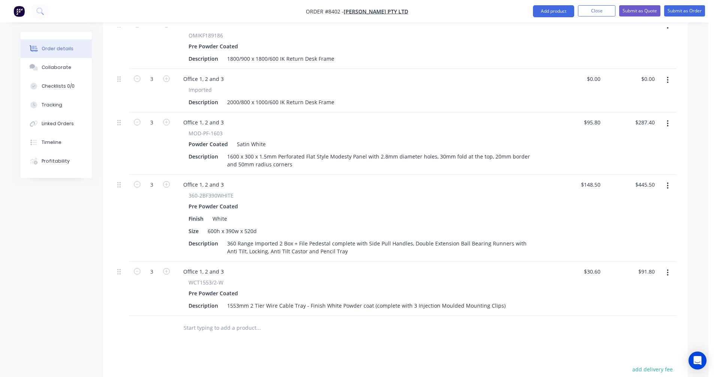
scroll to position [252, 0]
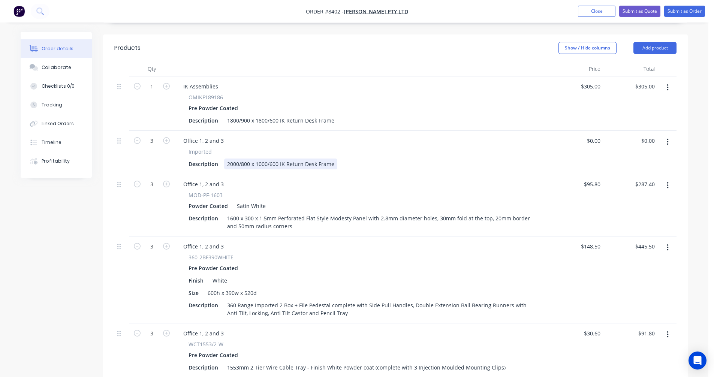
click at [293, 158] on div "2000/800 x 1000/600 IK Return Desk Frame" at bounding box center [280, 163] width 113 height 11
type input "$337.60"
type input "$1,012.80"
click at [663, 81] on button "button" at bounding box center [668, 87] width 18 height 13
click at [637, 147] on div "Delete" at bounding box center [641, 152] width 58 height 11
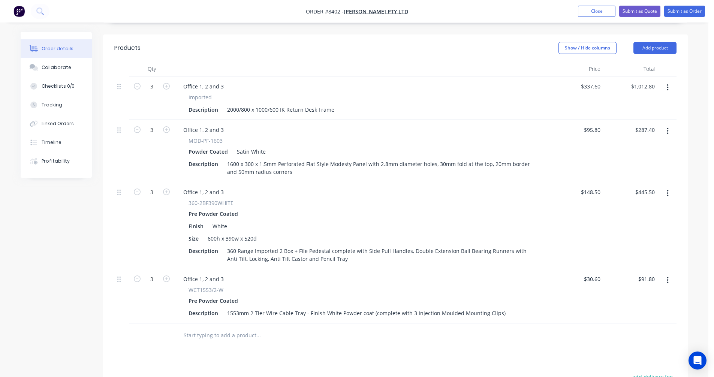
click at [666, 84] on icon "button" at bounding box center [667, 88] width 2 height 8
click at [630, 117] on div "Duplicate" at bounding box center [641, 122] width 58 height 11
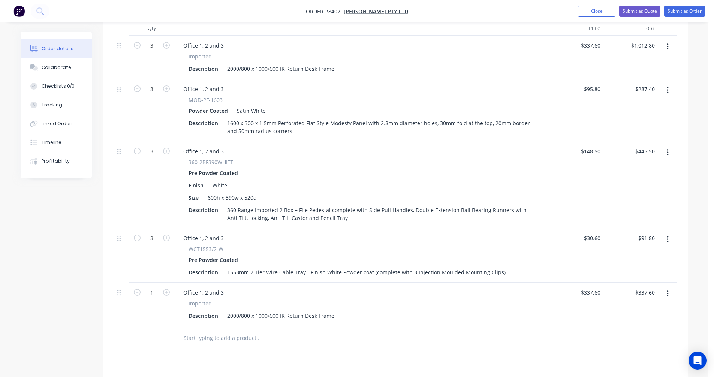
scroll to position [364, 0]
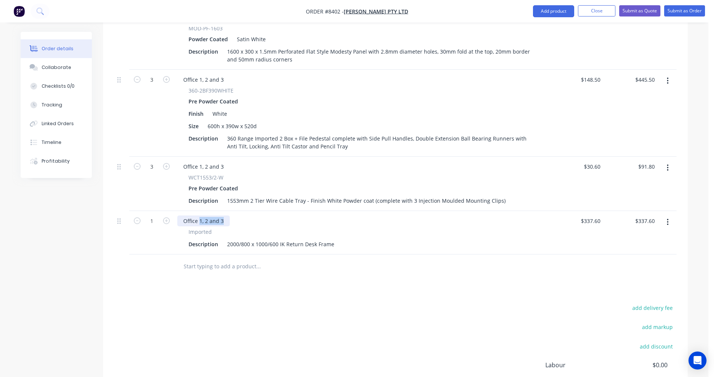
drag, startPoint x: 221, startPoint y: 199, endPoint x: 200, endPoint y: 200, distance: 21.7
click at [200, 215] on div "Office 1, 2 and 3" at bounding box center [203, 220] width 52 height 11
click at [260, 239] on div "2000/800 x 1000/600 IK Return Desk Frame" at bounding box center [280, 244] width 113 height 11
click at [263, 239] on div "2000/800 x 1000/600 IK Return Desk Frame" at bounding box center [280, 244] width 113 height 11
type input "$337.60"
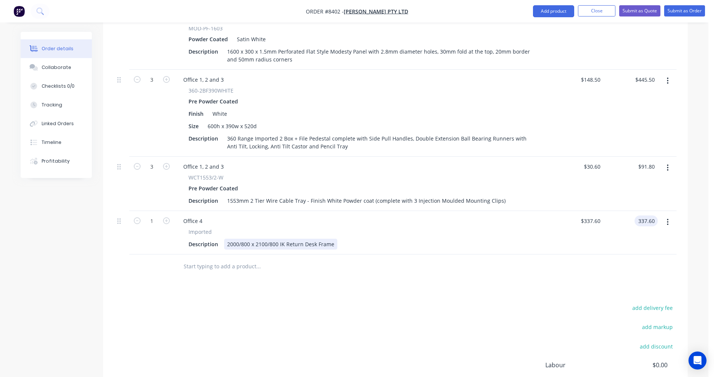
type input "$337.60"
click at [668, 78] on icon "button" at bounding box center [666, 81] width 1 height 7
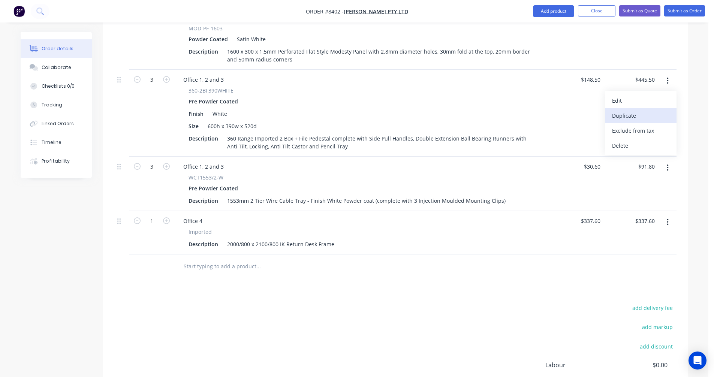
click at [650, 110] on div "Duplicate" at bounding box center [641, 115] width 58 height 11
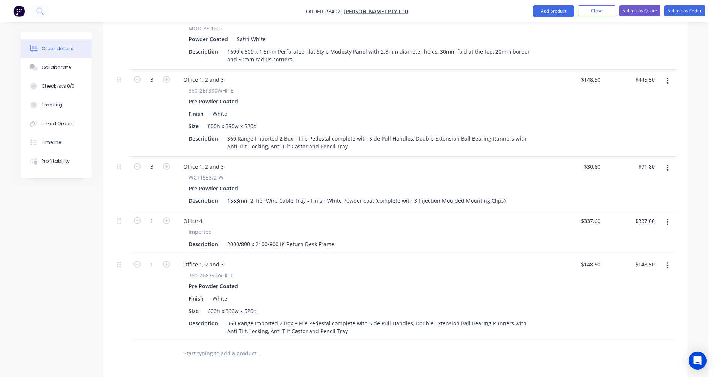
click at [666, 164] on icon "button" at bounding box center [667, 168] width 2 height 8
click at [649, 197] on div "Duplicate" at bounding box center [641, 202] width 58 height 11
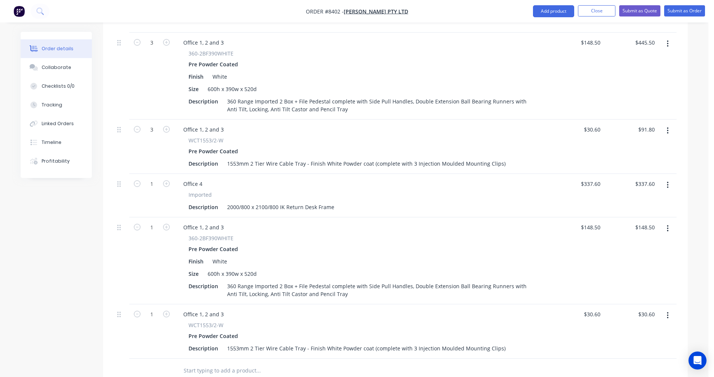
scroll to position [402, 0]
drag, startPoint x: 224, startPoint y: 207, endPoint x: 199, endPoint y: 207, distance: 25.1
click at [199, 221] on div "Office 1, 2 and 3" at bounding box center [203, 226] width 52 height 11
click at [223, 308] on div "Office 1, 2 and 3" at bounding box center [203, 313] width 52 height 11
click at [222, 308] on div "Office 1, 2 and 3" at bounding box center [203, 313] width 52 height 11
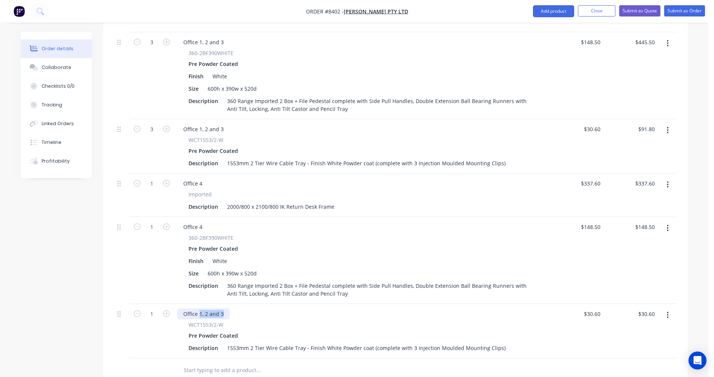
drag, startPoint x: 220, startPoint y: 292, endPoint x: 199, endPoint y: 290, distance: 21.1
click at [199, 308] on div "Office 1, 2 and 3" at bounding box center [203, 313] width 52 height 11
click at [166, 310] on icon "button" at bounding box center [166, 313] width 7 height 7
type input "2"
type input "$61.20"
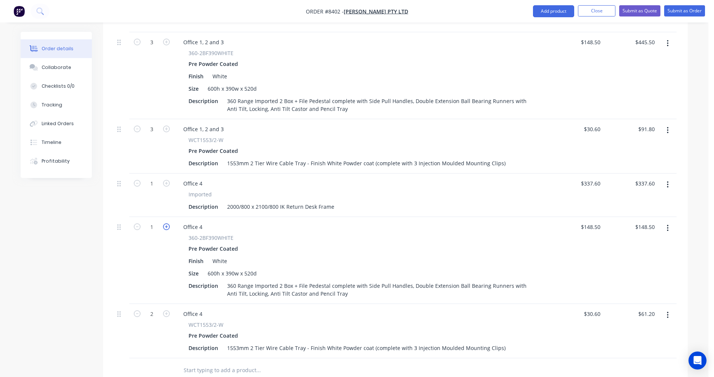
click at [166, 223] on icon "button" at bounding box center [166, 226] width 7 height 7
type input "2"
type input "$297.00"
click at [309, 201] on div "2000/800 x 2100/800 IK Return Desk Frame" at bounding box center [280, 206] width 113 height 11
type input "$363.60"
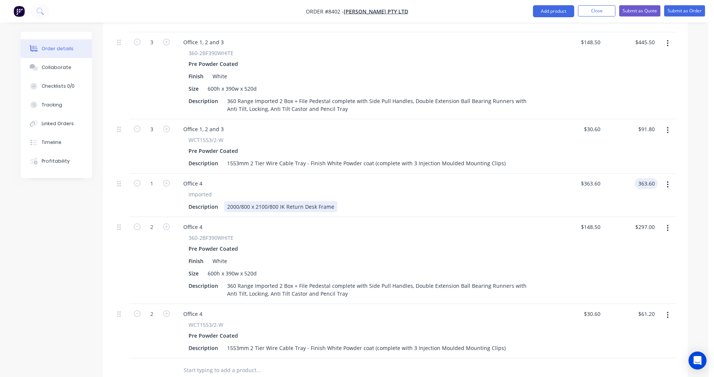
type input "$363.60"
click at [589, 178] on input "363.6" at bounding box center [591, 183] width 23 height 11
type input "$364.60"
type input "364.60"
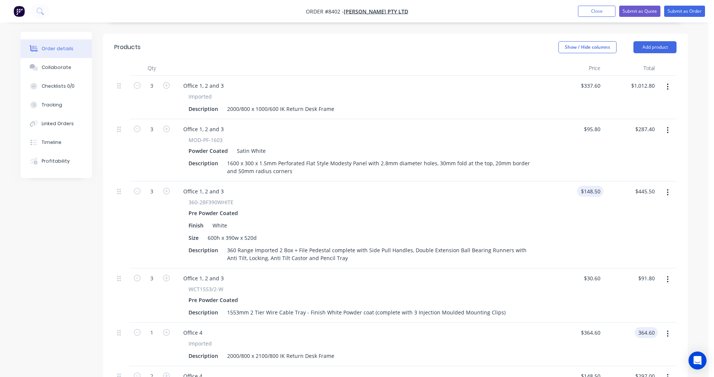
scroll to position [252, 0]
type input "337.6"
type input "$364.60"
drag, startPoint x: 594, startPoint y: 64, endPoint x: 607, endPoint y: 65, distance: 12.7
click at [595, 81] on input "337.6" at bounding box center [594, 86] width 17 height 11
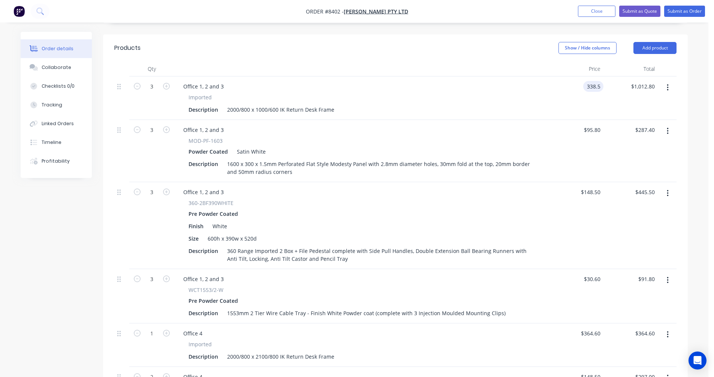
type input "$338.50"
type input "$1,015.50"
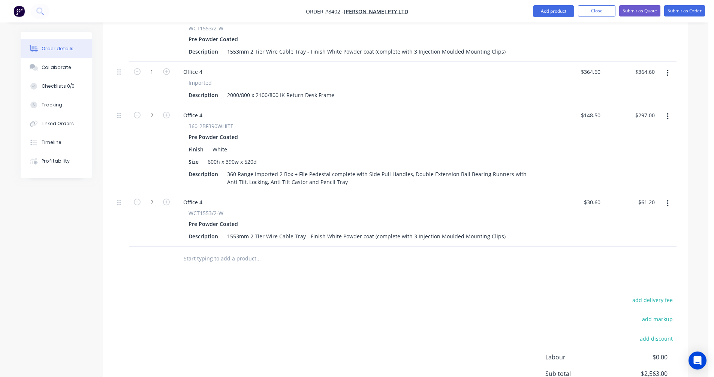
scroll to position [514, 0]
click at [194, 250] on input "text" at bounding box center [258, 257] width 150 height 15
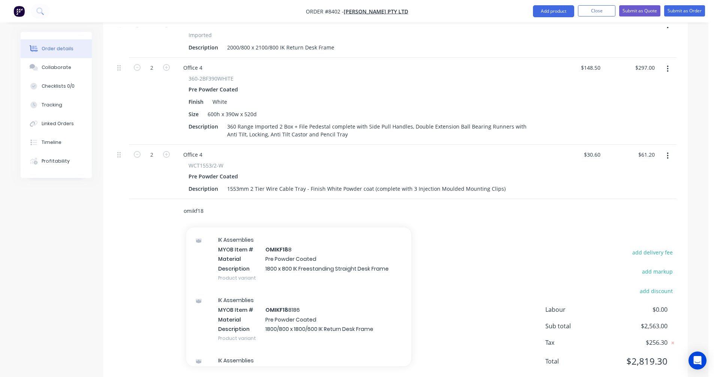
scroll to position [450, 0]
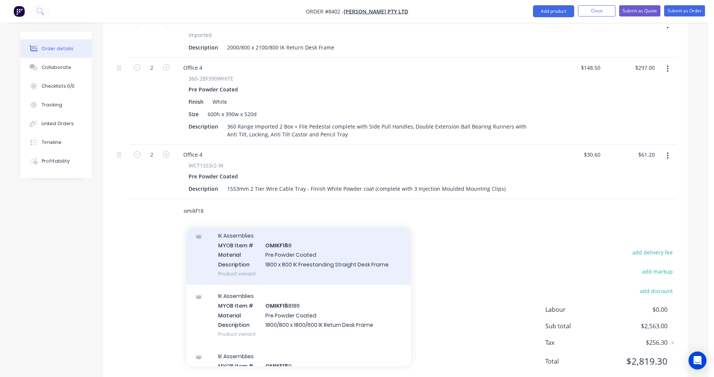
type input "omikf18"
click at [313, 264] on div "IK Assemblies MYOB Item # OMIKF18 8 Material Pre Powder Coated Description 1800…" at bounding box center [298, 254] width 225 height 60
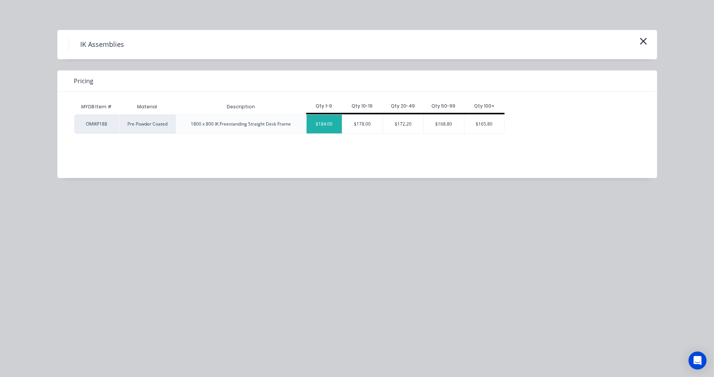
drag, startPoint x: 326, startPoint y: 124, endPoint x: 479, endPoint y: 175, distance: 161.8
click at [326, 124] on div "$184.00" at bounding box center [324, 124] width 36 height 19
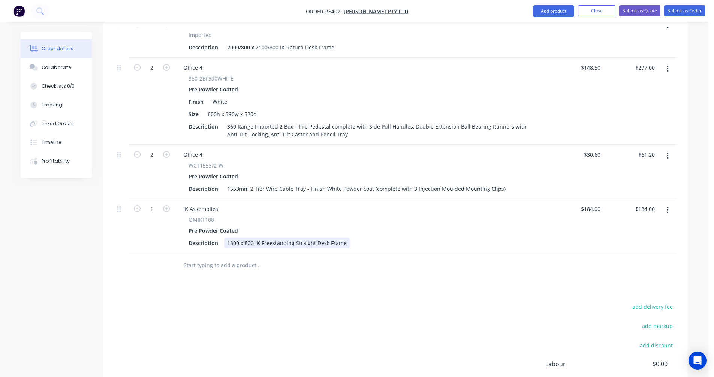
click at [326, 237] on div "1800 x 800 IK Freestanding Straight Desk Frame" at bounding box center [286, 242] width 125 height 11
type input "$206.10"
click at [198, 203] on div "IK Assemblies" at bounding box center [200, 208] width 47 height 11
drag, startPoint x: 218, startPoint y: 188, endPoint x: 178, endPoint y: 195, distance: 41.1
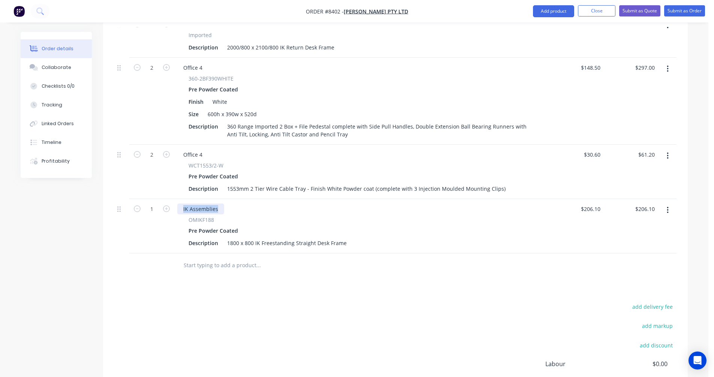
click at [177, 203] on div "IK Assemblies" at bounding box center [200, 208] width 47 height 11
type input "$206.10"
click at [668, 66] on icon "button" at bounding box center [666, 69] width 1 height 7
click at [648, 98] on div "Duplicate" at bounding box center [641, 103] width 58 height 11
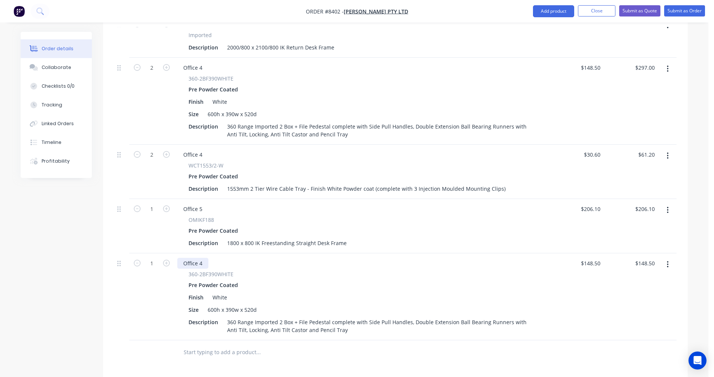
click at [206, 258] on div "Office 4" at bounding box center [192, 263] width 31 height 11
click at [223, 345] on input "text" at bounding box center [258, 352] width 150 height 15
click at [668, 149] on button "button" at bounding box center [668, 155] width 18 height 13
click at [645, 185] on div "Duplicate" at bounding box center [641, 190] width 58 height 11
click at [204, 345] on div "Office 4" at bounding box center [192, 350] width 31 height 11
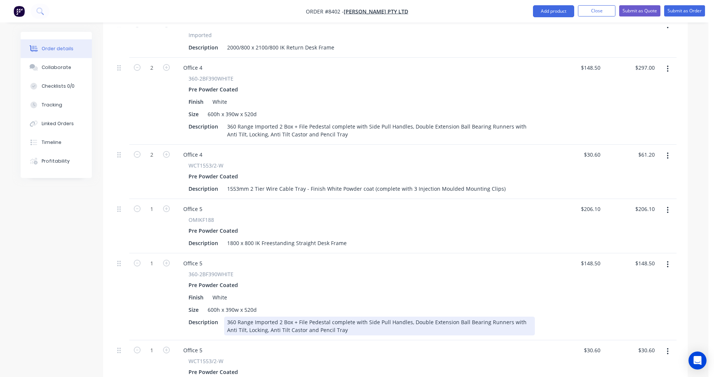
click at [292, 317] on div "360 Range Imported 2 Box + File Pedestal complete with Side Pull Handles, Doubl…" at bounding box center [379, 326] width 311 height 19
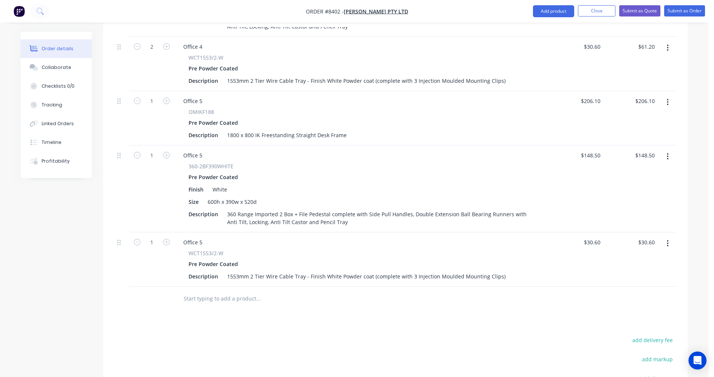
scroll to position [673, 0]
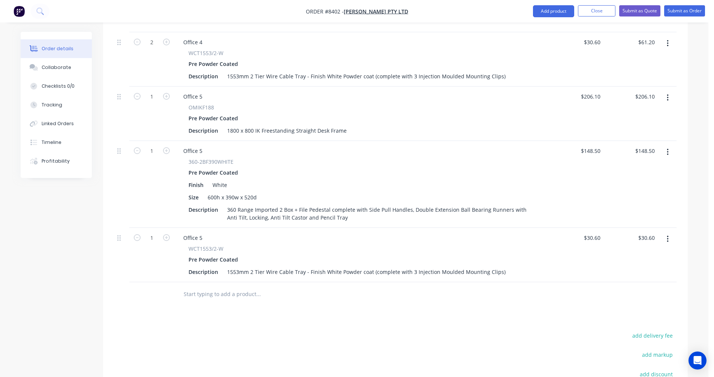
click at [194, 287] on input "text" at bounding box center [258, 294] width 150 height 15
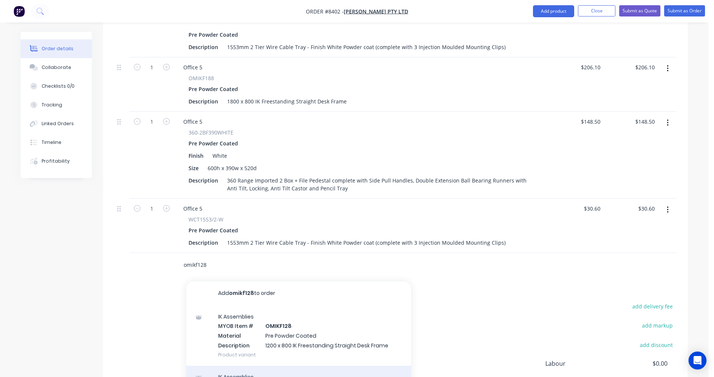
scroll to position [748, 0]
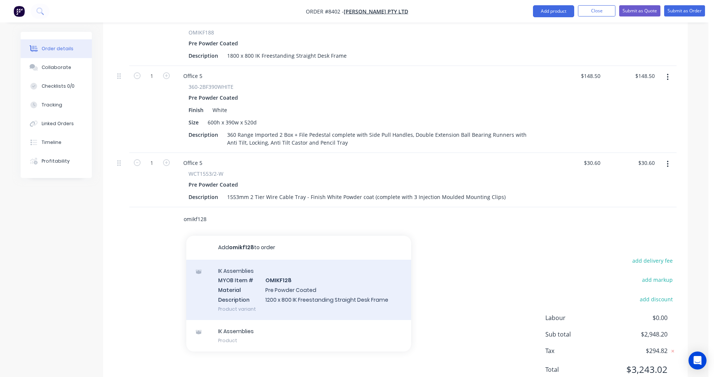
type input "omikf128"
click at [286, 274] on div "IK Assemblies MYOB Item # OMIKF128 Material Pre Powder Coated Description 1200 …" at bounding box center [298, 290] width 225 height 60
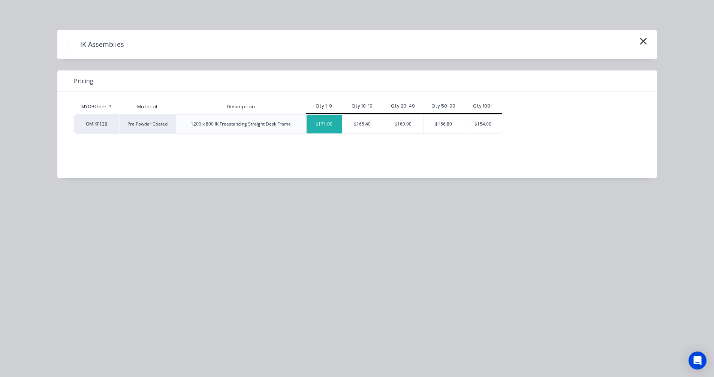
click at [318, 124] on div "$171.00" at bounding box center [324, 124] width 36 height 19
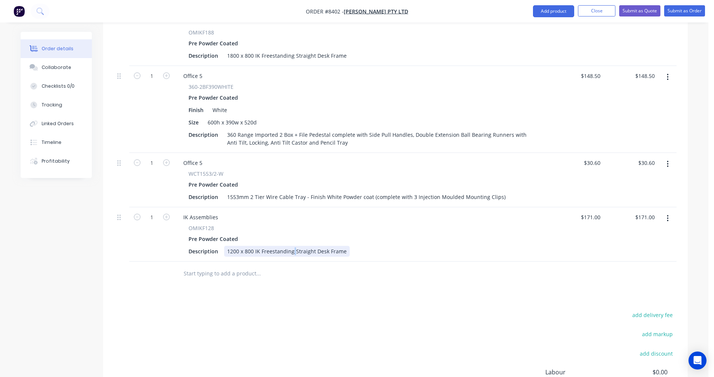
click at [293, 246] on div "1200 x 800 IK Freestanding Straight Desk Frame" at bounding box center [286, 251] width 125 height 11
type input "$191.50"
click at [199, 212] on div "IK Assemblies" at bounding box center [200, 217] width 47 height 11
drag, startPoint x: 218, startPoint y: 196, endPoint x: 169, endPoint y: 196, distance: 49.1
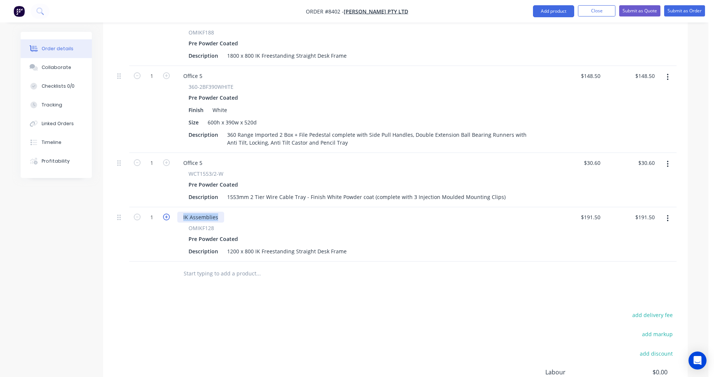
click at [170, 207] on div "1 IK Assemblies OMIKF128 Pre Powder Coated Description 1200 x 800 IK Freestandi…" at bounding box center [395, 234] width 562 height 54
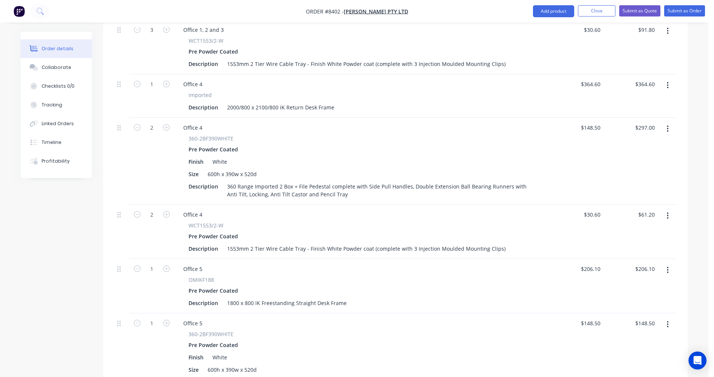
scroll to position [486, 0]
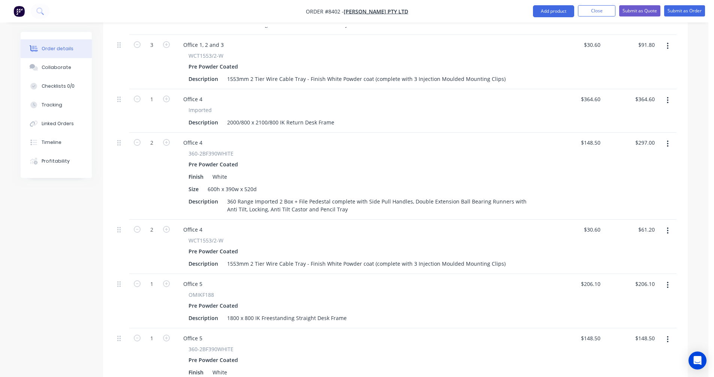
click at [666, 94] on button "button" at bounding box center [668, 100] width 18 height 13
click at [639, 130] on div "Duplicate" at bounding box center [641, 135] width 58 height 11
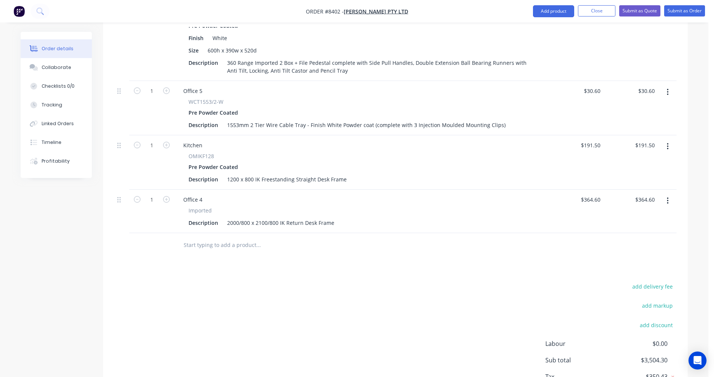
scroll to position [823, 0]
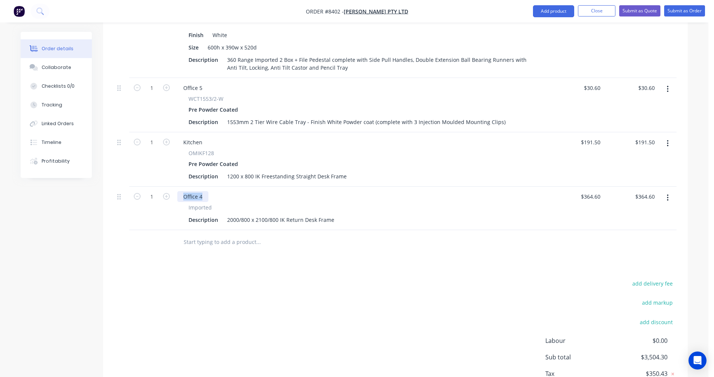
drag, startPoint x: 203, startPoint y: 177, endPoint x: 175, endPoint y: 177, distance: 28.1
click at [175, 187] on div "Office 4 Imported Description 2000/800 x 2100/800 IK Return Desk Frame" at bounding box center [361, 208] width 375 height 43
click at [229, 214] on div "2000/800 x 2100/800 IK Return Desk Frame" at bounding box center [280, 219] width 113 height 11
click at [228, 214] on div "2000/800 x 2100/800 IK Return Desk Frame" at bounding box center [280, 219] width 113 height 11
drag, startPoint x: 261, startPoint y: 196, endPoint x: 267, endPoint y: 195, distance: 6.1
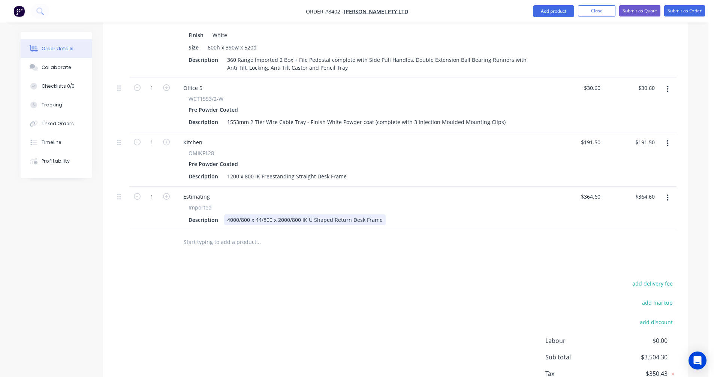
click at [263, 214] on div "4000/800 x 44/800 x 2000/800 IK U Shaped Return Desk Frame" at bounding box center [304, 219] width 161 height 11
type input "$799.50"
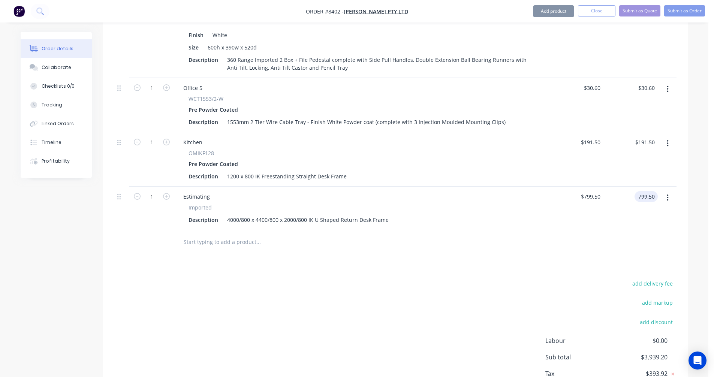
type input "$799.50"
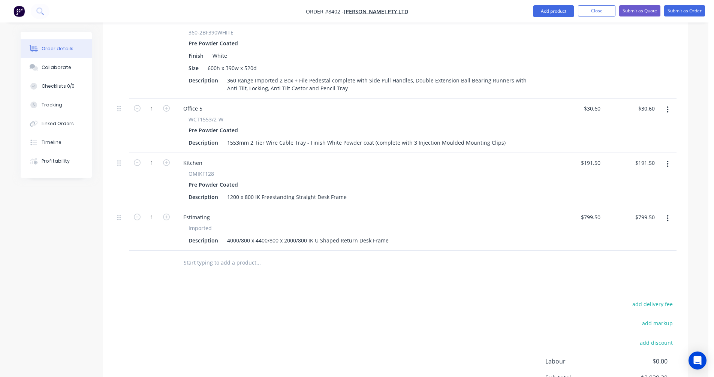
scroll to position [786, 0]
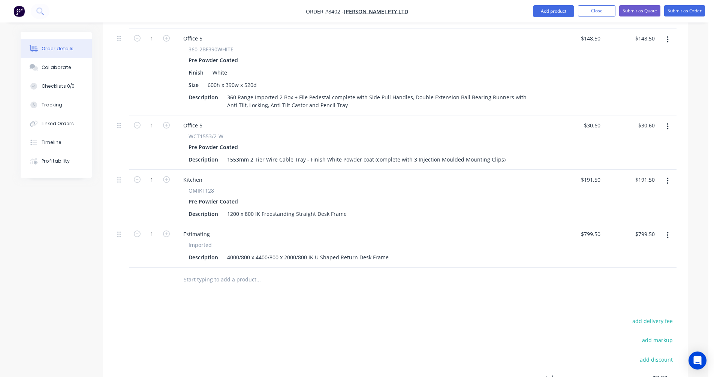
click at [666, 122] on icon "button" at bounding box center [667, 126] width 2 height 8
click at [629, 156] on div "Duplicate" at bounding box center [641, 161] width 58 height 11
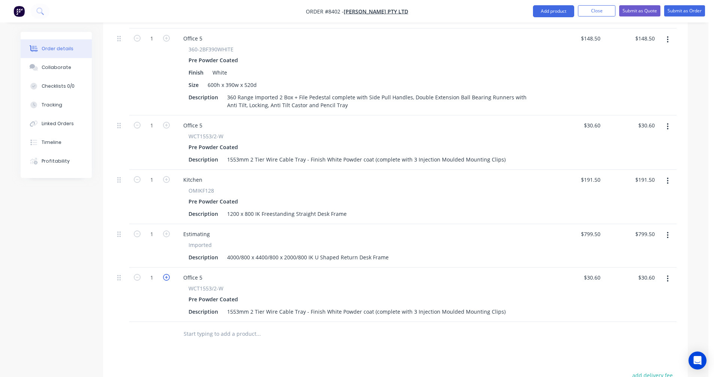
click at [165, 274] on icon "button" at bounding box center [166, 277] width 7 height 7
type input "2"
type input "$61.20"
click at [165, 274] on icon "button" at bounding box center [166, 277] width 7 height 7
type input "3"
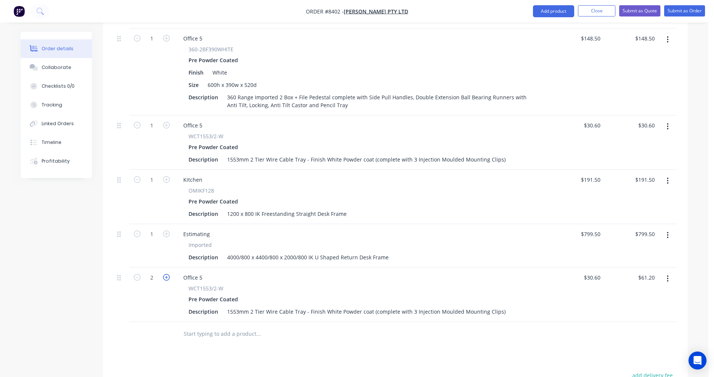
type input "$91.80"
click at [165, 274] on icon "button" at bounding box center [166, 277] width 7 height 7
type input "4"
type input "$122.40"
click at [165, 274] on icon "button" at bounding box center [166, 277] width 7 height 7
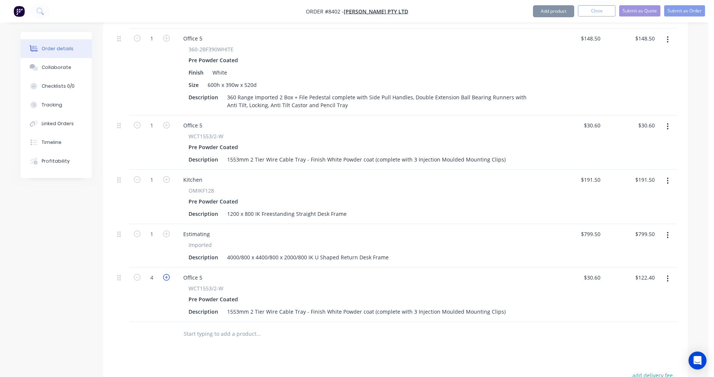
type input "5"
type input "$153.00"
click at [199, 272] on div "Office 5" at bounding box center [192, 277] width 31 height 11
drag, startPoint x: 205, startPoint y: 255, endPoint x: 181, endPoint y: 257, distance: 24.1
click at [181, 272] on div "Office 5" at bounding box center [192, 277] width 31 height 11
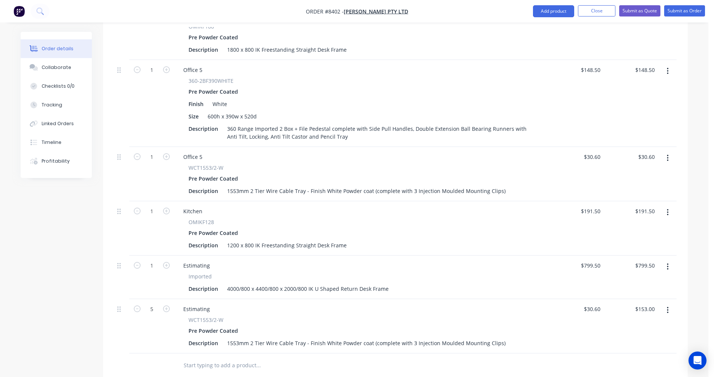
scroll to position [711, 0]
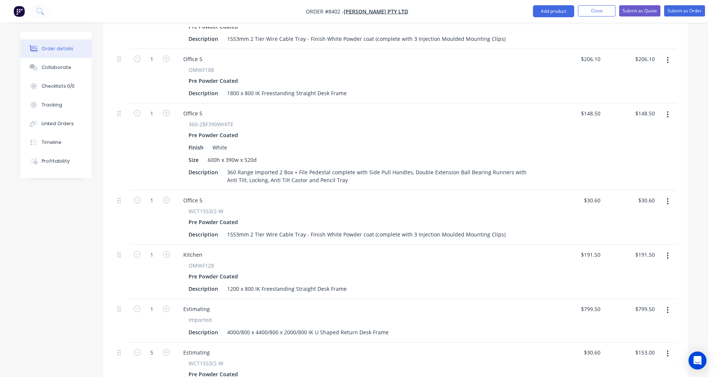
click at [666, 111] on icon "button" at bounding box center [667, 115] width 2 height 8
click at [632, 144] on div "Duplicate" at bounding box center [641, 149] width 58 height 11
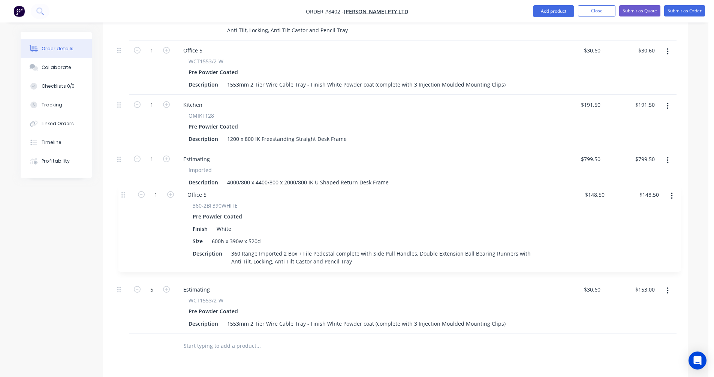
drag, startPoint x: 118, startPoint y: 238, endPoint x: 122, endPoint y: 194, distance: 44.7
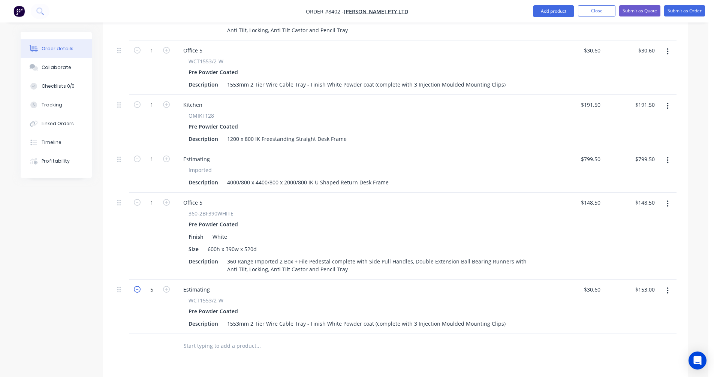
click at [137, 286] on icon "button" at bounding box center [137, 289] width 7 height 7
type input "4"
type input "$122.40"
click at [137, 286] on icon "button" at bounding box center [137, 289] width 7 height 7
type input "3"
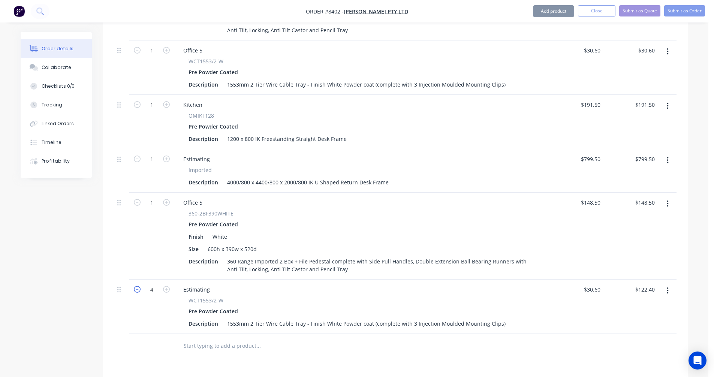
type input "$91.80"
click at [199, 338] on input "text" at bounding box center [258, 345] width 150 height 15
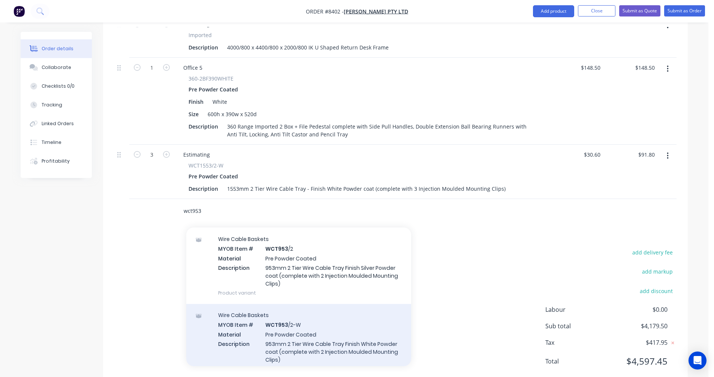
scroll to position [375, 0]
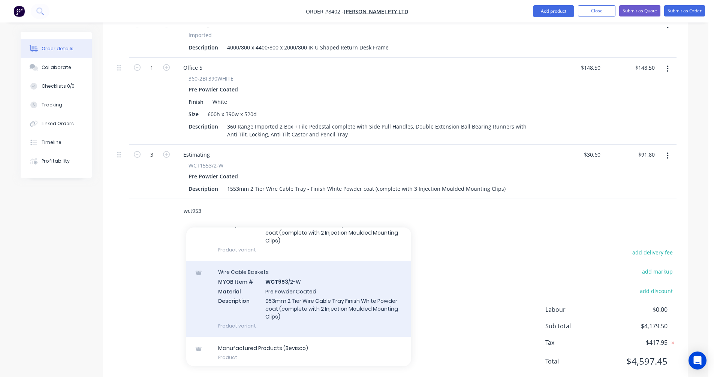
type input "wct953"
click at [292, 282] on div "Wire Cable Baskets MYOB Item # WCT953 /2-W Material Pre Powder Coated Descripti…" at bounding box center [298, 299] width 225 height 76
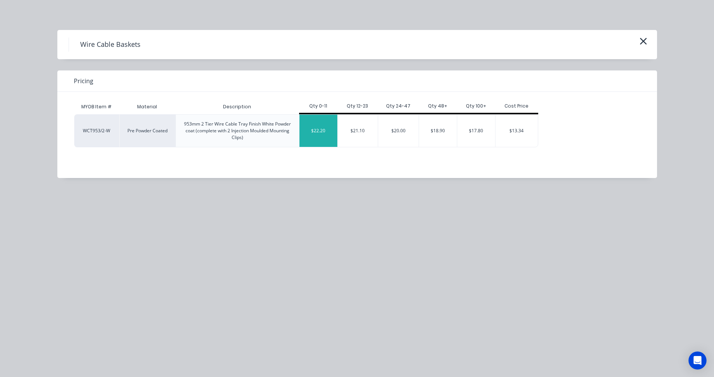
click at [320, 136] on div "$22.20" at bounding box center [318, 131] width 38 height 32
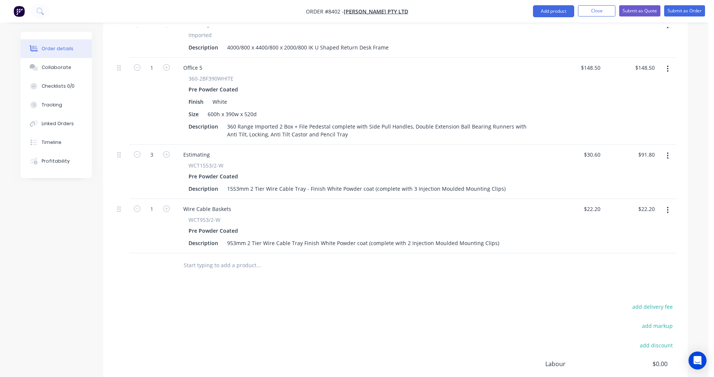
drag, startPoint x: 164, startPoint y: 188, endPoint x: 170, endPoint y: 187, distance: 5.7
click at [165, 205] on icon "button" at bounding box center [166, 208] width 7 height 7
type input "2"
type input "$44.40"
click at [195, 203] on div "Wire Cable Baskets" at bounding box center [207, 208] width 60 height 11
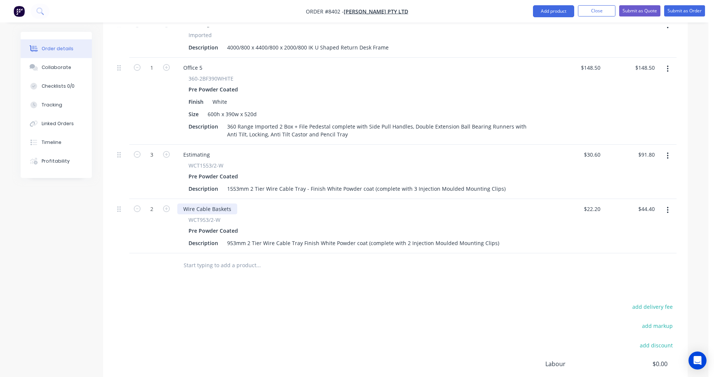
click at [230, 203] on div "Wire Cable Baskets" at bounding box center [207, 208] width 60 height 11
drag, startPoint x: 231, startPoint y: 188, endPoint x: 177, endPoint y: 187, distance: 53.6
click at [178, 203] on div "Wire Cable Baskets" at bounding box center [207, 208] width 60 height 11
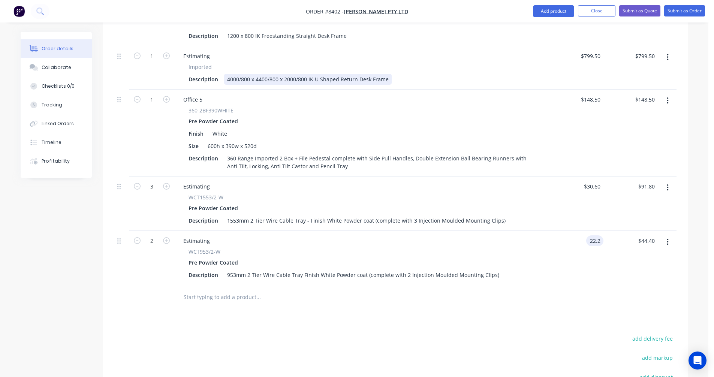
scroll to position [920, 0]
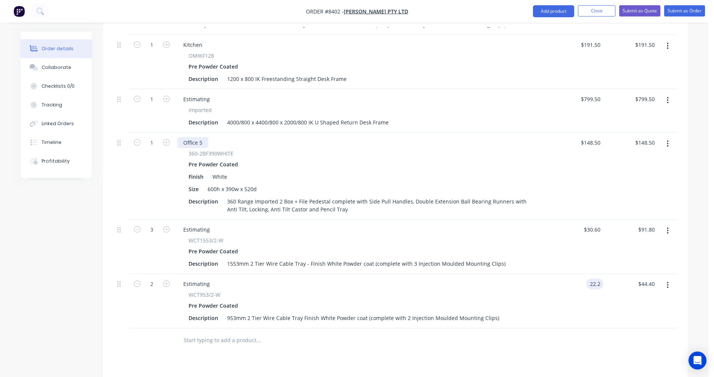
type input "$22.20"
drag, startPoint x: 203, startPoint y: 120, endPoint x: 183, endPoint y: 119, distance: 19.5
click at [183, 137] on div "Office 5" at bounding box center [192, 142] width 31 height 11
click at [196, 159] on div "Pre Powder Coated" at bounding box center [214, 164] width 52 height 11
click at [199, 137] on div "Office 5" at bounding box center [192, 142] width 31 height 11
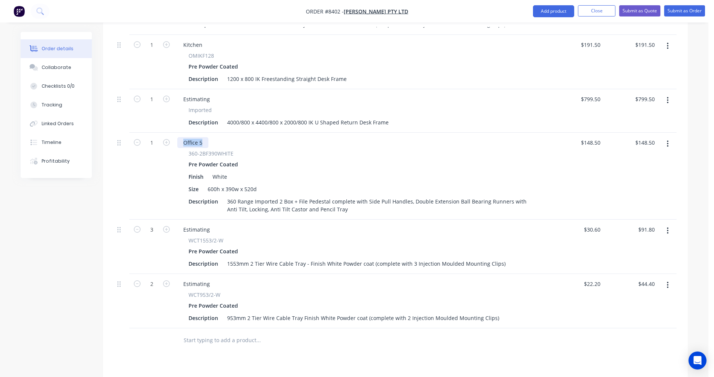
drag, startPoint x: 204, startPoint y: 121, endPoint x: 178, endPoint y: 123, distance: 25.5
click at [179, 137] on div "Office 5" at bounding box center [192, 142] width 31 height 11
click at [166, 139] on icon "button" at bounding box center [166, 142] width 7 height 7
type input "2"
type input "$297.00"
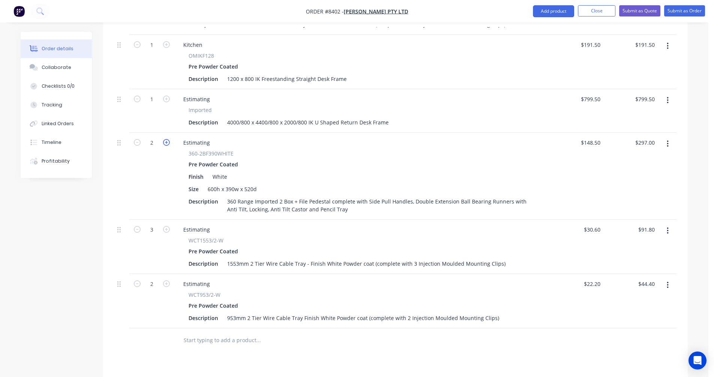
click at [166, 139] on icon "button" at bounding box center [166, 142] width 7 height 7
type input "3"
type input "$445.50"
click at [166, 139] on icon "button" at bounding box center [166, 142] width 7 height 7
type input "4"
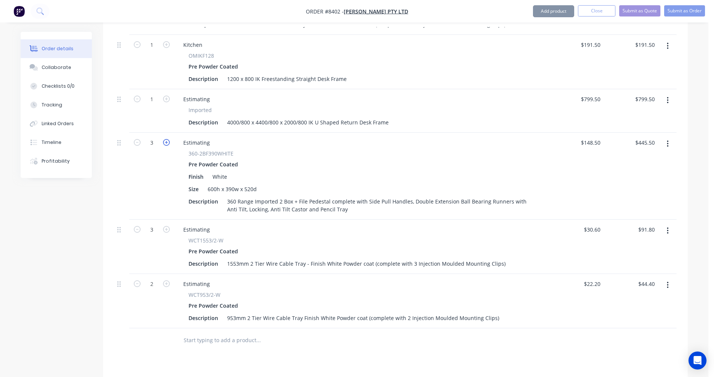
type input "$594.00"
click at [166, 139] on icon "button" at bounding box center [166, 142] width 7 height 7
type input "5"
type input "$742.50"
click at [137, 139] on icon "button" at bounding box center [137, 142] width 7 height 7
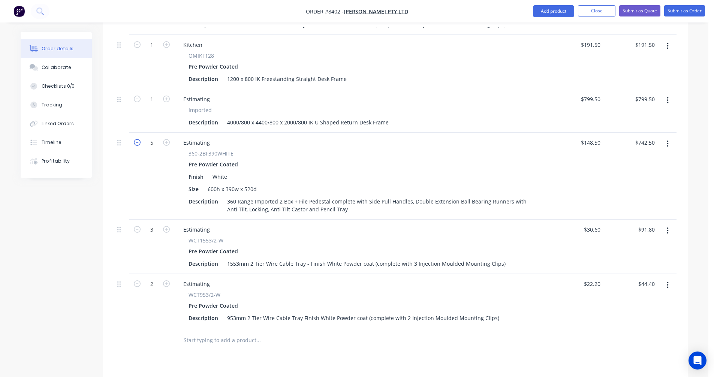
type input "4"
type input "$594.00"
click at [137, 139] on icon "button" at bounding box center [137, 142] width 7 height 7
type input "3"
type input "$445.50"
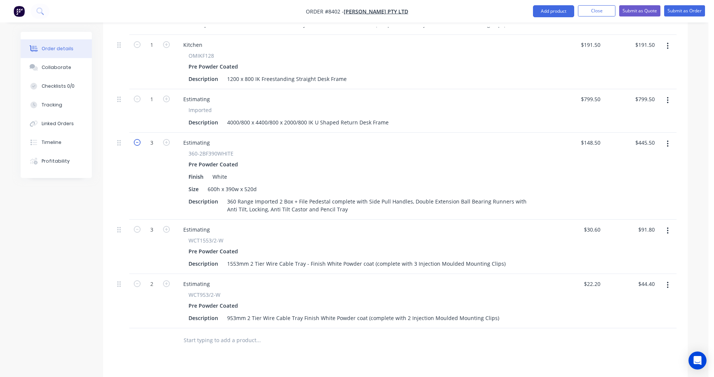
click at [137, 139] on icon "button" at bounding box center [137, 142] width 7 height 7
type input "2"
type input "$297.00"
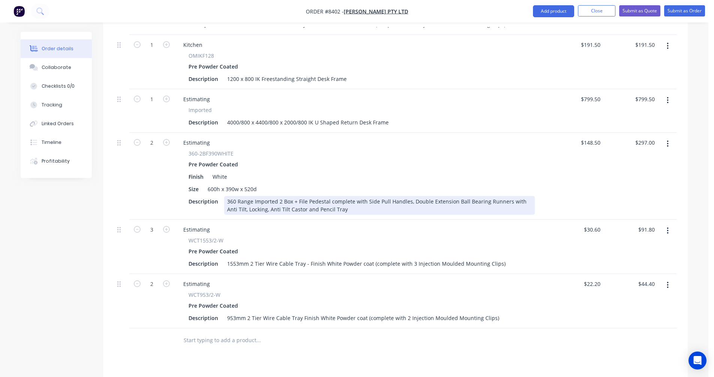
click at [391, 196] on div "360 Range Imported 2 Box + File Pedestal complete with Side Pull Handles, Doubl…" at bounding box center [379, 205] width 311 height 19
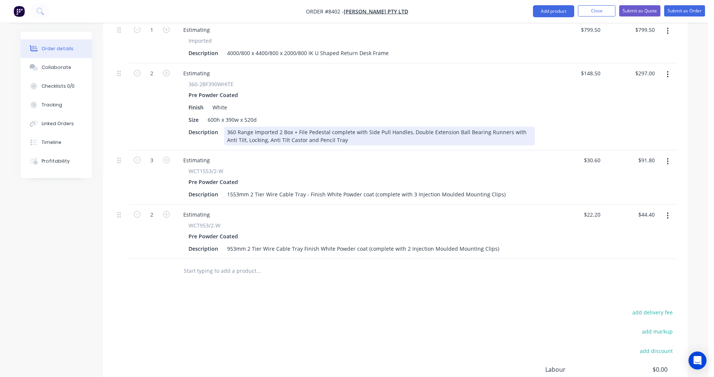
scroll to position [995, 0]
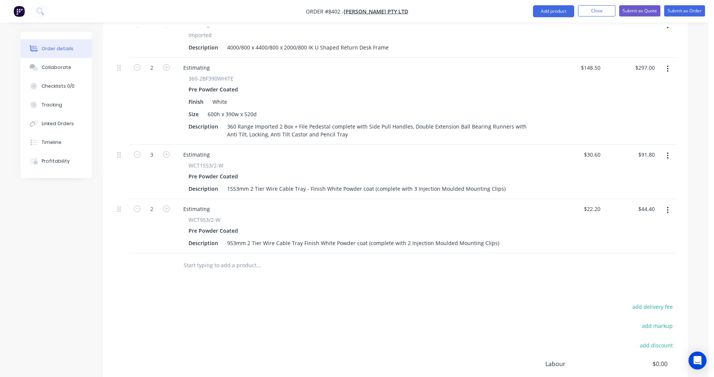
click at [191, 258] on input "text" at bounding box center [258, 265] width 150 height 15
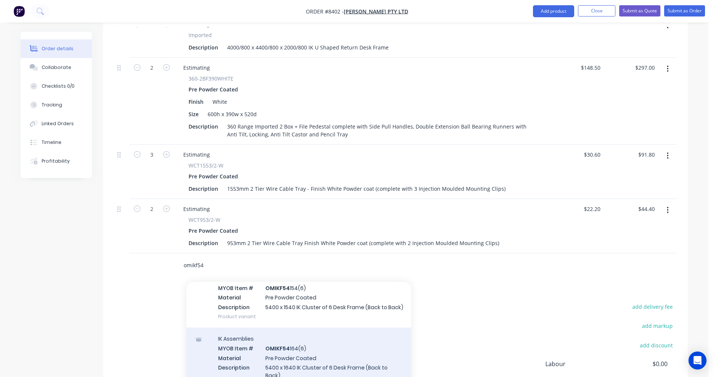
scroll to position [112, 0]
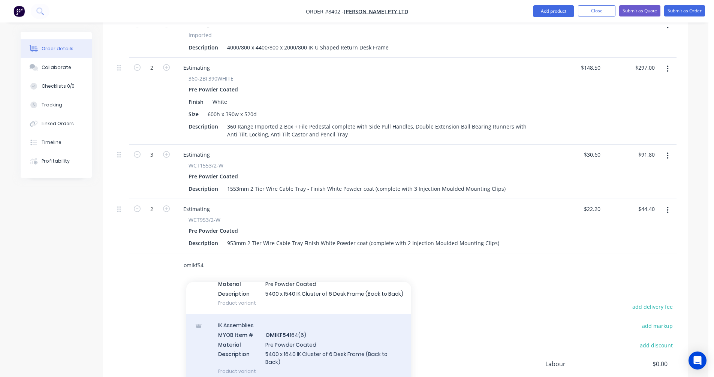
type input "omikf54"
click at [299, 347] on div "IK Assemblies MYOB Item # OMIKF54 164(6) Material Pre Powder Coated Description…" at bounding box center [298, 348] width 225 height 68
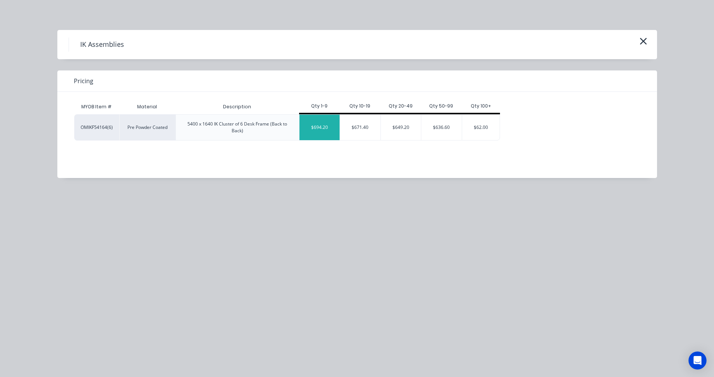
click at [319, 128] on div "$694.20" at bounding box center [319, 127] width 40 height 25
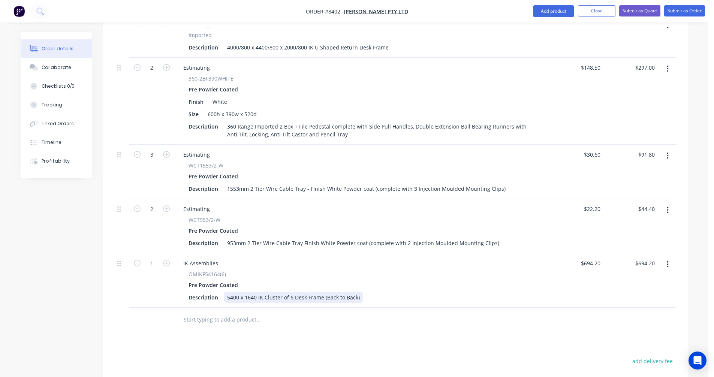
drag, startPoint x: 296, startPoint y: 277, endPoint x: 301, endPoint y: 276, distance: 5.7
click at [297, 292] on div "5400 x 1640 IK Cluster of 6 Desk Frame (Back to Back)" at bounding box center [293, 297] width 139 height 11
click at [666, 260] on icon "button" at bounding box center [667, 264] width 2 height 8
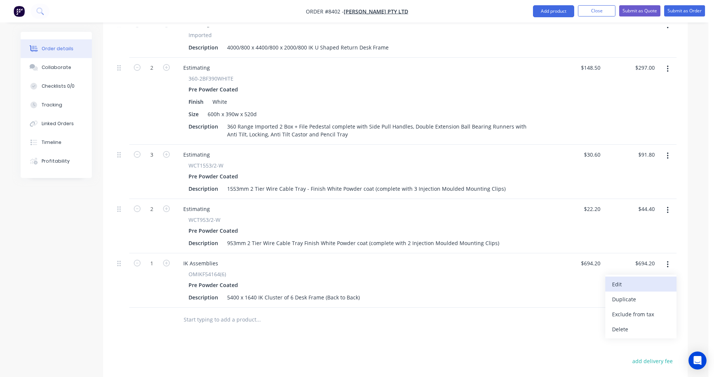
click at [620, 279] on div "Edit" at bounding box center [641, 284] width 58 height 11
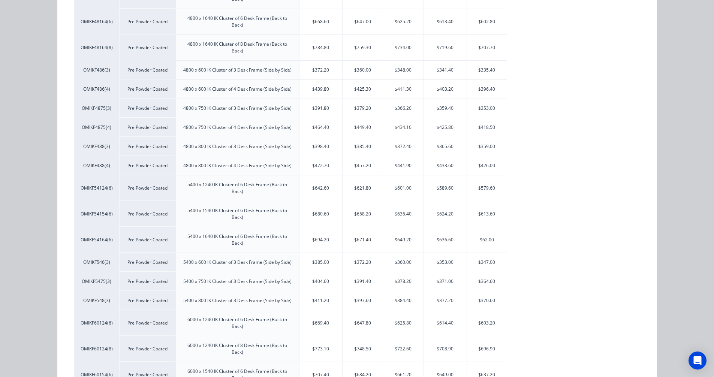
scroll to position [3446, 0]
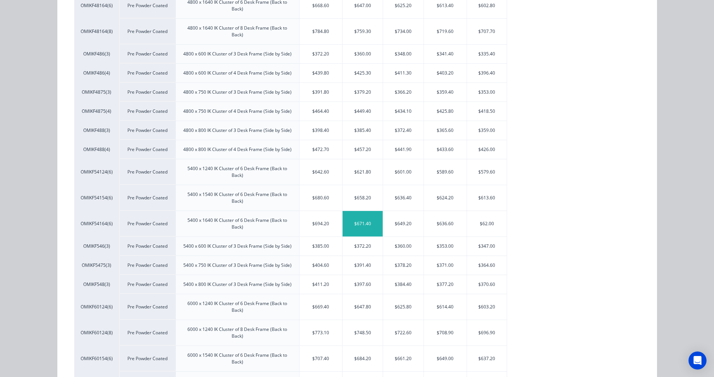
click at [361, 224] on div "$671.40" at bounding box center [362, 223] width 40 height 25
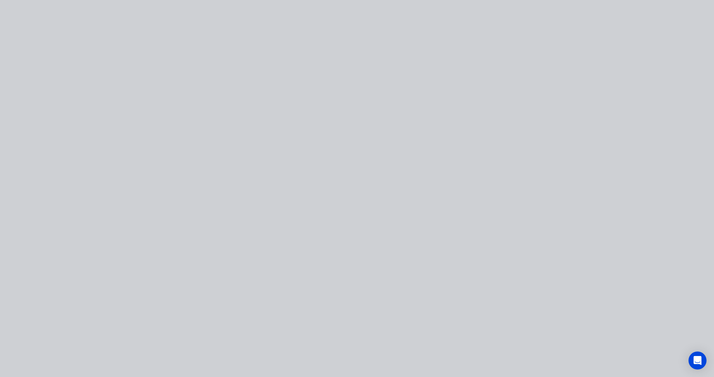
type input "$671.40"
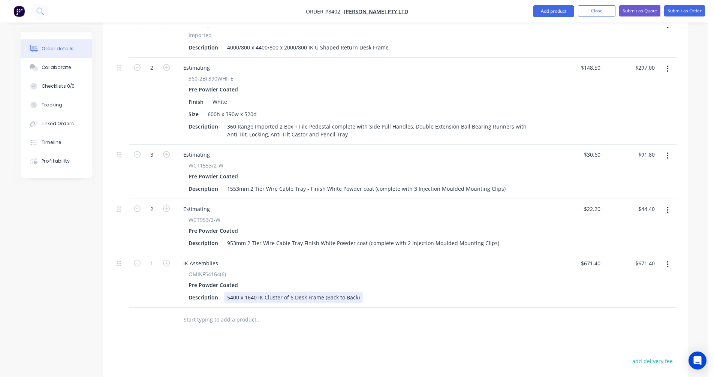
drag, startPoint x: 293, startPoint y: 276, endPoint x: 299, endPoint y: 276, distance: 6.4
click at [293, 292] on div "5400 x 1640 IK Cluster of 6 Desk Frame (Back to Back)" at bounding box center [293, 297] width 139 height 11
type input "9"
type input "$752.00"
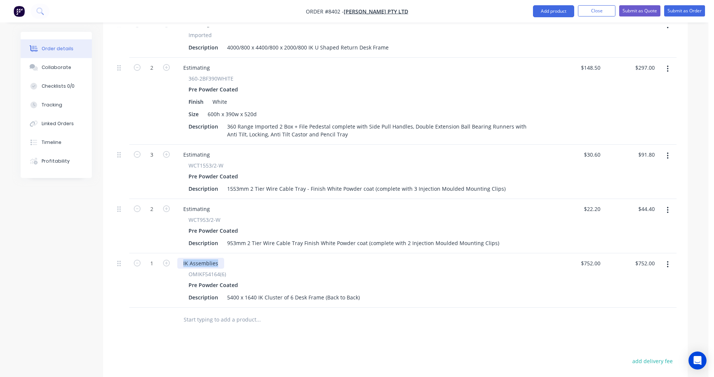
drag, startPoint x: 219, startPoint y: 243, endPoint x: 181, endPoint y: 245, distance: 38.6
click at [181, 258] on div "IK Assemblies" at bounding box center [200, 263] width 47 height 11
click at [669, 149] on button "button" at bounding box center [668, 155] width 18 height 13
click at [615, 185] on div "Duplicate" at bounding box center [641, 190] width 58 height 11
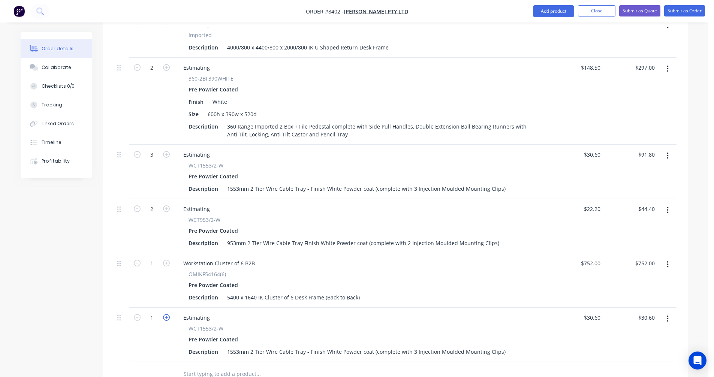
click at [165, 314] on icon "button" at bounding box center [166, 317] width 7 height 7
type input "2"
type input "$61.20"
click at [165, 314] on icon "button" at bounding box center [166, 317] width 7 height 7
type input "3"
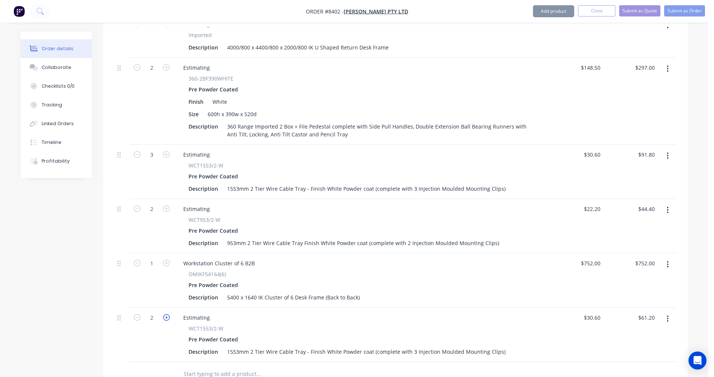
type input "$91.80"
click at [165, 314] on icon "button" at bounding box center [166, 317] width 7 height 7
type input "4"
type input "$122.40"
click at [165, 314] on icon "button" at bounding box center [166, 317] width 7 height 7
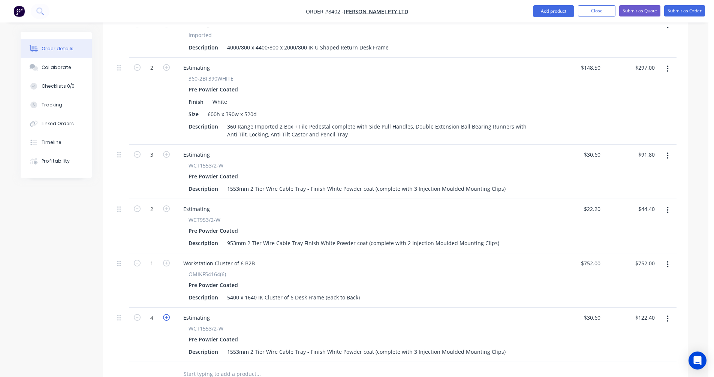
type input "5"
type input "$153.00"
click at [165, 314] on icon "button" at bounding box center [166, 317] width 7 height 7
type input "6"
type input "$183.60"
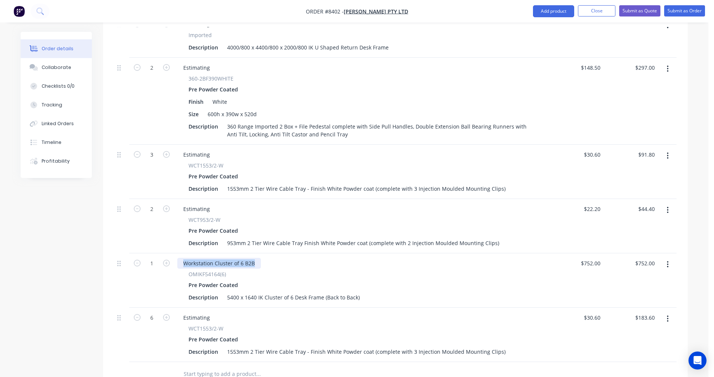
drag, startPoint x: 255, startPoint y: 242, endPoint x: 181, endPoint y: 242, distance: 74.5
click at [181, 258] on div "Workstation Cluster of 6 B2B" at bounding box center [219, 263] width 84 height 11
copy div "Workstation Cluster of 6 B2B"
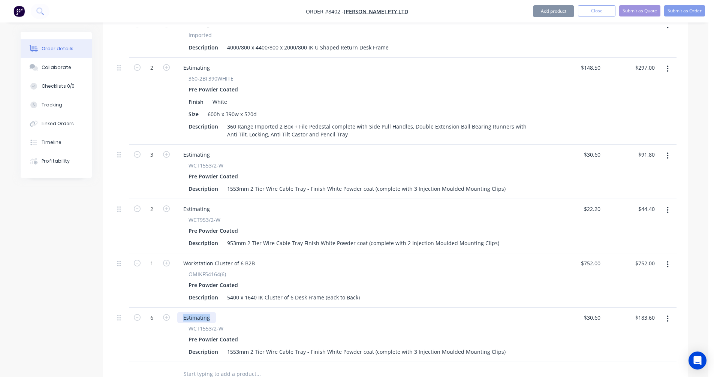
drag, startPoint x: 209, startPoint y: 297, endPoint x: 179, endPoint y: 295, distance: 30.1
click at [179, 312] on div "Estimating" at bounding box center [196, 317] width 39 height 11
paste div
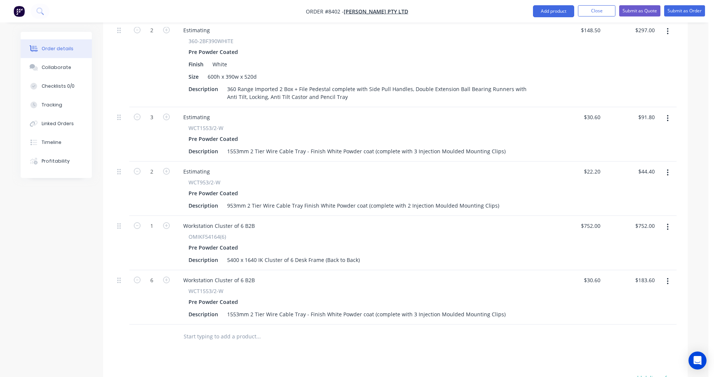
click at [216, 329] on input "text" at bounding box center [258, 336] width 150 height 15
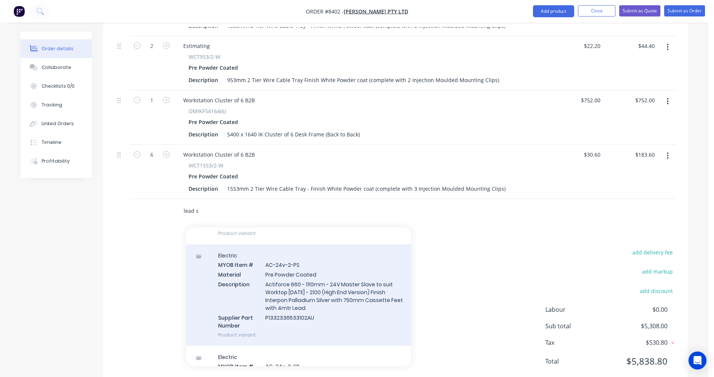
scroll to position [112, 0]
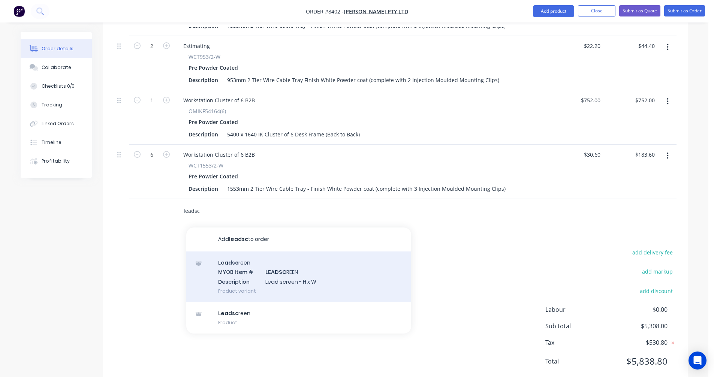
type input "leadsc"
click at [287, 253] on div "Leadsc reen MYOB Item # LEADSC REEN Description Lead screen - H x W Product var…" at bounding box center [298, 276] width 225 height 51
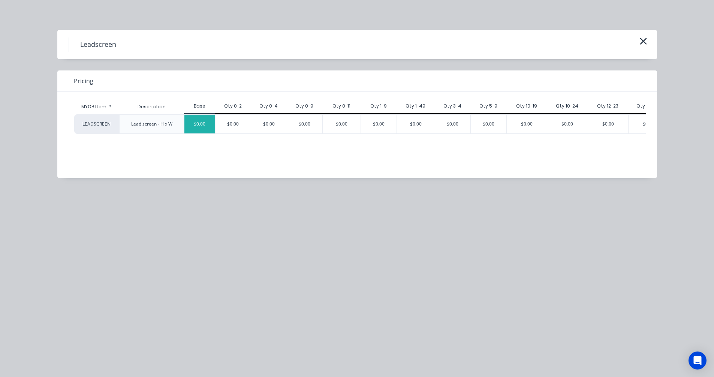
click at [197, 123] on div "$0.00" at bounding box center [199, 124] width 31 height 19
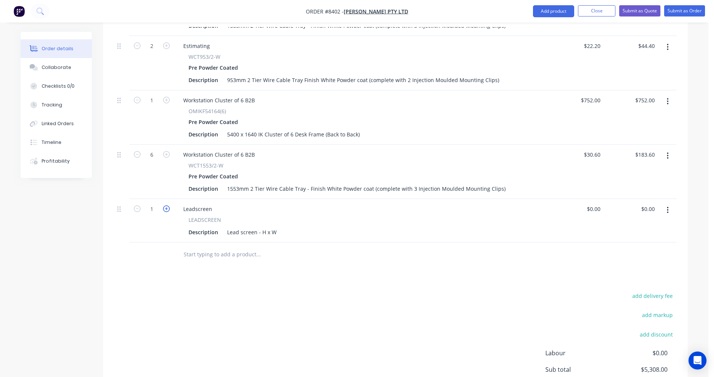
click at [167, 205] on icon "button" at bounding box center [166, 208] width 7 height 7
click at [187, 203] on div "Leadscreen" at bounding box center [197, 208] width 41 height 11
drag, startPoint x: 212, startPoint y: 189, endPoint x: 179, endPoint y: 187, distance: 33.0
click at [179, 203] on div "Leadscreen" at bounding box center [197, 208] width 41 height 11
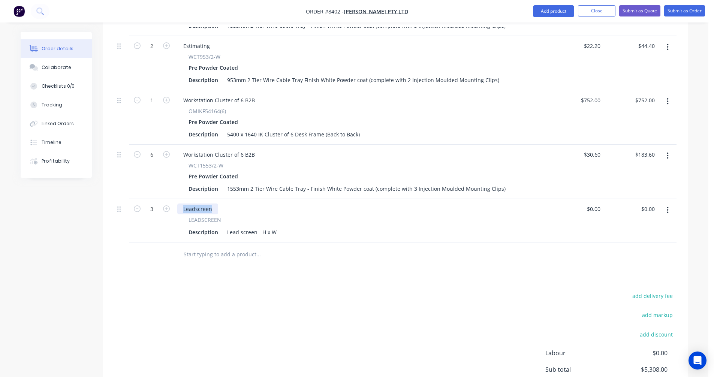
paste div
drag, startPoint x: 271, startPoint y: 211, endPoint x: 255, endPoint y: 212, distance: 15.4
click at [255, 227] on div "Lead screen - H x W" at bounding box center [251, 232] width 55 height 11
click at [272, 227] on div "Lead screen - H x W" at bounding box center [251, 232] width 55 height 11
drag, startPoint x: 275, startPoint y: 209, endPoint x: 260, endPoint y: 211, distance: 14.7
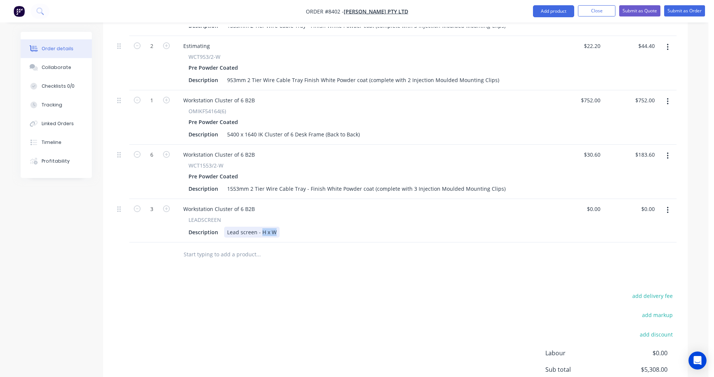
click at [260, 227] on div "Lead screen - H x W" at bounding box center [251, 232] width 55 height 11
click at [267, 227] on div "Lead screen - 517h x 1800w" at bounding box center [261, 232] width 75 height 11
click at [266, 227] on div "Lead screen - 517h x 1800w" at bounding box center [261, 232] width 75 height 11
click at [355, 227] on div "Lead screen 1050mm FFL 367h x 1800w (1+1+1) with brackets to attach to IK, powd…" at bounding box center [364, 232] width 281 height 11
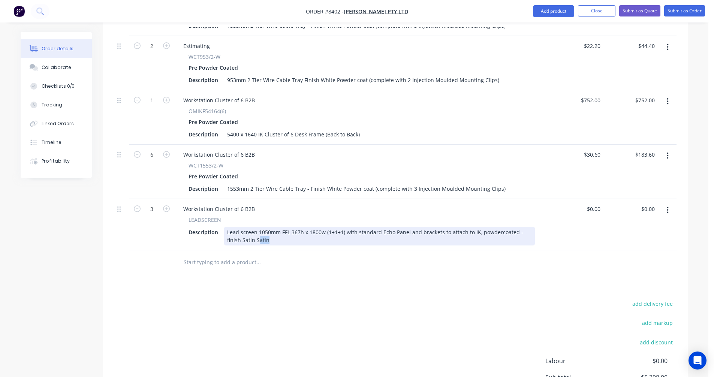
drag, startPoint x: 261, startPoint y: 219, endPoint x: 242, endPoint y: 221, distance: 19.9
click at [242, 227] on div "Lead screen 1050mm FFL 367h x 1800w (1+1+1) with standard Echo Panel and bracke…" at bounding box center [379, 236] width 311 height 19
click at [271, 227] on div "Lead screen 1050mm FFL 367h x 1800w (1+1+1) with standard Echo Panel and bracke…" at bounding box center [379, 236] width 311 height 19
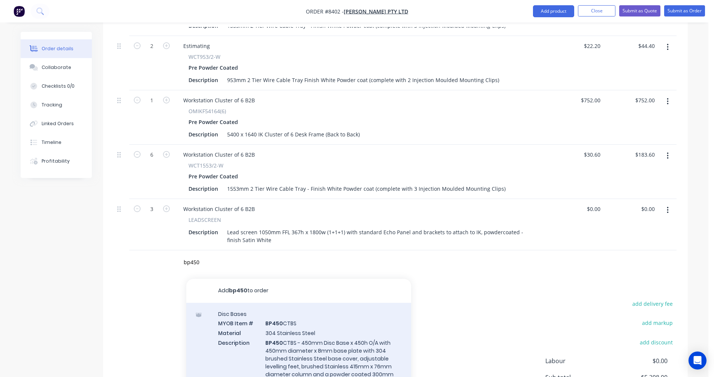
click at [285, 349] on div "Disc Bases MYOB Item # BP450 CTBS Material 304 Stainless Steel Description BP45…" at bounding box center [298, 361] width 225 height 117
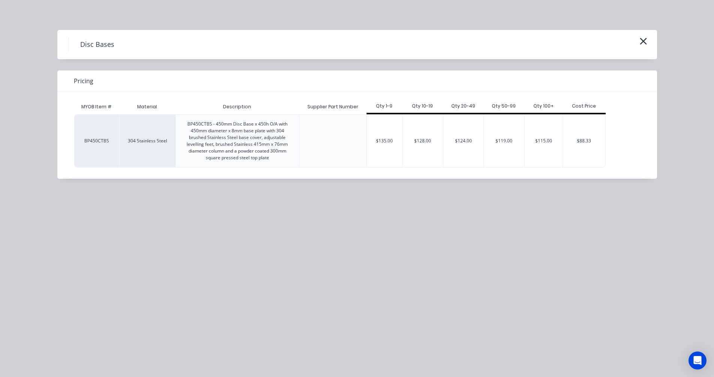
click at [384, 145] on div "$135.00" at bounding box center [385, 141] width 36 height 52
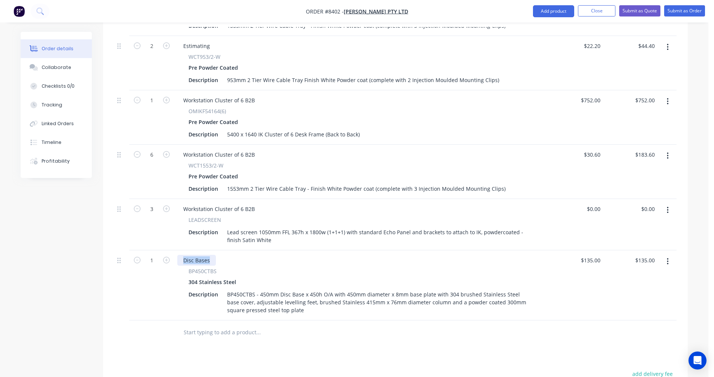
drag, startPoint x: 212, startPoint y: 239, endPoint x: 182, endPoint y: 239, distance: 29.6
click at [182, 255] on div "Disc Bases" at bounding box center [196, 260] width 39 height 11
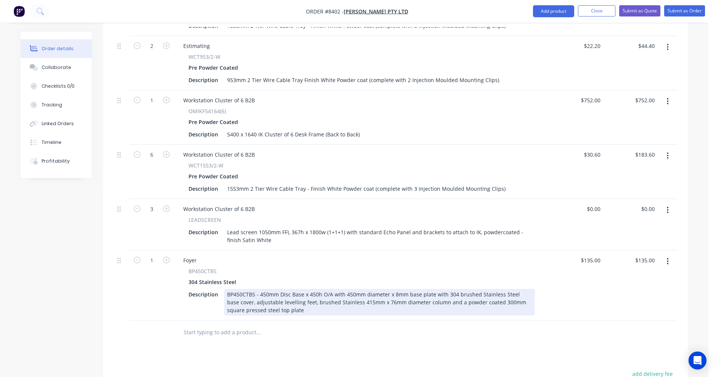
drag, startPoint x: 243, startPoint y: 277, endPoint x: 245, endPoint y: 273, distance: 4.9
click at [243, 289] on div "BP450CTBS - 450mm Disc Base x 450h O/A with 450mm diameter x 8mm base plate wit…" at bounding box center [379, 302] width 311 height 27
click at [246, 289] on div "BP450CTBS - 450mm Disc Base x 450h O/A with 450mm diameter x 8mm base plate wit…" at bounding box center [379, 302] width 311 height 27
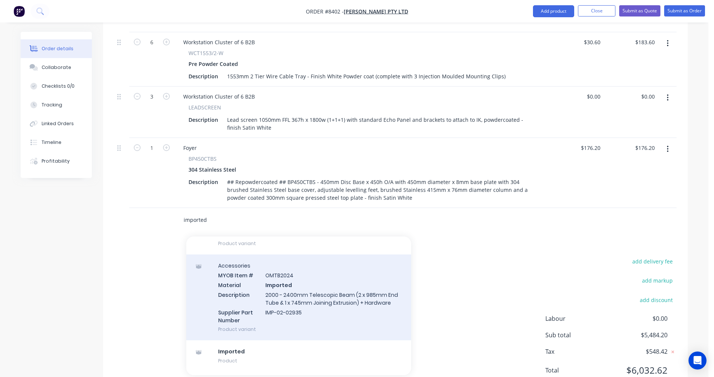
scroll to position [9746, 0]
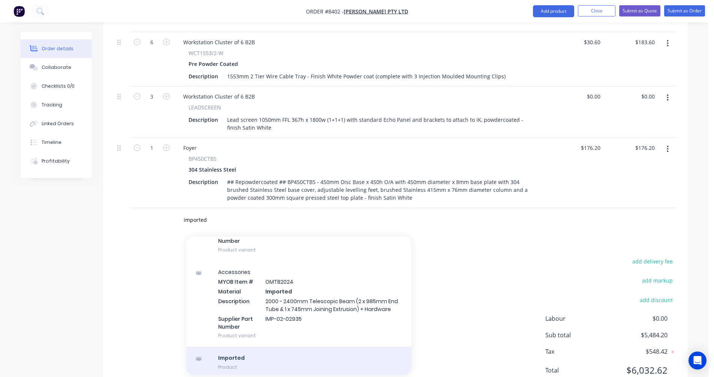
click at [251, 346] on div "Imported Product" at bounding box center [298, 361] width 225 height 31
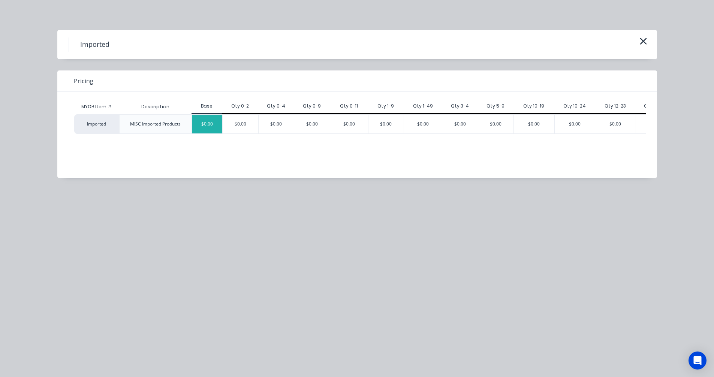
click at [200, 122] on div "$0.00" at bounding box center [207, 124] width 31 height 19
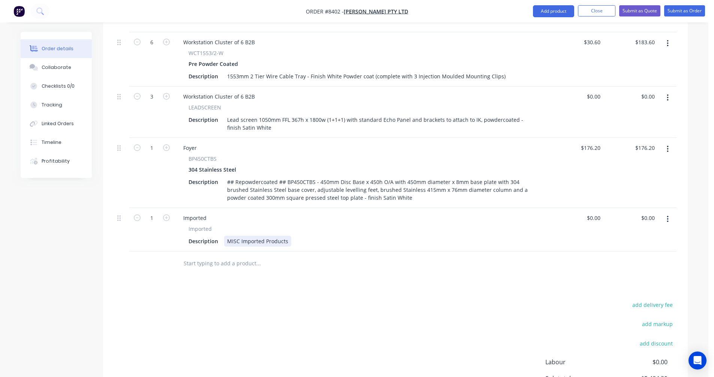
click at [238, 236] on div "MISC Imported Products" at bounding box center [257, 241] width 67 height 11
drag, startPoint x: 287, startPoint y: 220, endPoint x: 223, endPoint y: 218, distance: 63.7
click at [223, 236] on div "Description MISC Imported Products" at bounding box center [359, 241] width 349 height 11
click at [207, 212] on div "Imported" at bounding box center [194, 217] width 35 height 11
click at [206, 212] on div "Imported" at bounding box center [194, 217] width 35 height 11
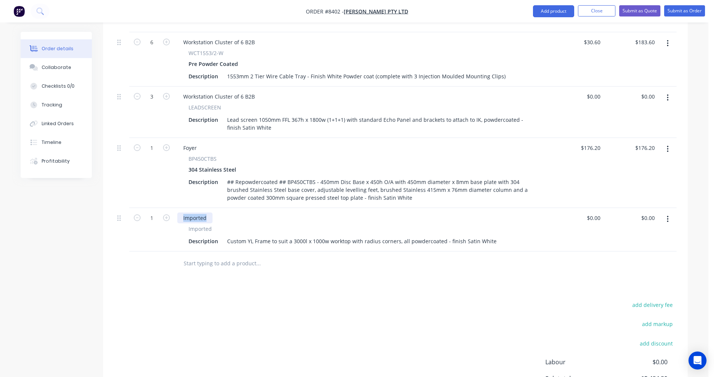
drag, startPoint x: 206, startPoint y: 196, endPoint x: 175, endPoint y: 197, distance: 31.5
click at [175, 208] on div "Imported Imported Description Custom YL Frame to suit a 3000l x 1000w worktop w…" at bounding box center [361, 229] width 375 height 43
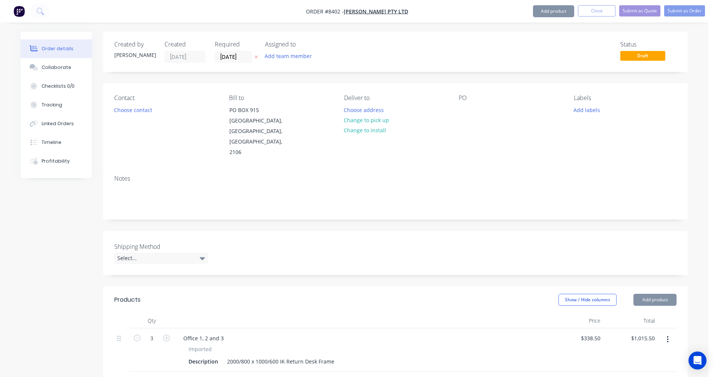
type input "$0.00"
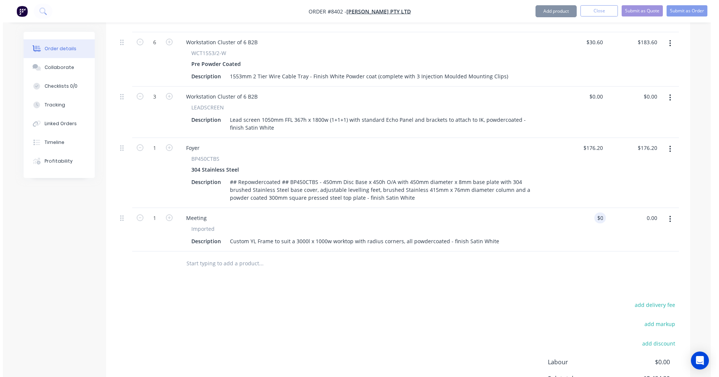
scroll to position [1271, 0]
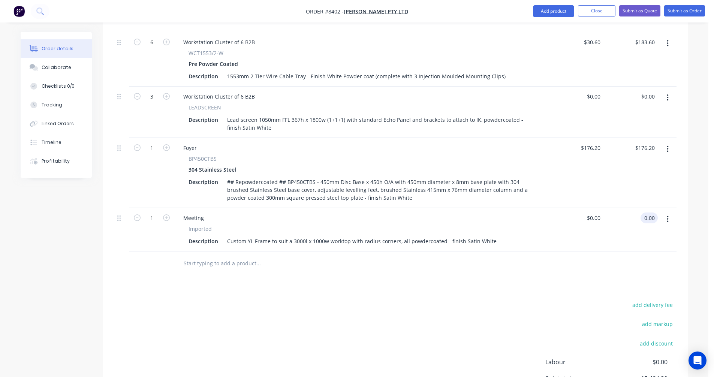
type input "$0.00"
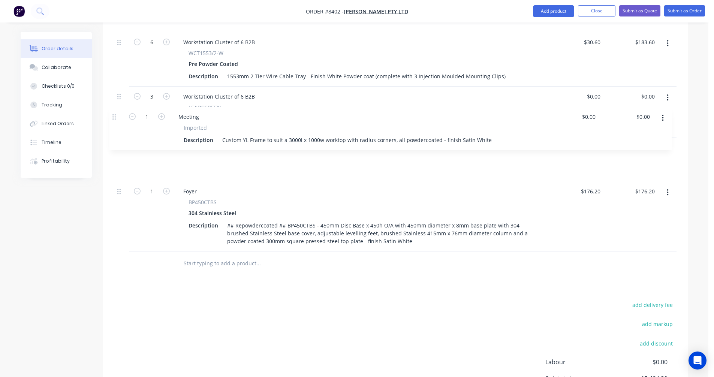
drag, startPoint x: 120, startPoint y: 198, endPoint x: 115, endPoint y: 115, distance: 82.9
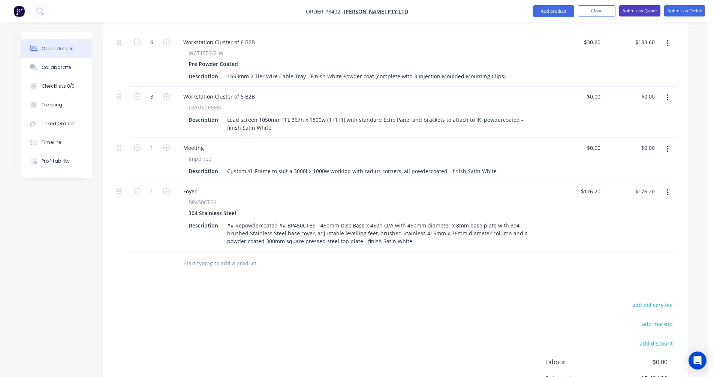
click at [632, 13] on button "Submit as Quote" at bounding box center [639, 10] width 41 height 11
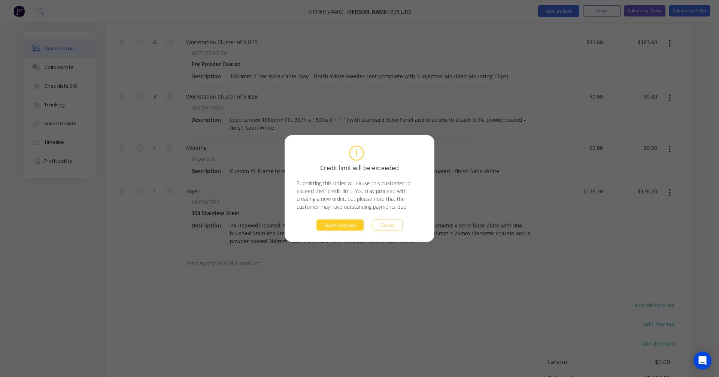
click at [344, 226] on button "Submit anyway" at bounding box center [340, 225] width 47 height 11
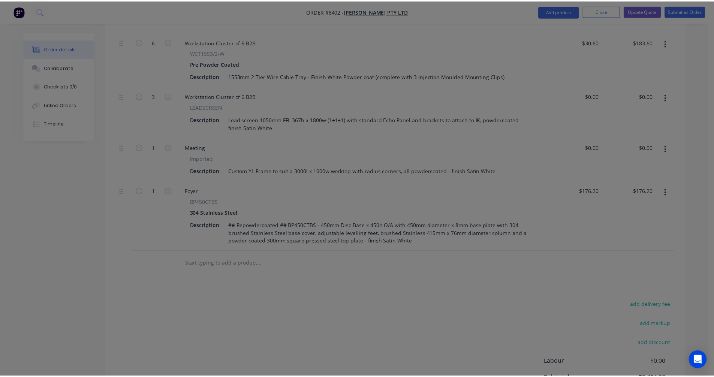
scroll to position [1181, 0]
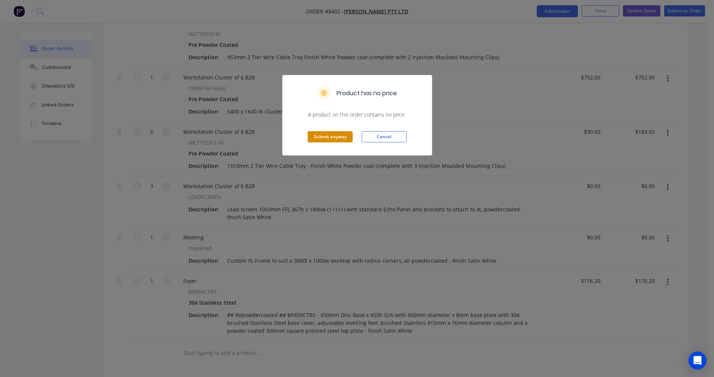
click at [335, 133] on button "Submit anyway" at bounding box center [330, 136] width 45 height 11
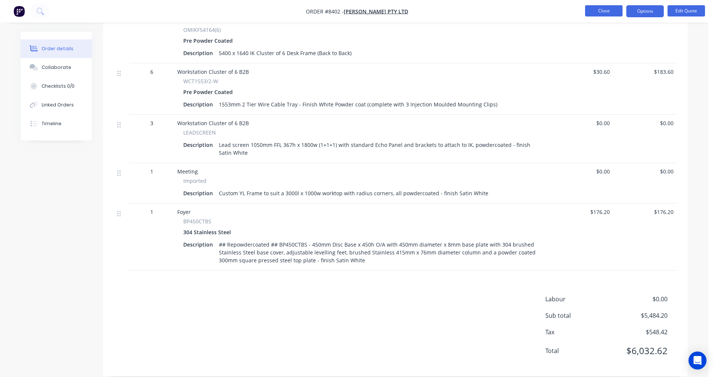
click at [596, 13] on button "Close" at bounding box center [603, 10] width 37 height 11
